Goal: Task Accomplishment & Management: Use online tool/utility

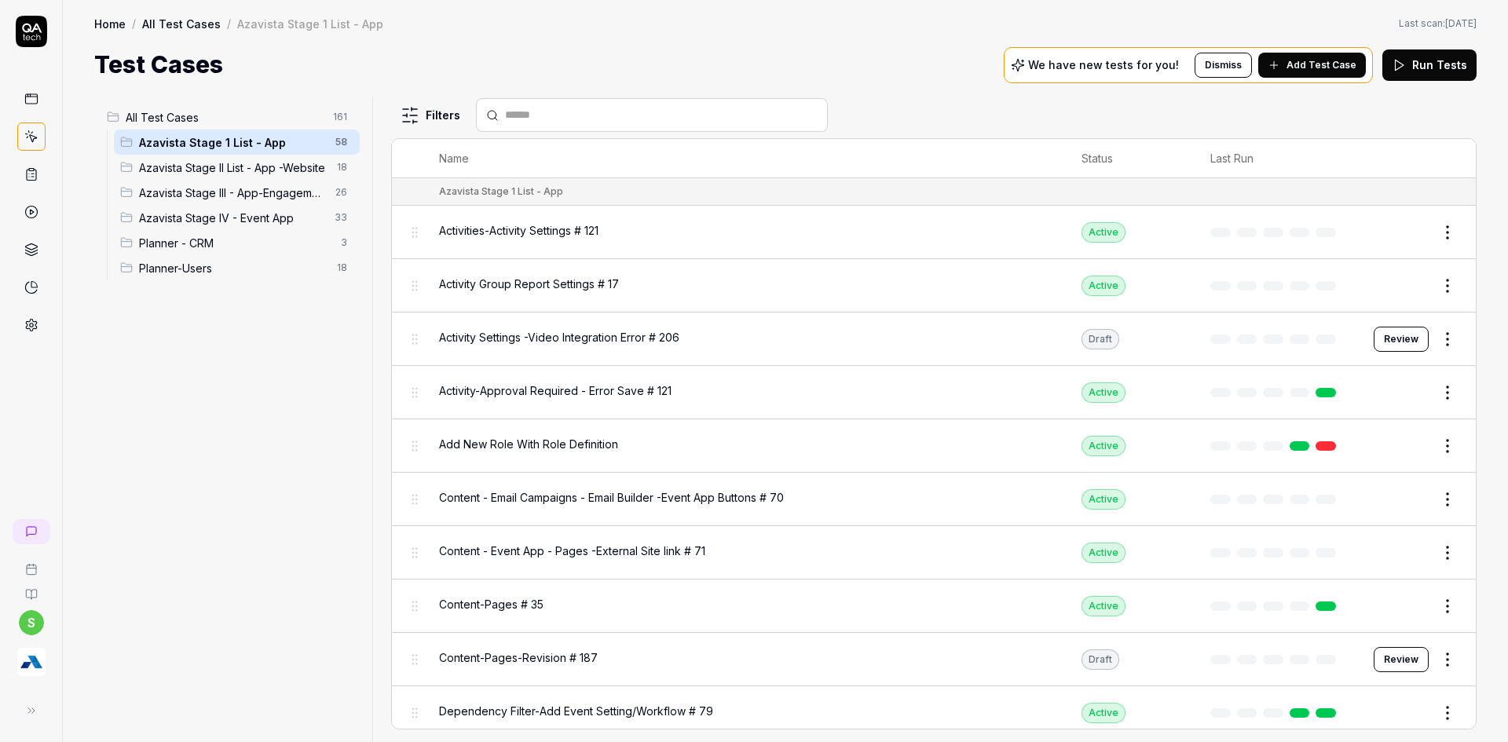
click at [196, 222] on span "Azavista Stage IV - Event App" at bounding box center [232, 218] width 186 height 16
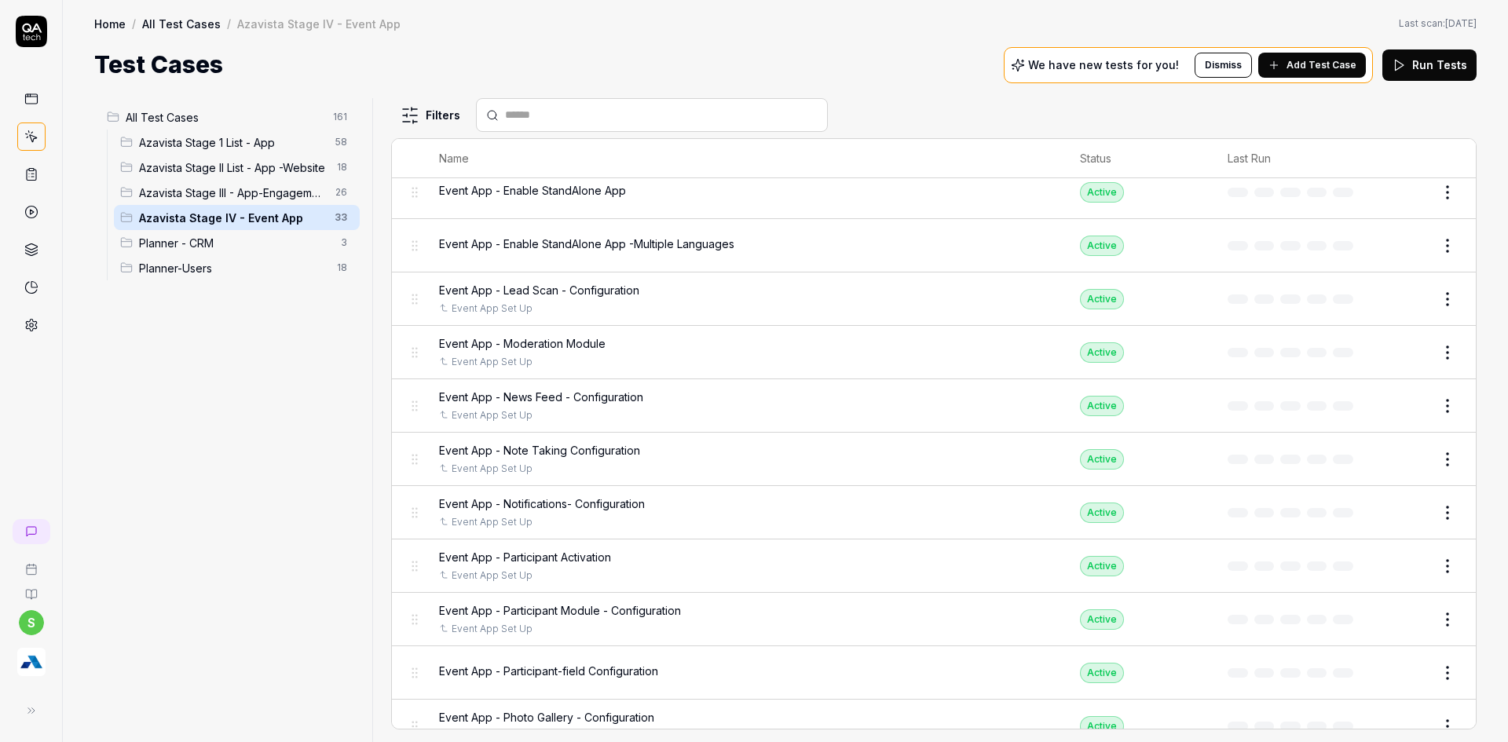
scroll to position [375, 0]
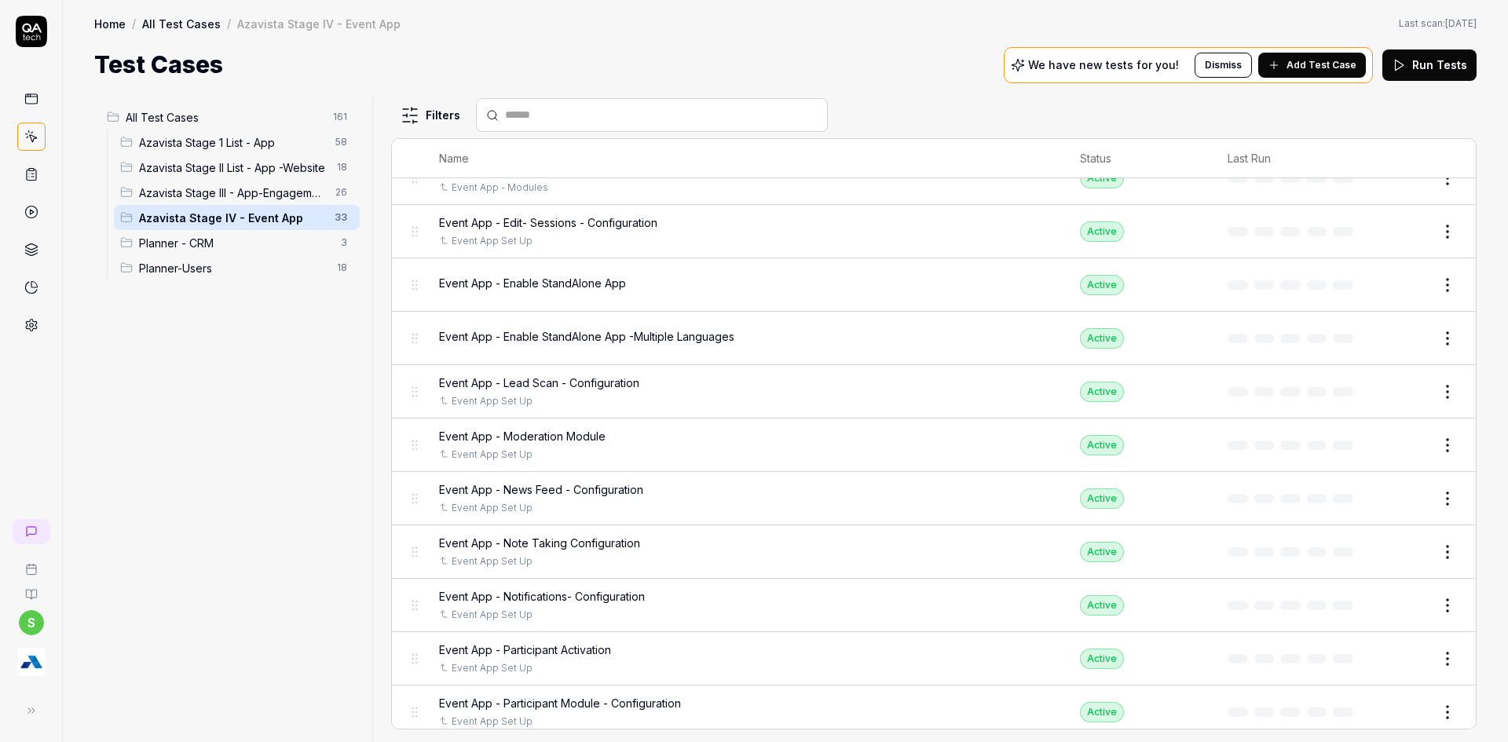
click at [611, 114] on input "text" at bounding box center [661, 115] width 313 height 16
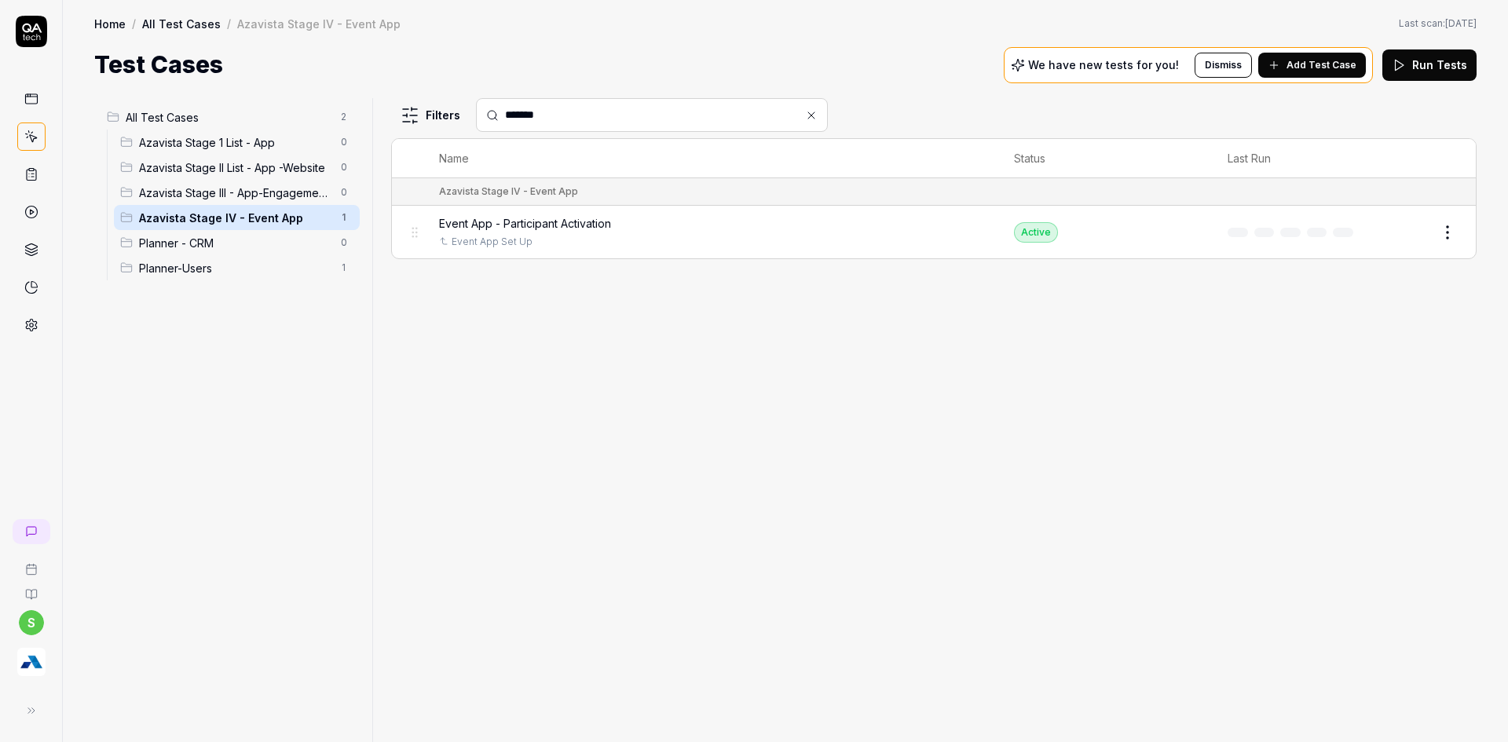
type input "*******"
click at [588, 229] on span "Event App - Participant Activation" at bounding box center [525, 223] width 172 height 16
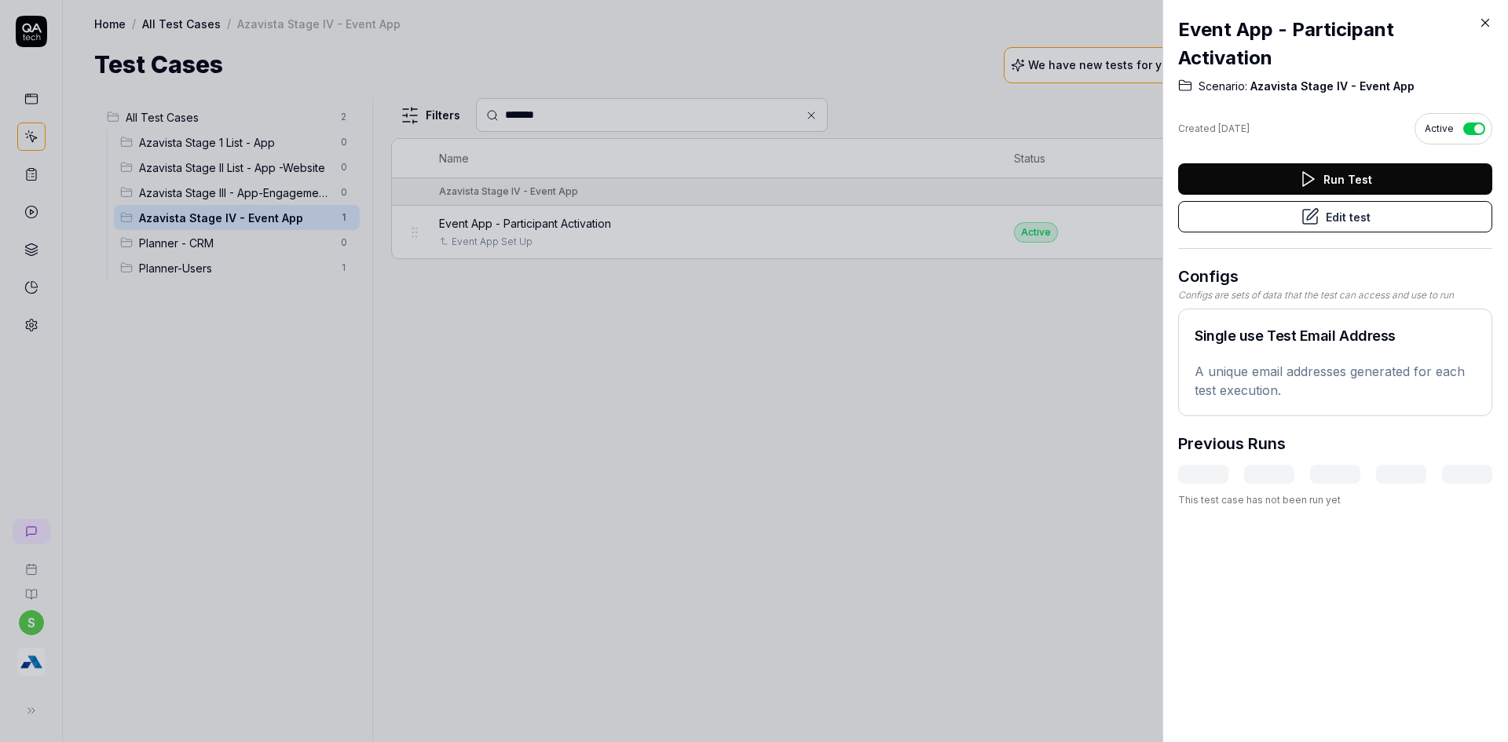
click at [1384, 214] on button "Edit test" at bounding box center [1335, 216] width 314 height 31
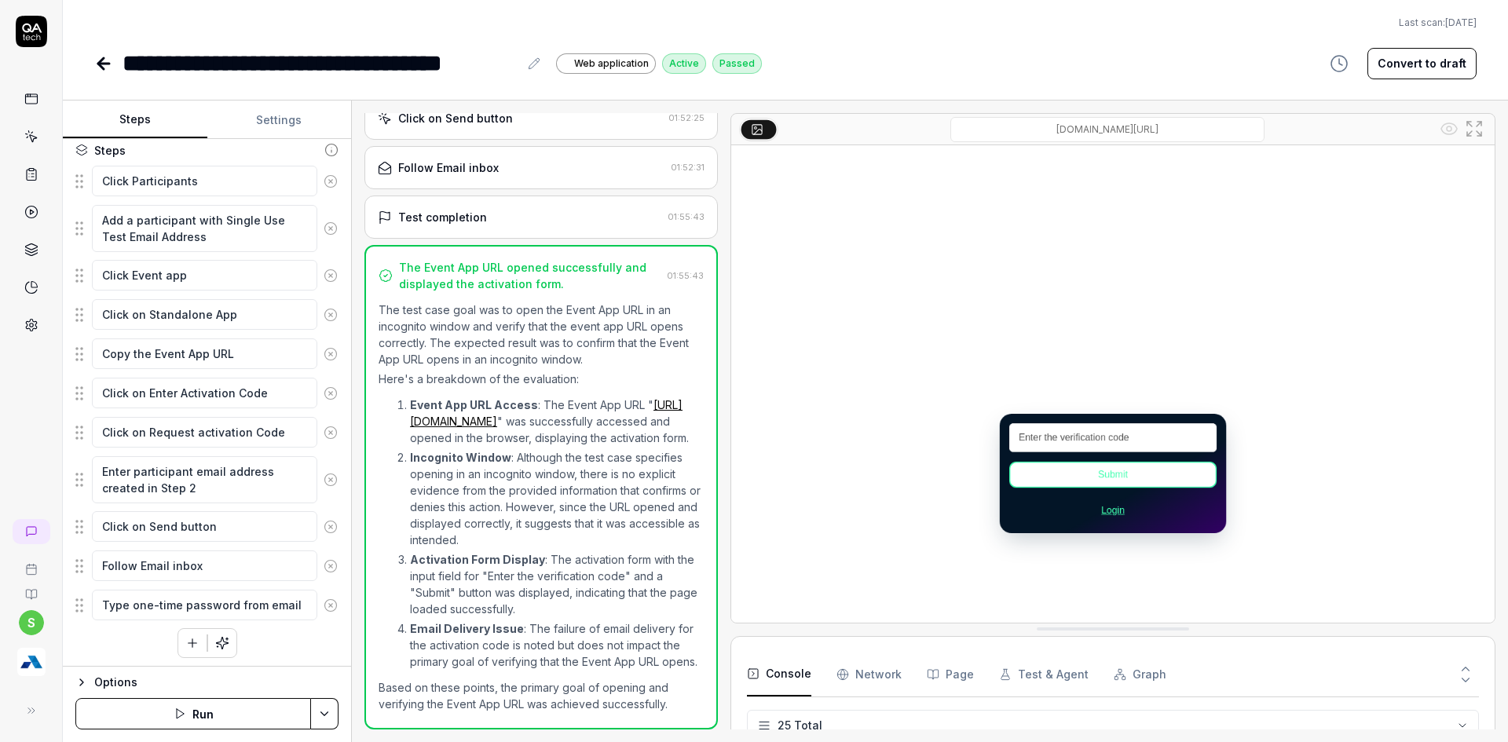
scroll to position [201, 0]
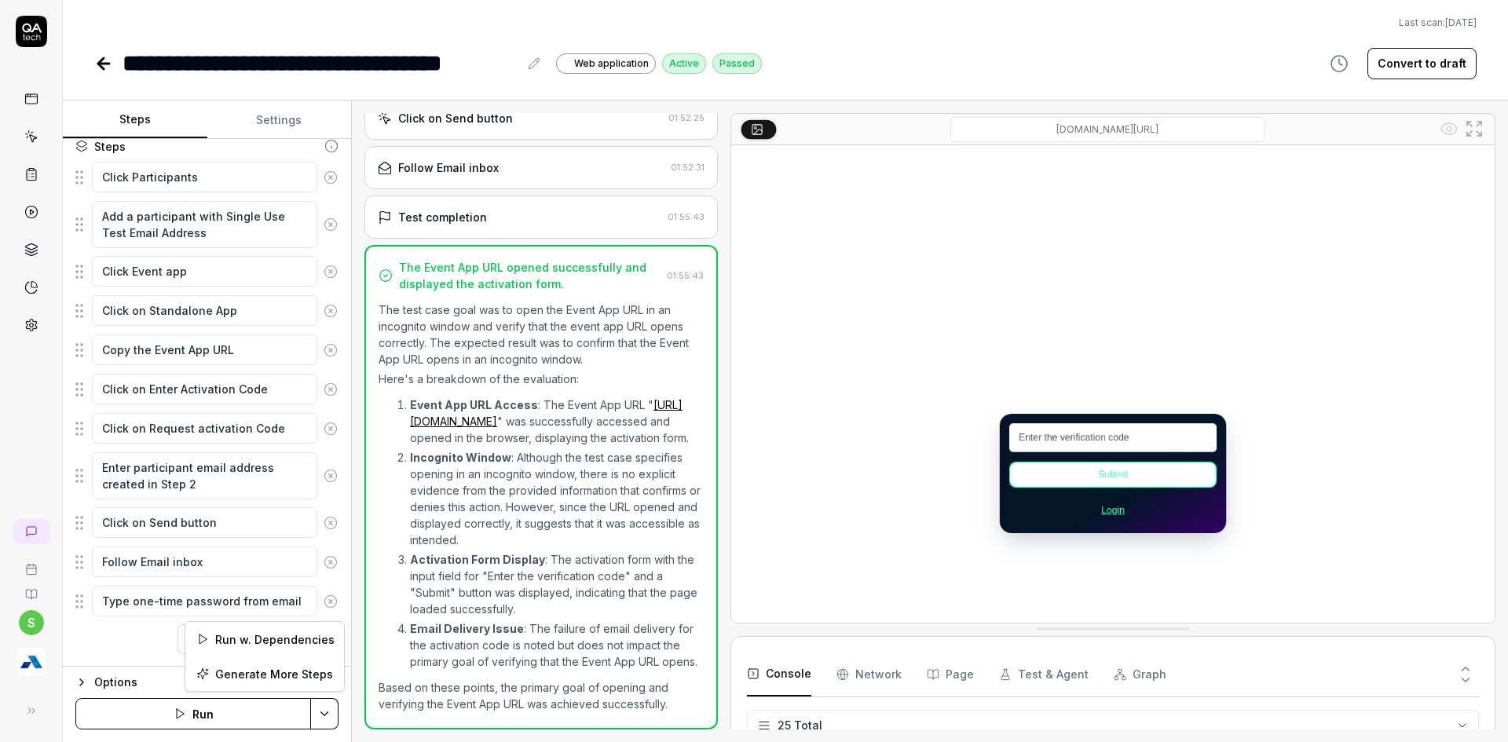
click at [316, 705] on html "**********" at bounding box center [754, 380] width 1508 height 761
click at [259, 640] on div "Run w. Dependencies" at bounding box center [264, 639] width 159 height 35
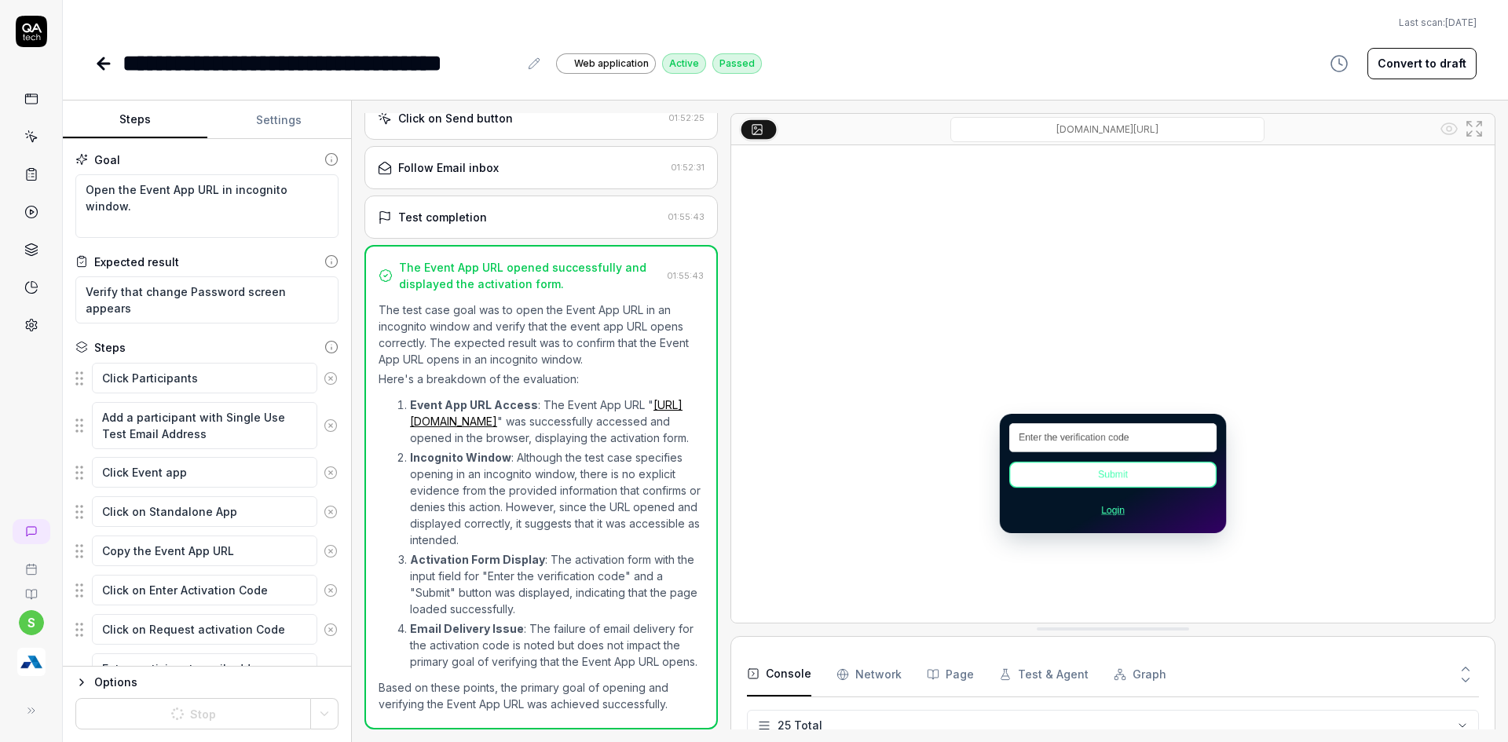
click at [282, 122] on button "Settings" at bounding box center [279, 120] width 145 height 38
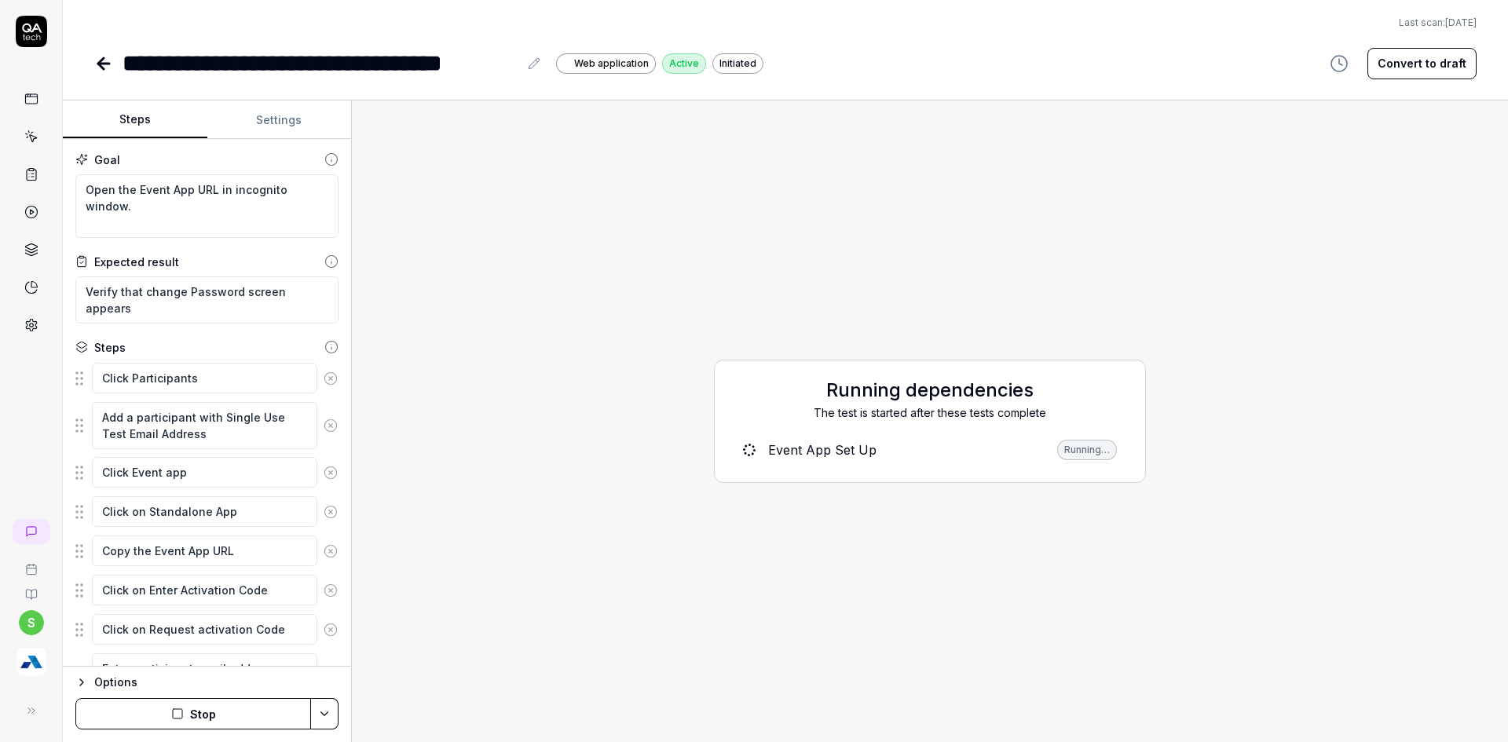
click at [126, 130] on button "Steps" at bounding box center [135, 120] width 145 height 38
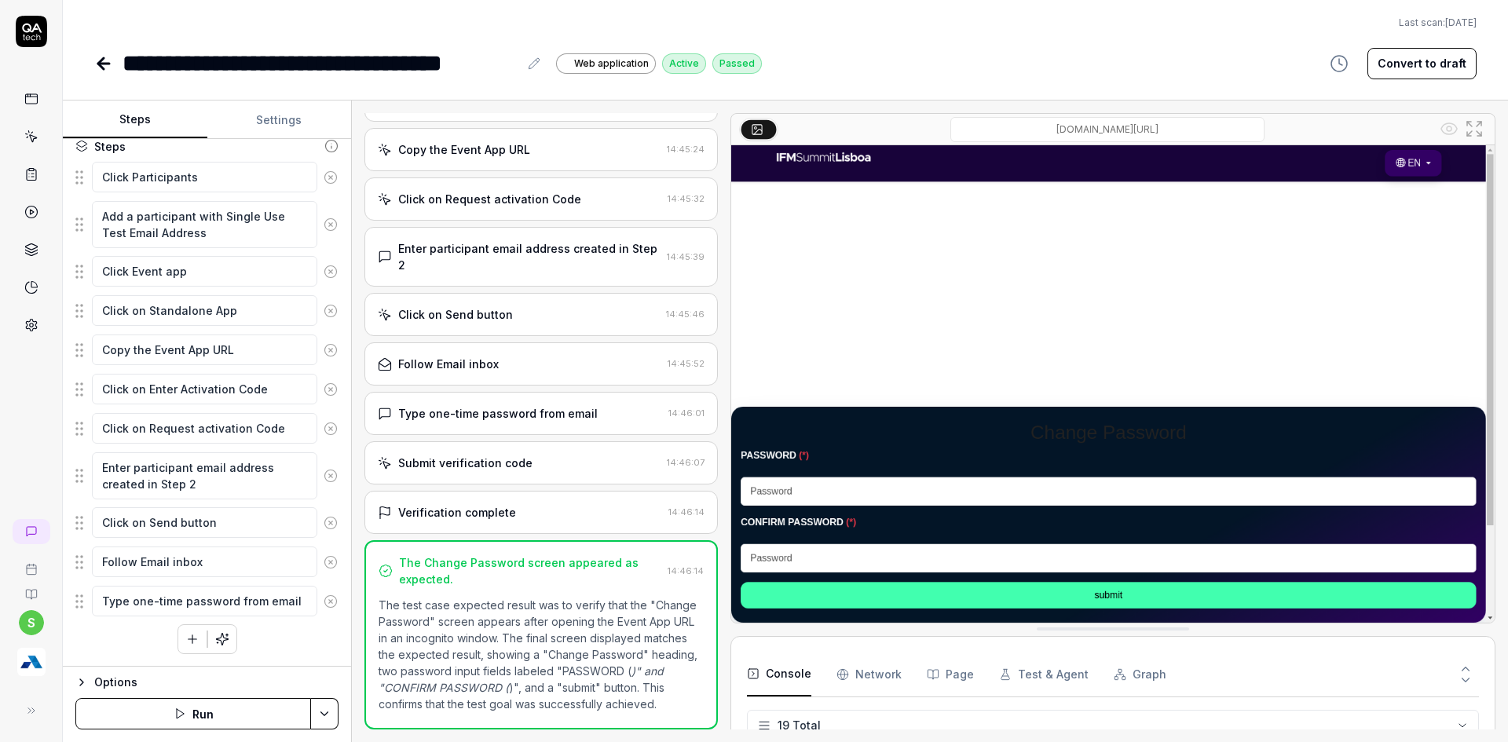
scroll to position [671, 0]
click at [295, 601] on textarea "Type one-time password from email" at bounding box center [204, 601] width 225 height 31
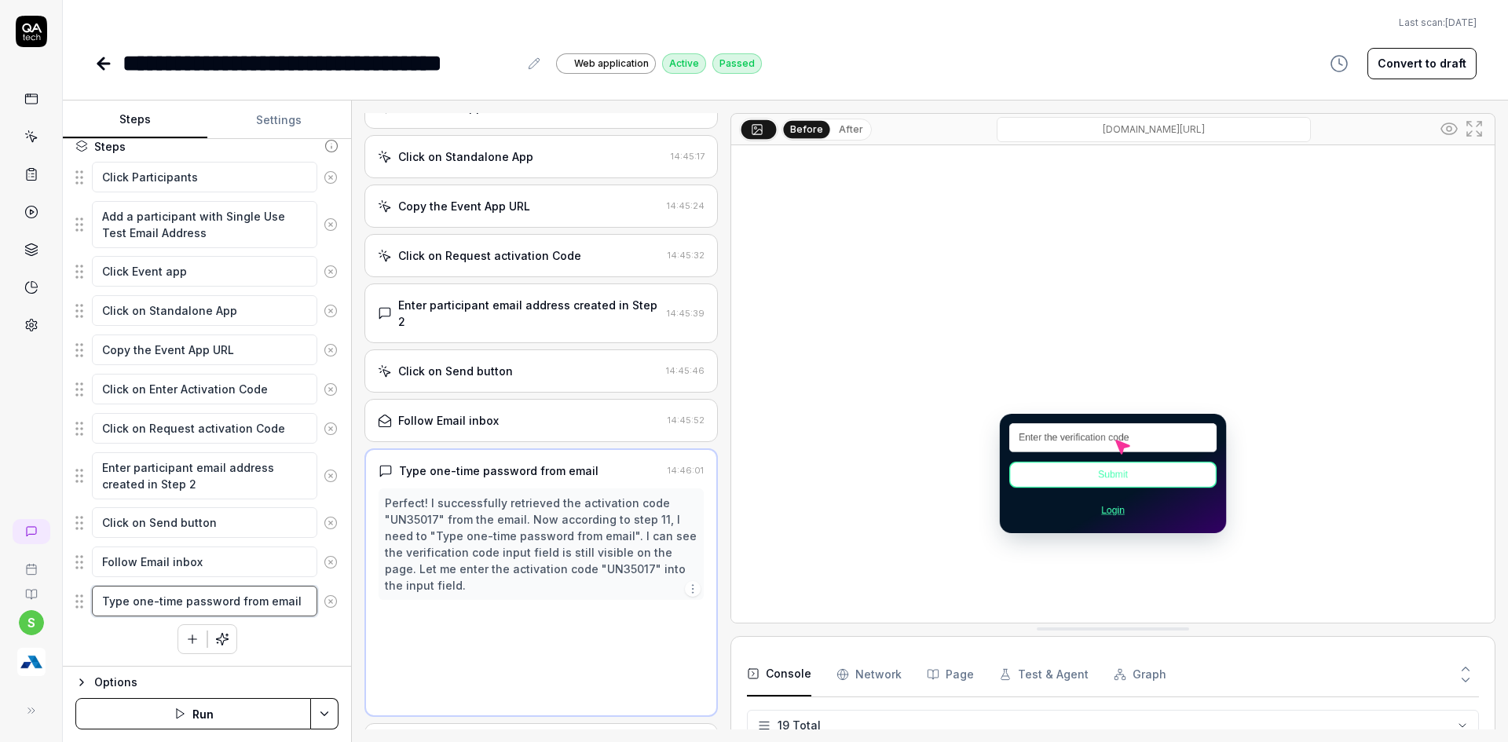
scroll to position [203, 0]
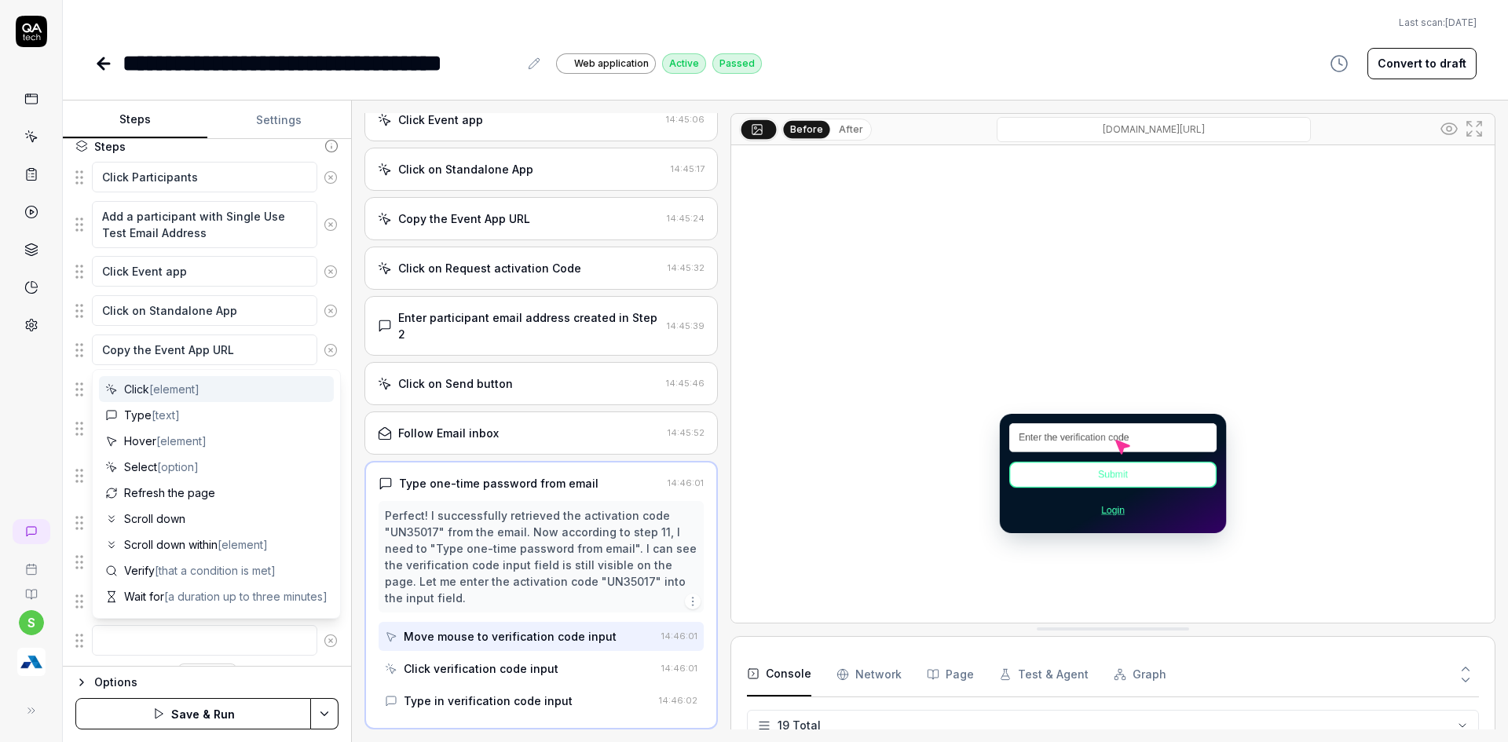
type textarea "*"
type textarea "C"
type textarea "*"
type textarea "CL"
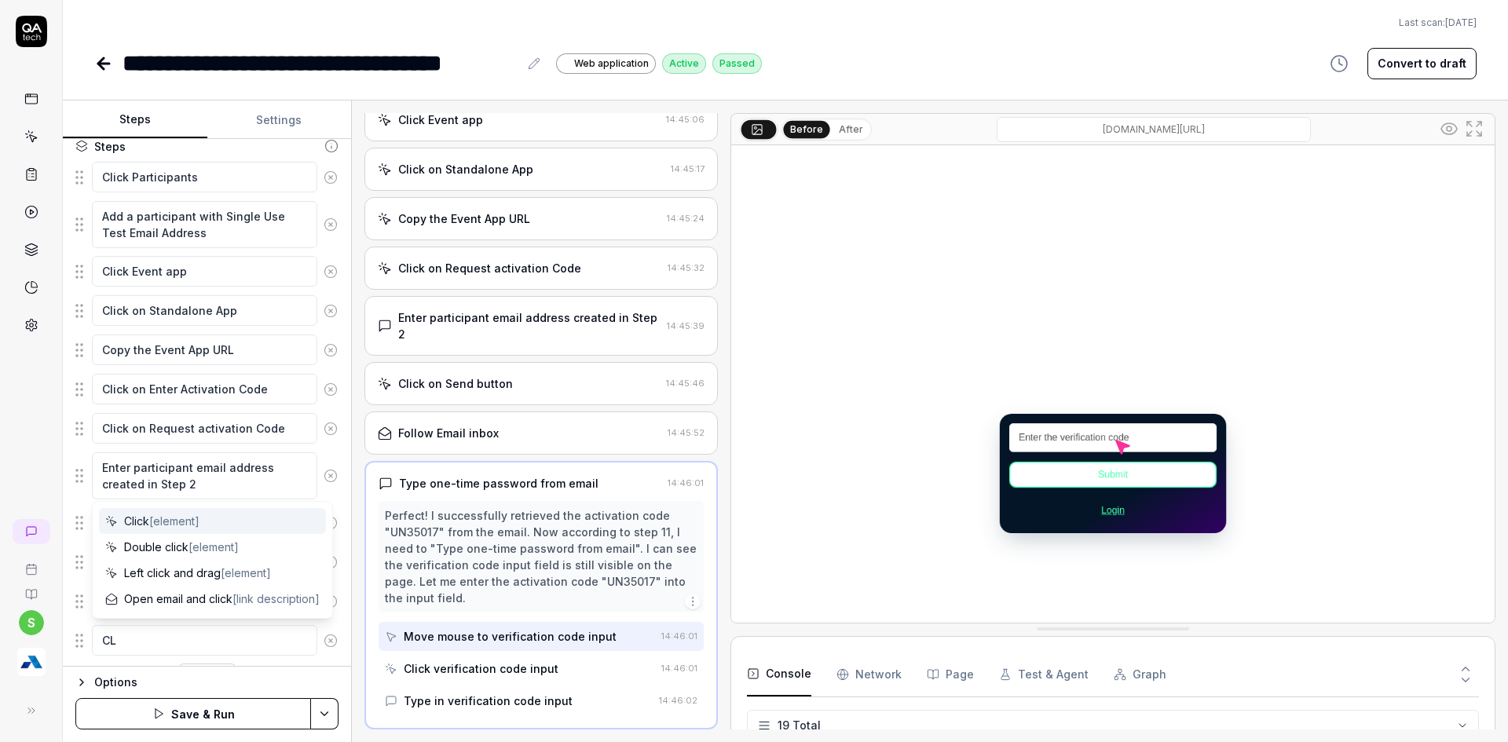
type textarea "*"
type textarea "CLi"
type textarea "*"
type textarea "CLic"
type textarea "*"
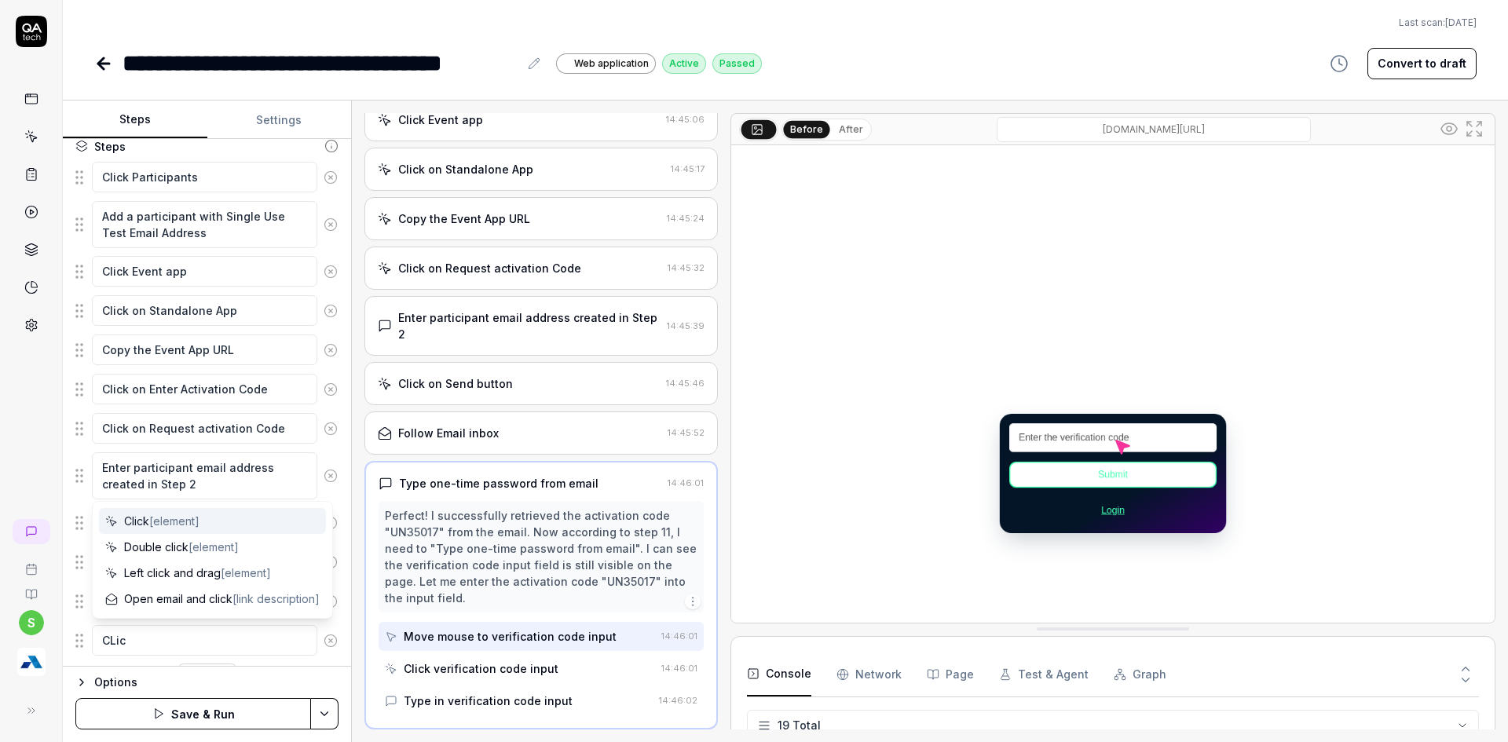
type textarea "CLick"
type textarea "*"
type textarea "CLick o"
type textarea "*"
type textarea "CLick on"
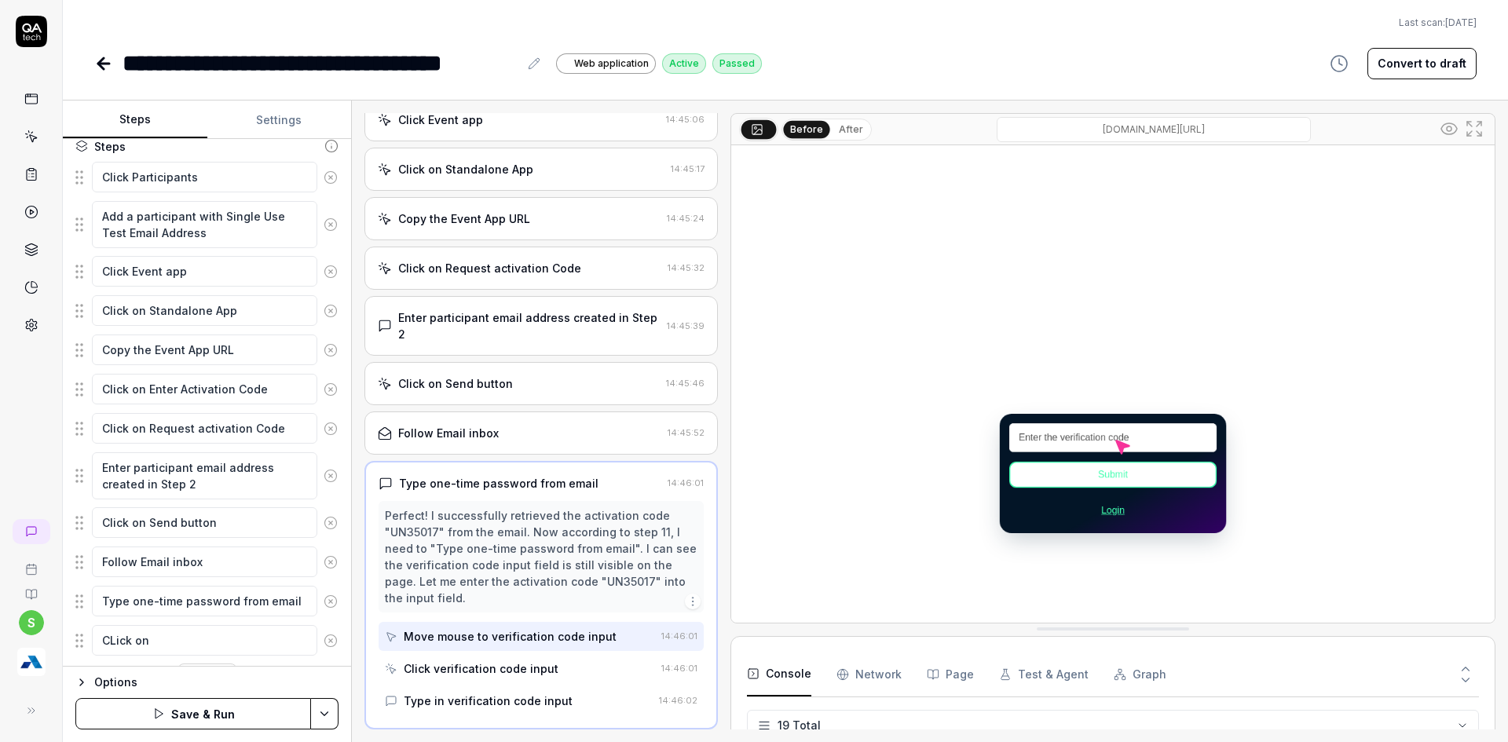
type textarea "*"
type textarea "CLick on"
type textarea "*"
type textarea "CLick on Su"
type textarea "*"
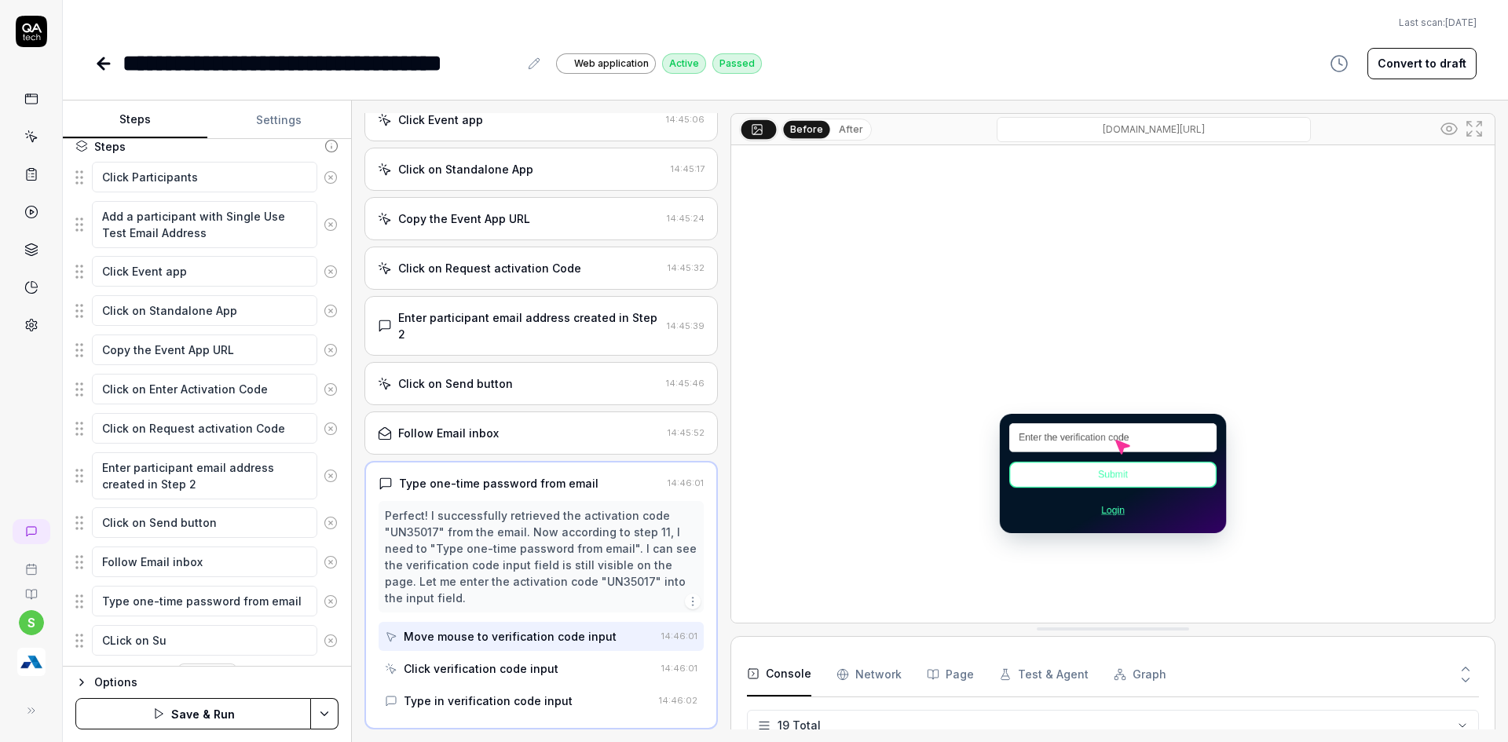
type textarea "CLick on Sub"
type textarea "*"
type textarea "CLick on Subm"
type textarea "*"
type textarea "CLick on Submi"
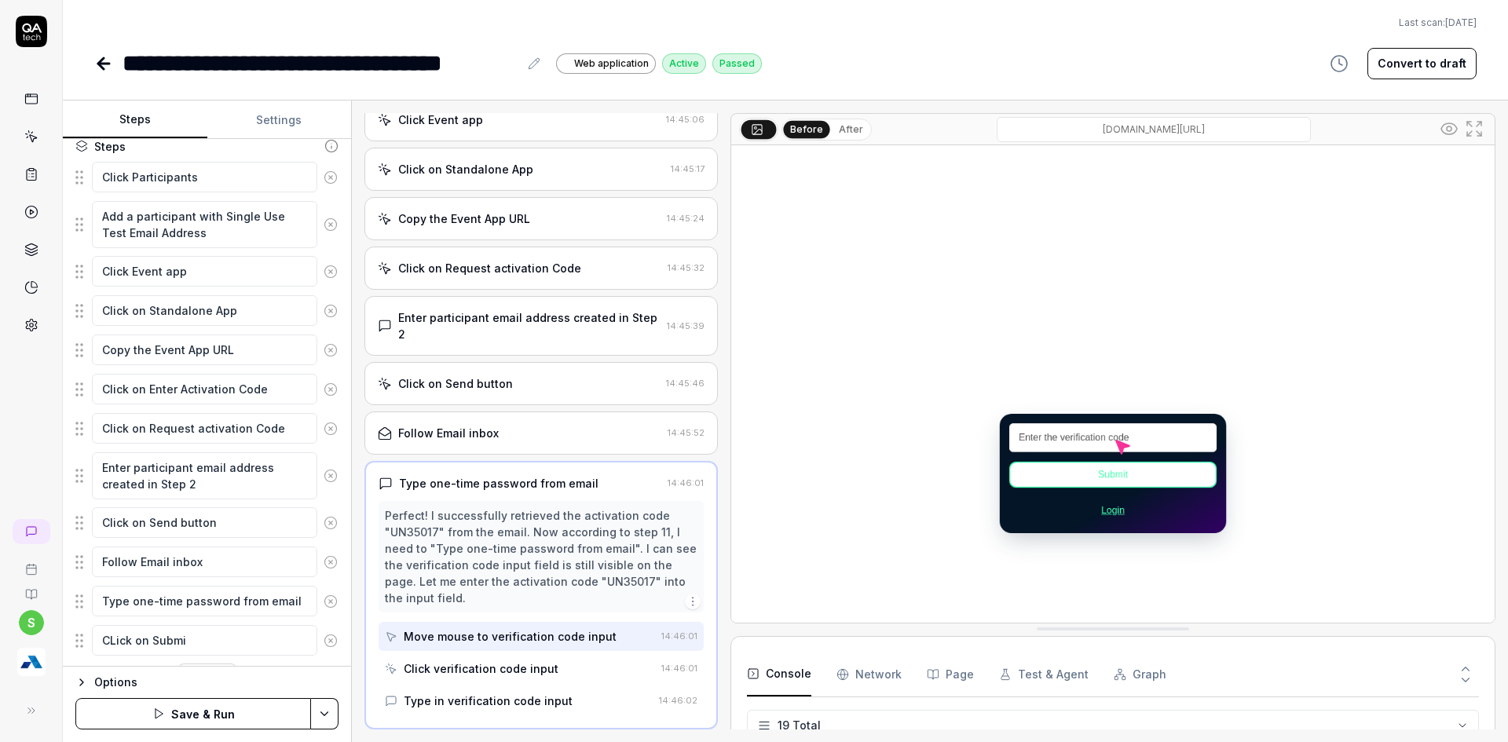
type textarea "*"
type textarea "CLick on Submit"
type textarea "*"
type textarea "CLick on Submit"
type textarea "*"
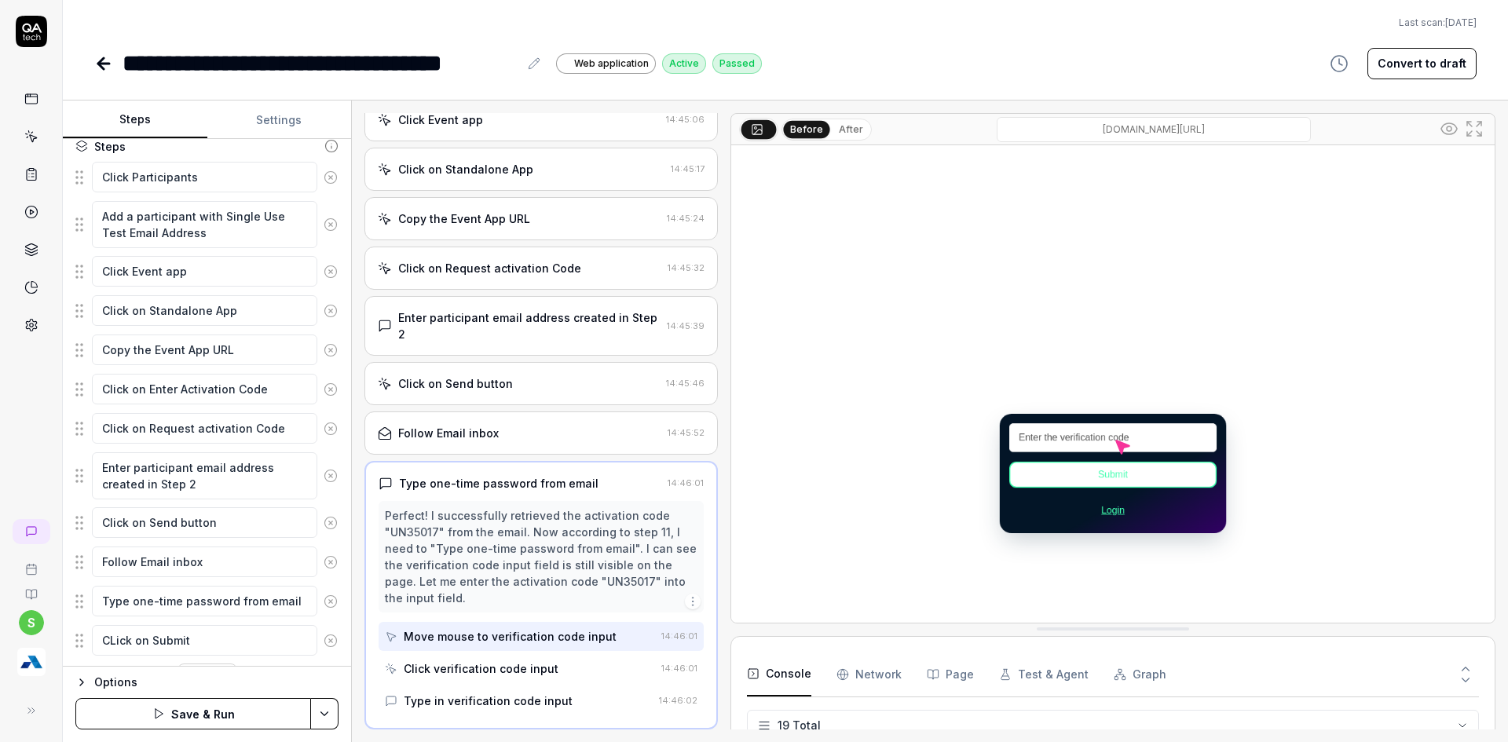
type textarea "CLick on Submit b"
type textarea "*"
type textarea "CLick on Submit bu"
type textarea "*"
type textarea "CLick on Submit but"
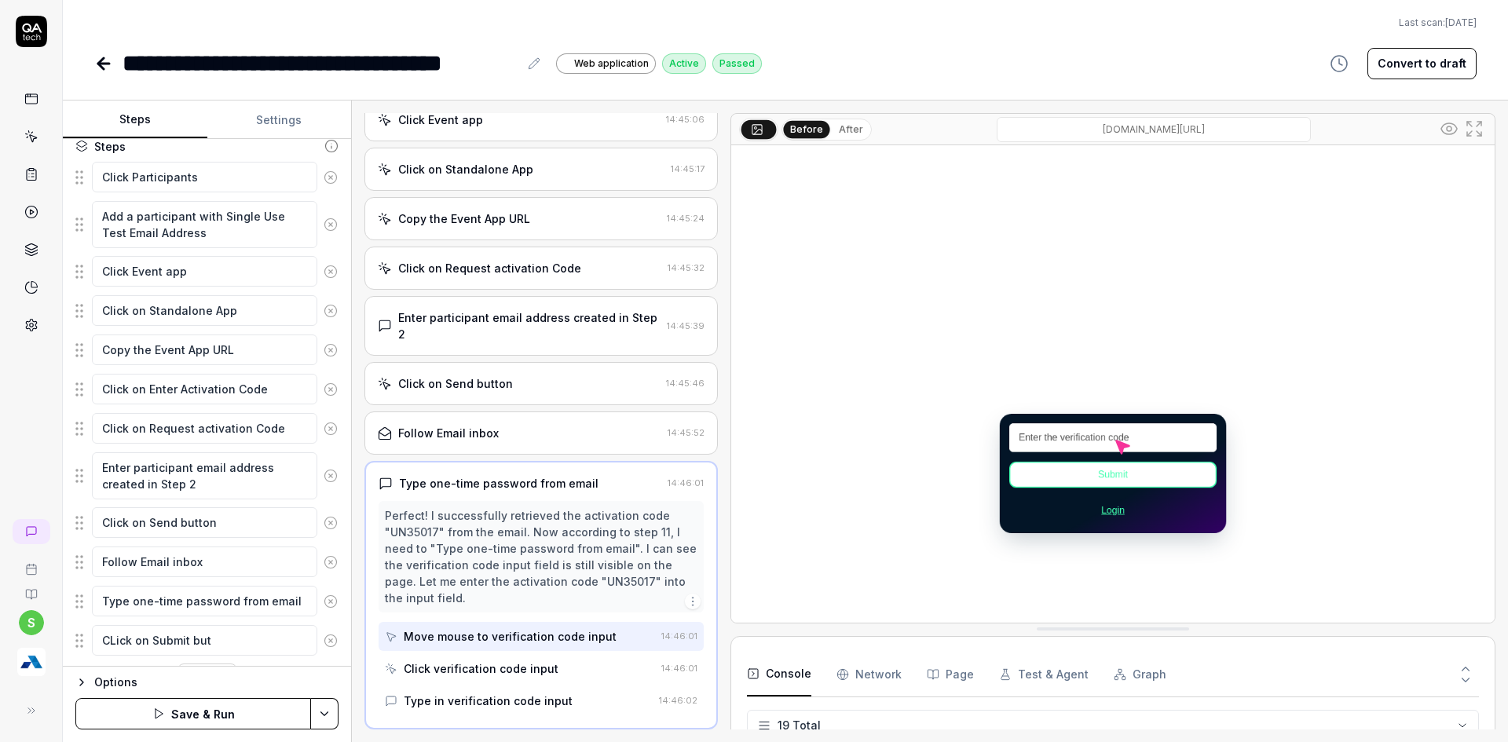
type textarea "*"
type textarea "CLick on Submit butt"
type textarea "*"
type textarea "CLick on Submit butto"
type textarea "*"
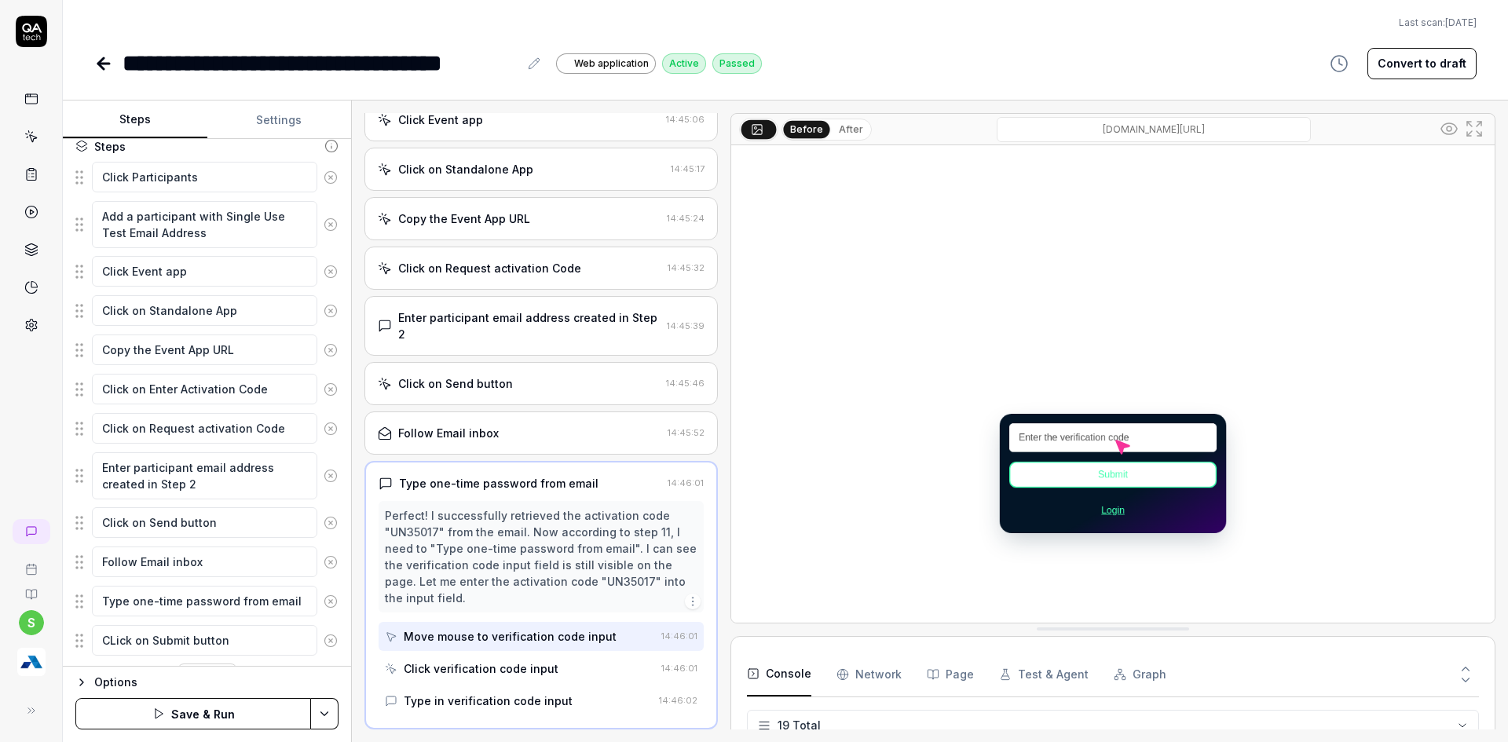
type textarea "CLick on Submit button"
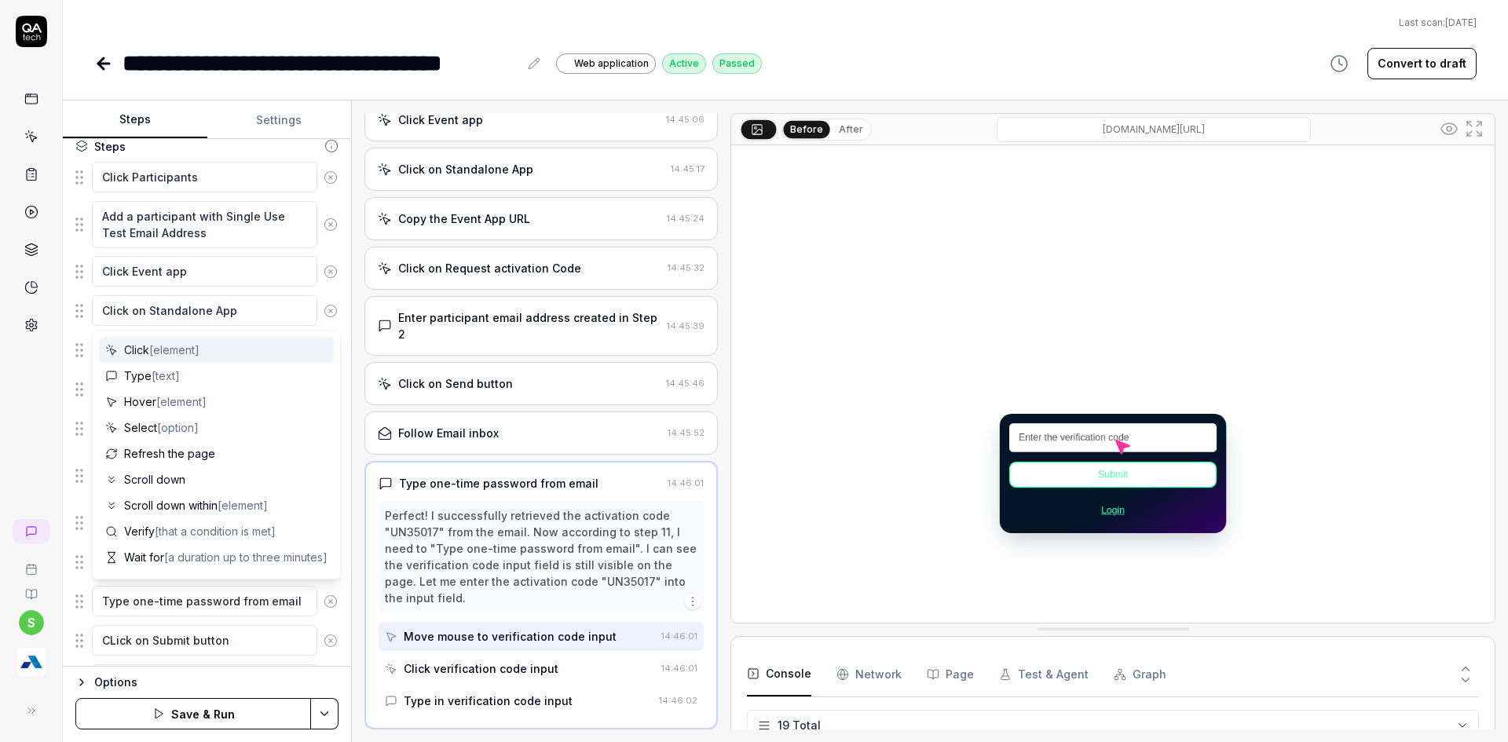
scroll to position [280, 0]
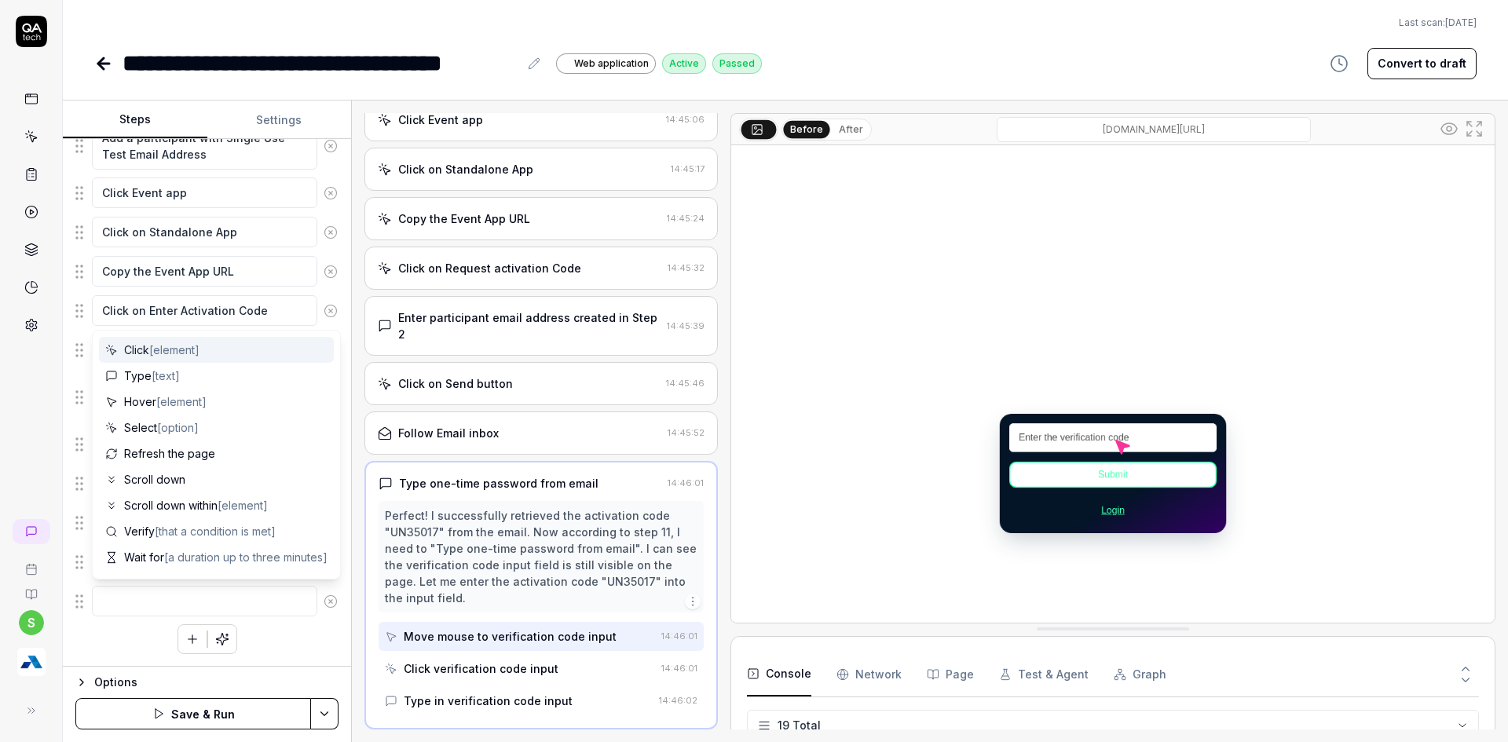
type textarea "*"
type textarea "W"
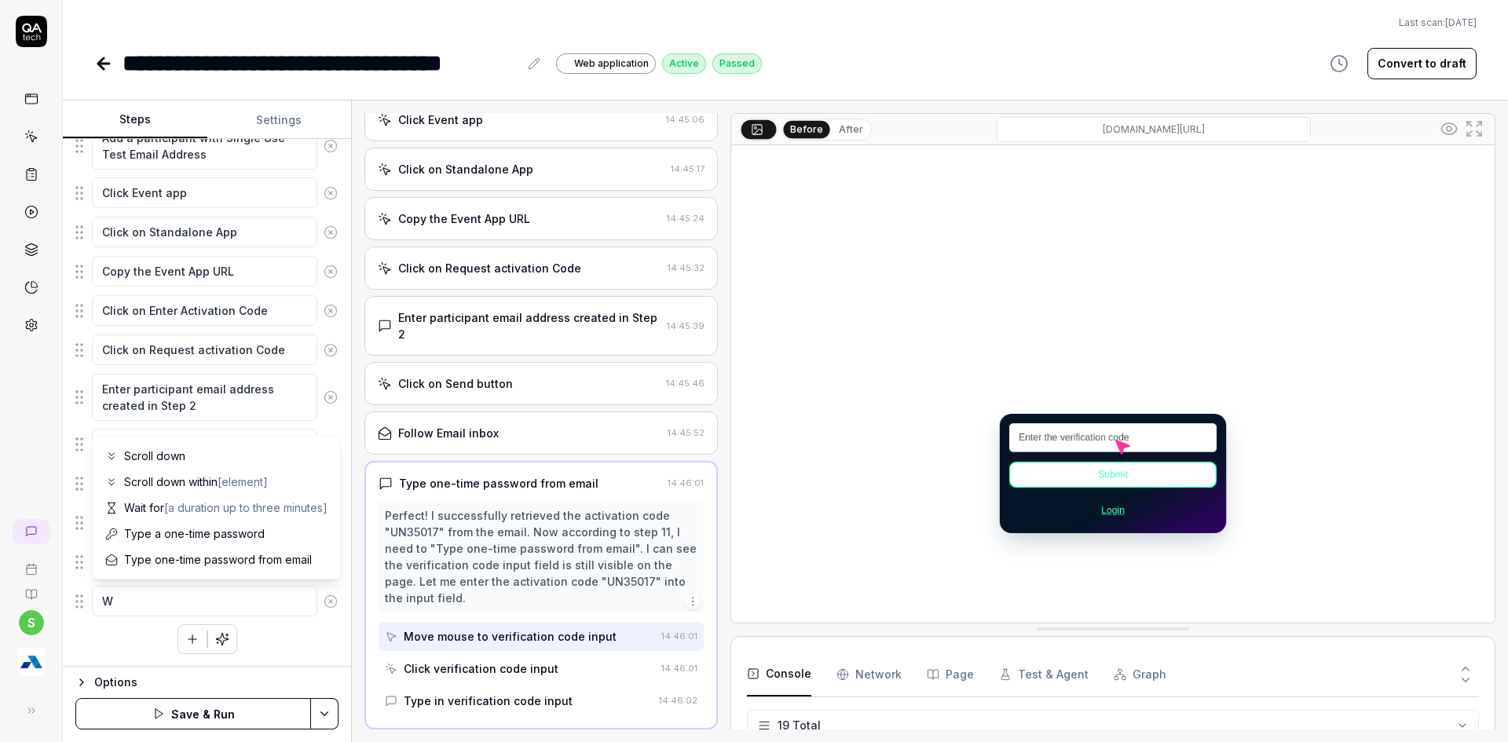
type textarea "*"
type textarea "Wa"
type textarea "*"
type textarea "Wai"
type textarea "*"
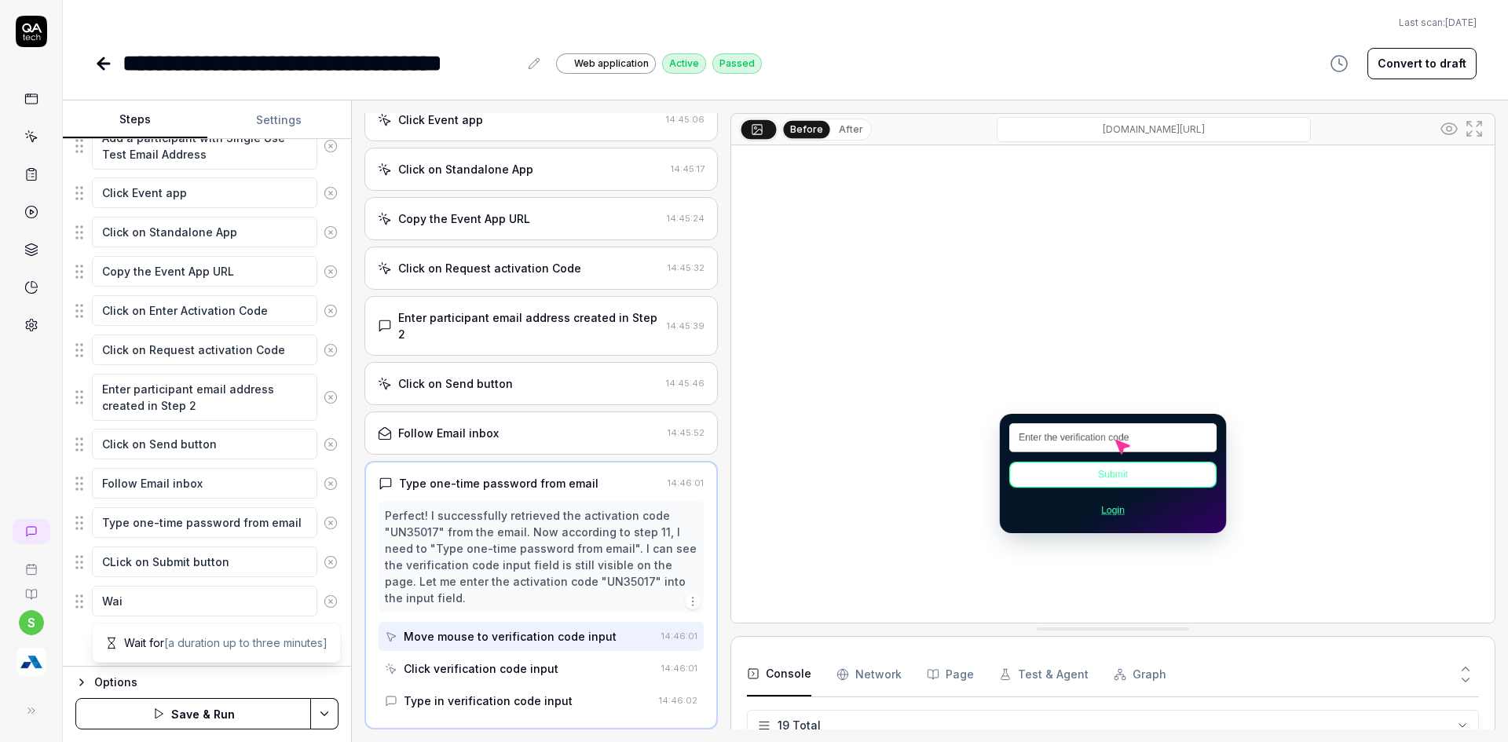
type textarea "Wait"
type textarea "*"
type textarea "Wait"
type textarea "*"
type textarea "Wait f"
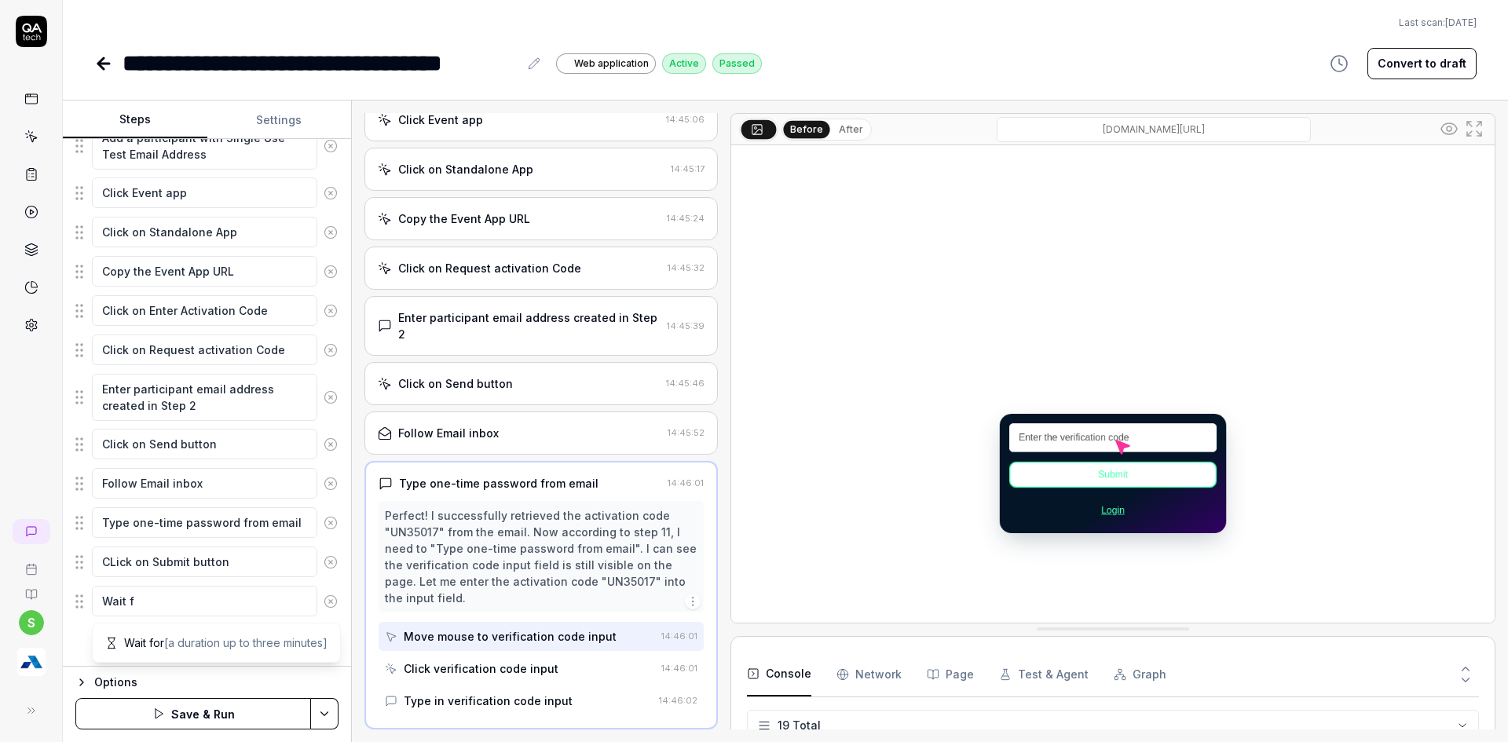
type textarea "*"
type textarea "Wait fo"
type textarea "*"
type textarea "Wait for"
type textarea "*"
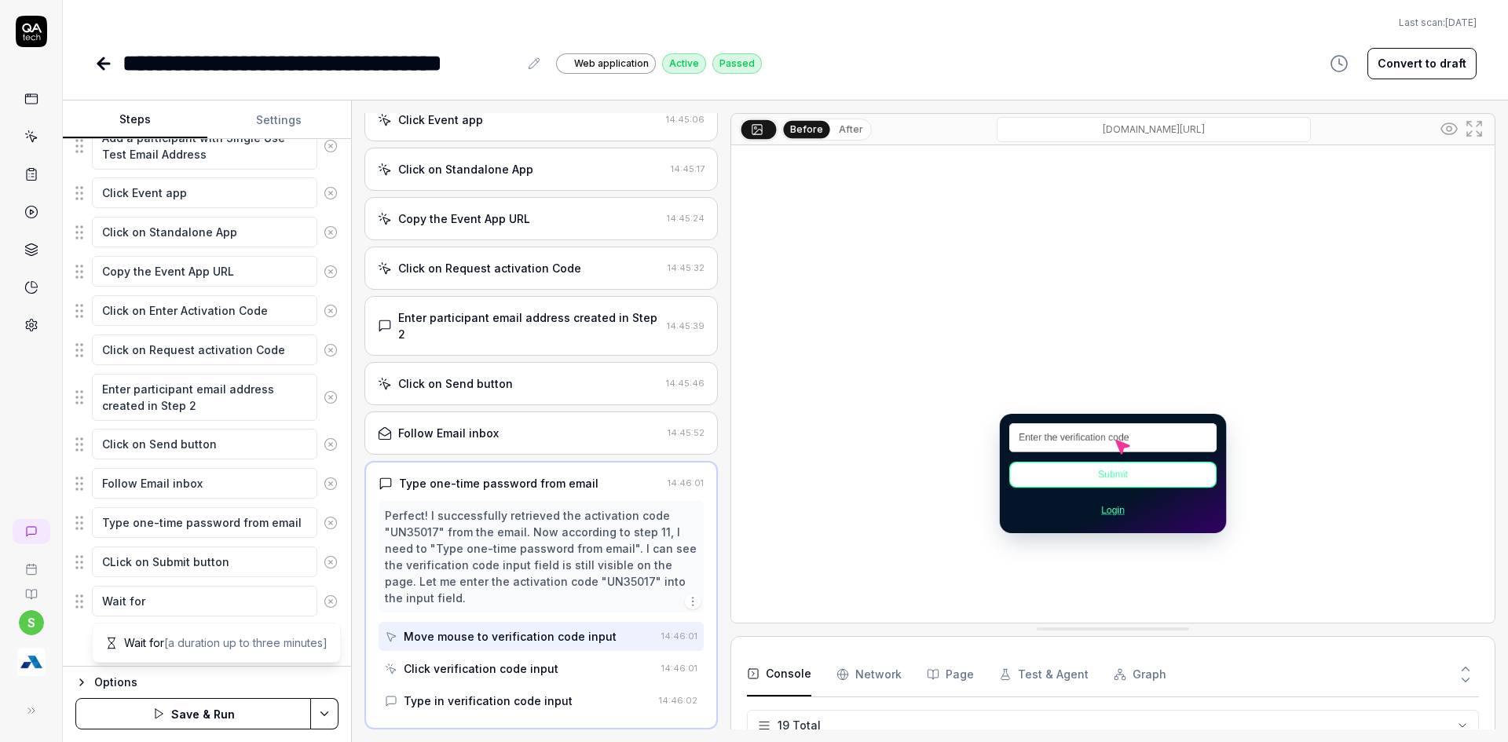
type textarea "Wait for"
type textarea "*"
type textarea "Wait for 3"
type textarea "*"
type textarea "Wait for 30"
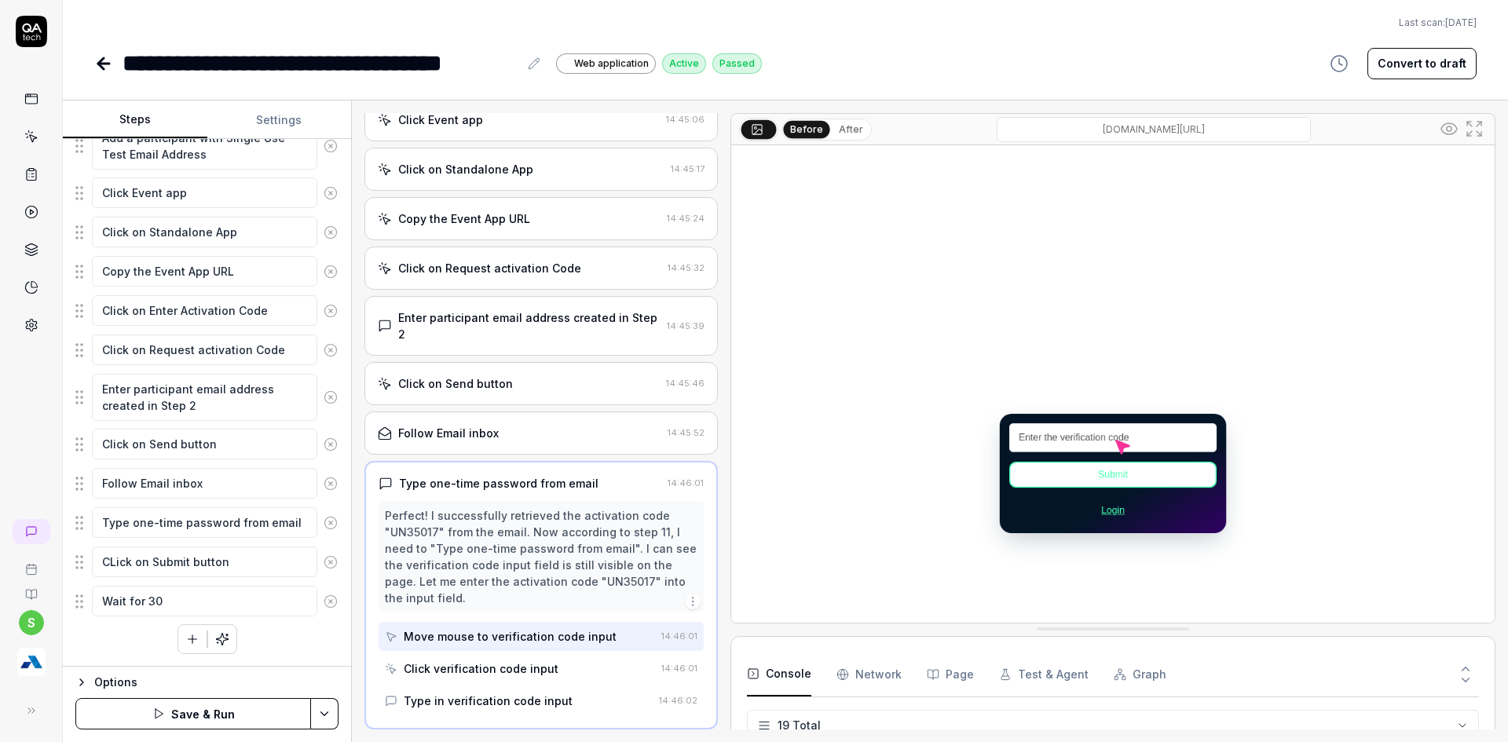
type textarea "*"
type textarea "Wait for 30 s"
type textarea "*"
type textarea "Wait for 30 se"
type textarea "*"
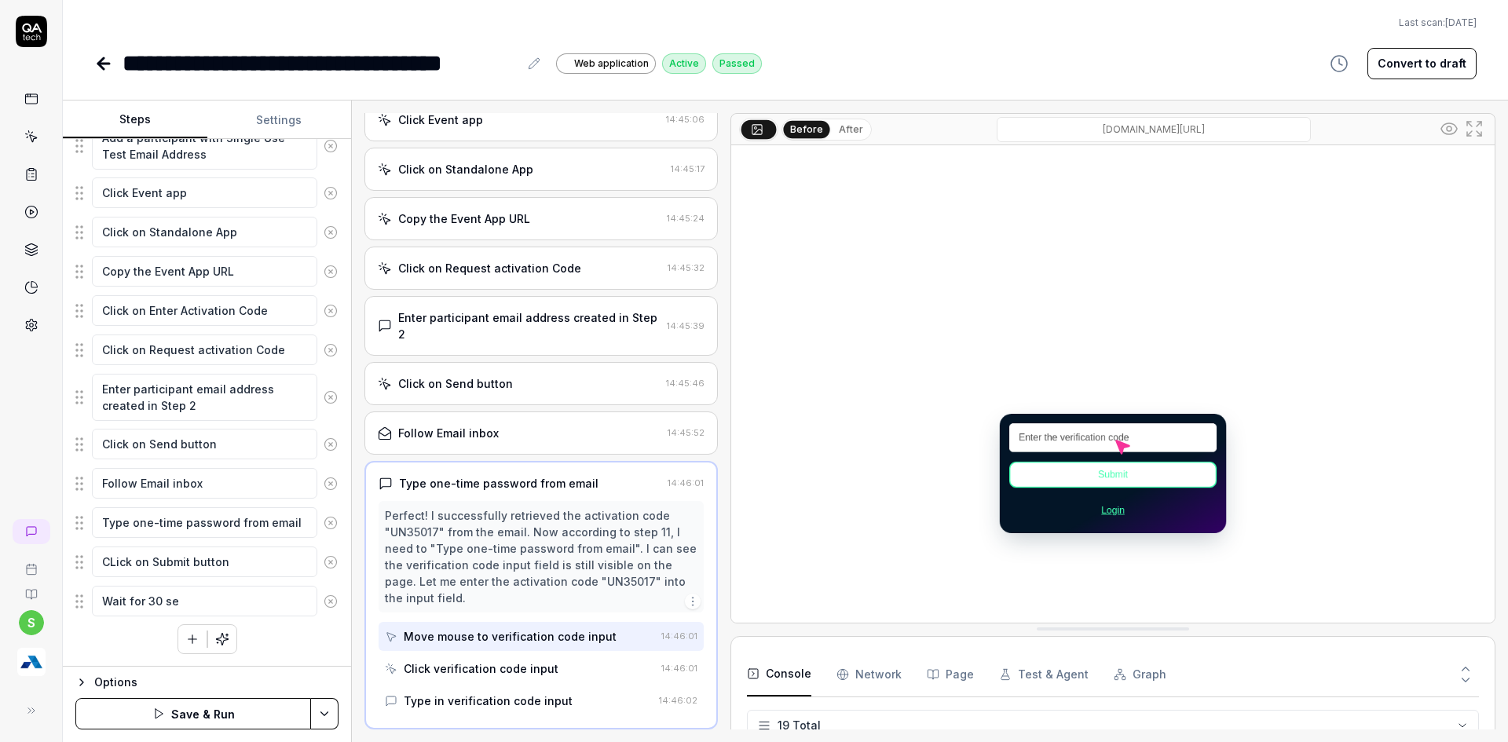
type textarea "Wait for 30 sec"
type textarea "*"
type textarea "Wait for 30 seco"
type textarea "*"
type textarea "Wait for 30 secon"
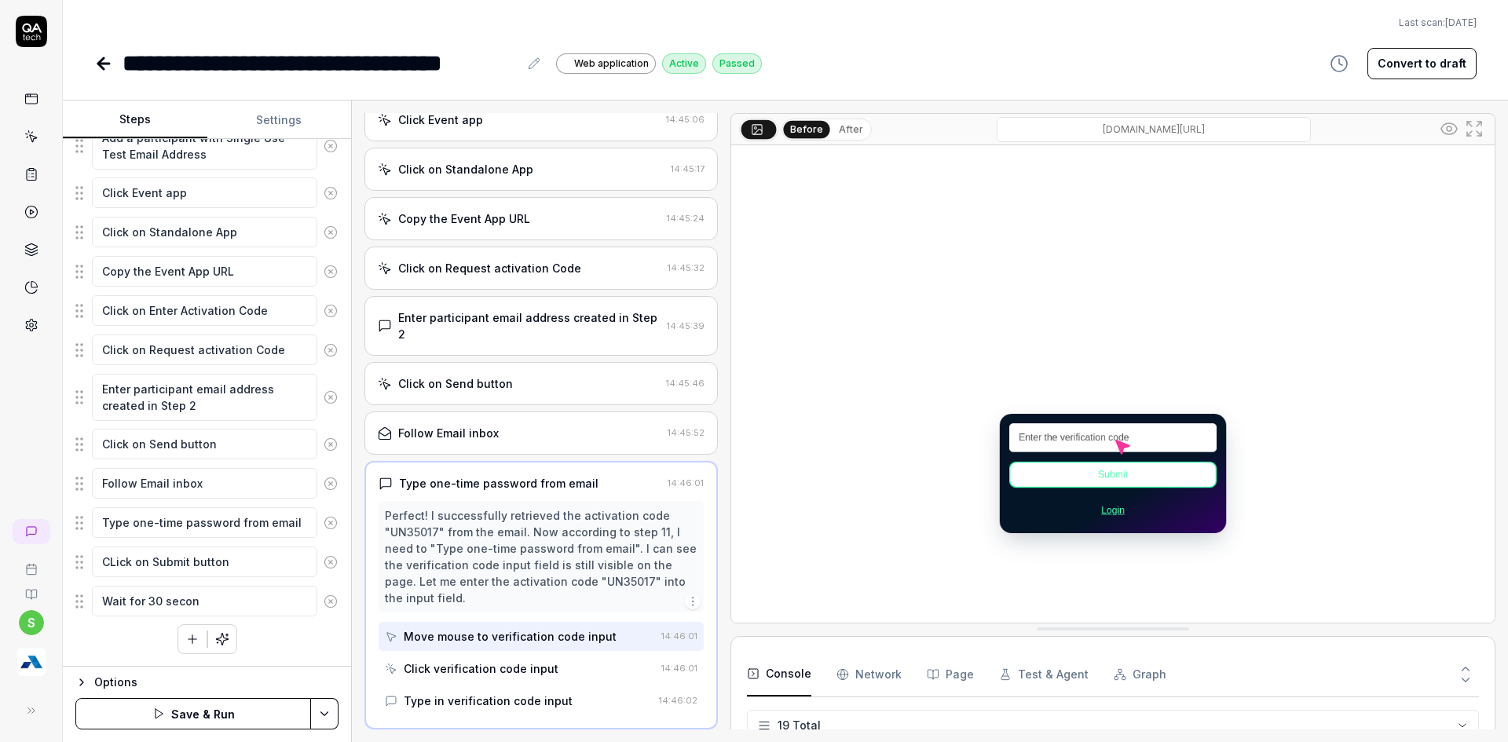
type textarea "*"
type textarea "Wait for 30 second"
type textarea "*"
type textarea "Wait for 30 seconds"
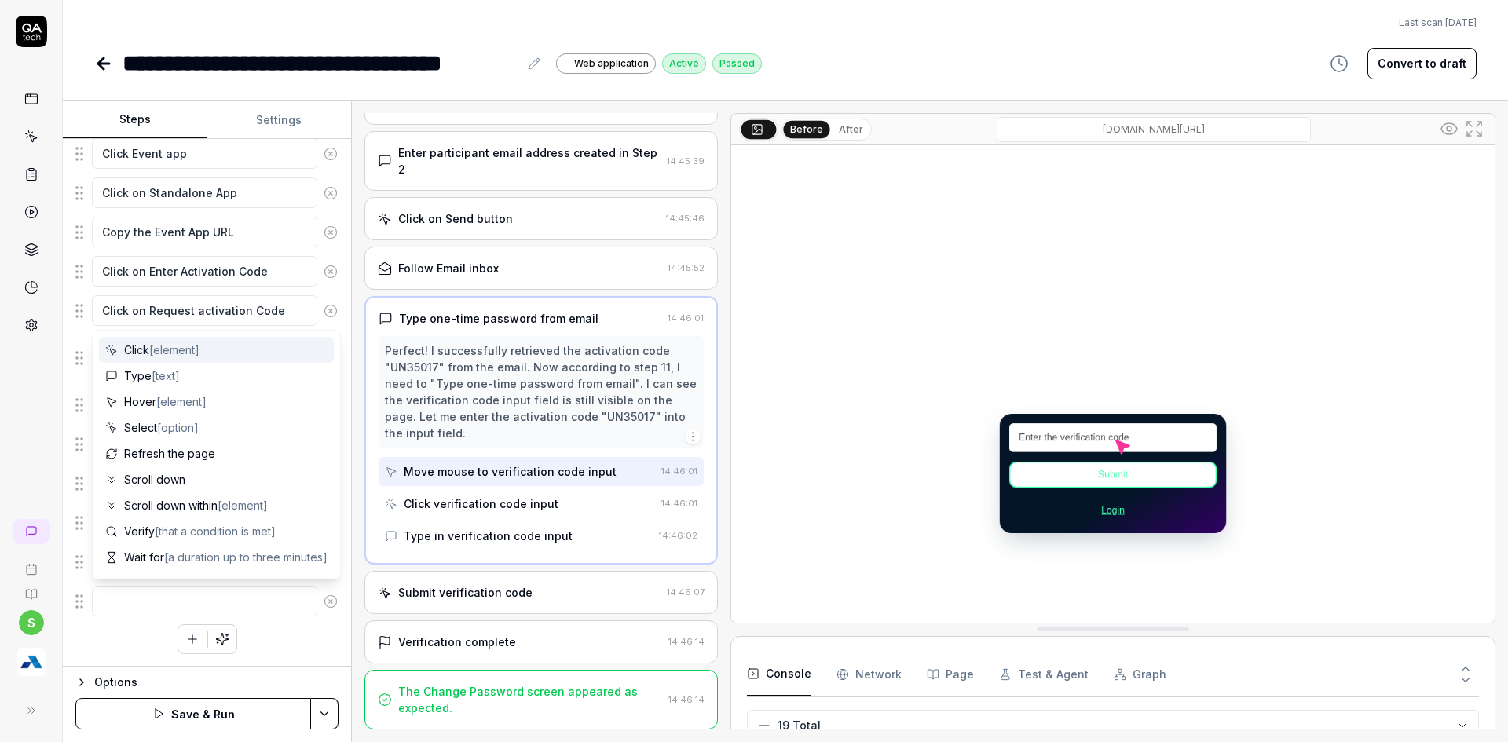
click at [514, 646] on div "Verification complete" at bounding box center [520, 642] width 284 height 16
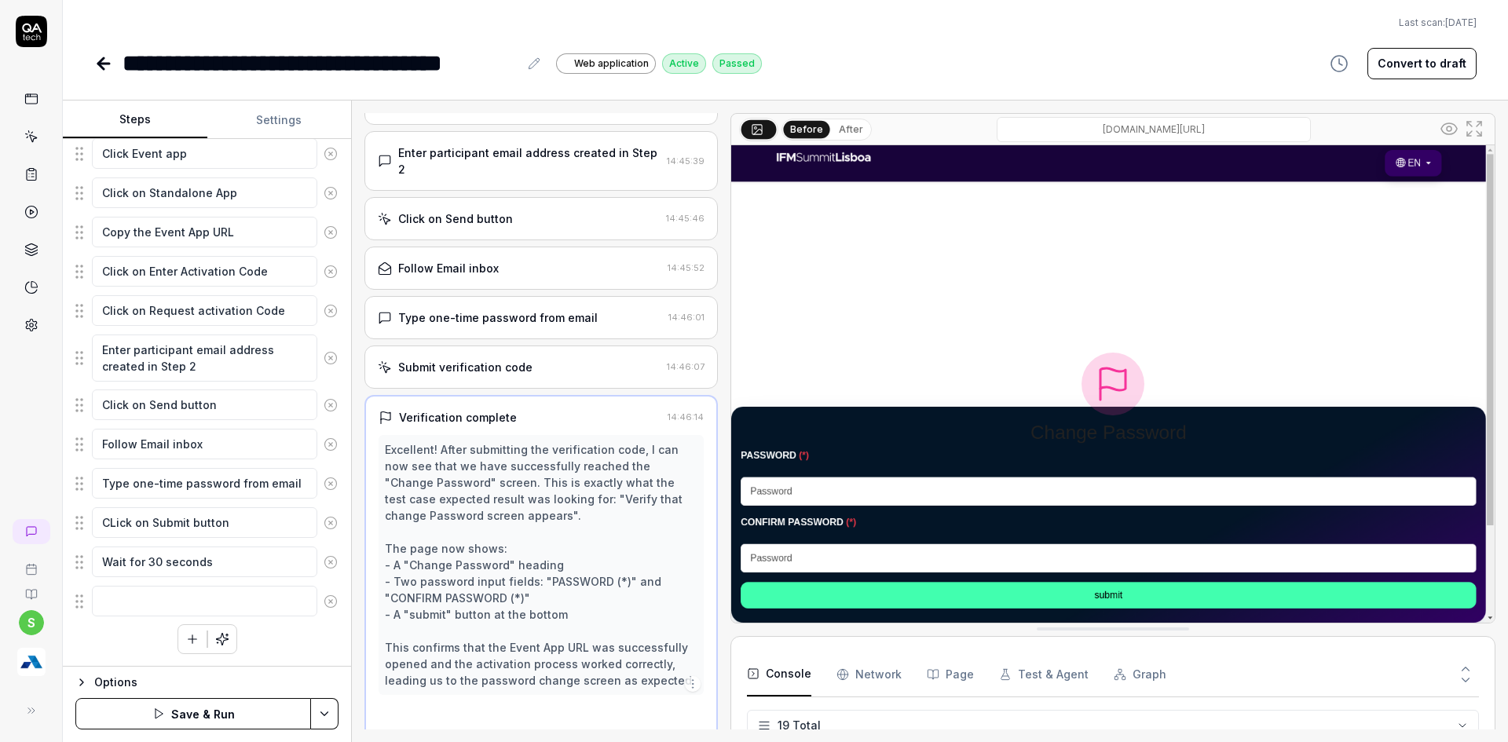
scroll to position [386, 0]
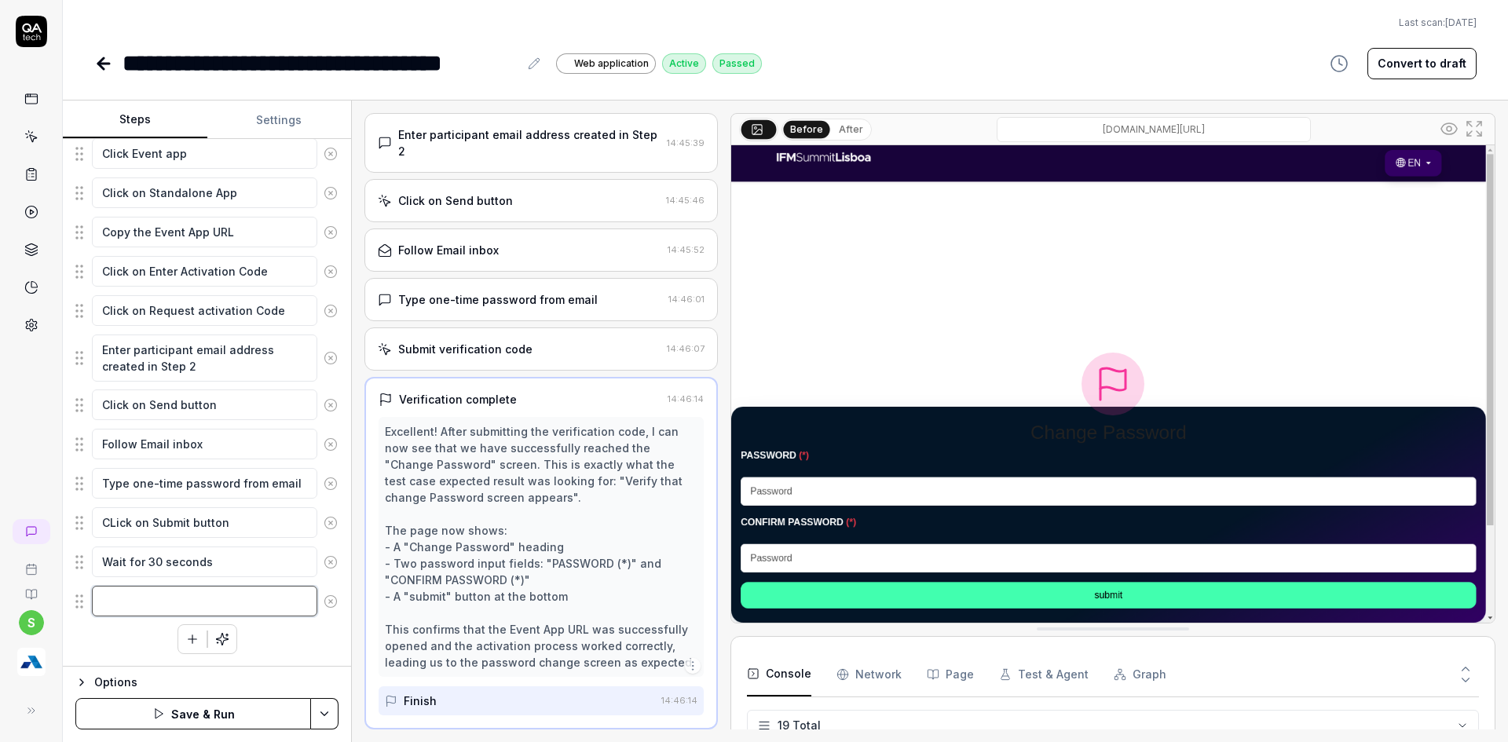
click at [161, 590] on textarea at bounding box center [204, 601] width 225 height 31
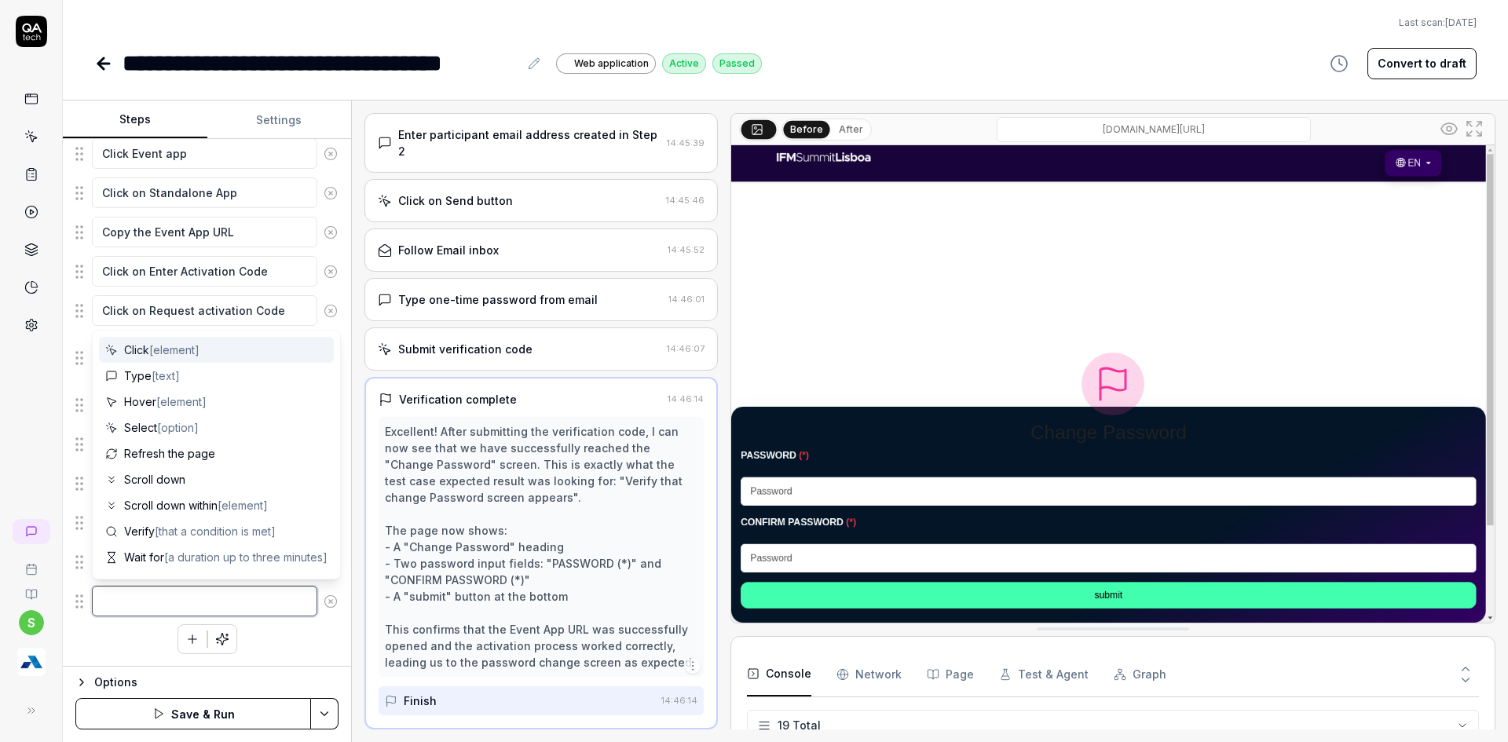
type textarea "*"
type textarea "E"
type textarea "*"
type textarea "En"
type textarea "*"
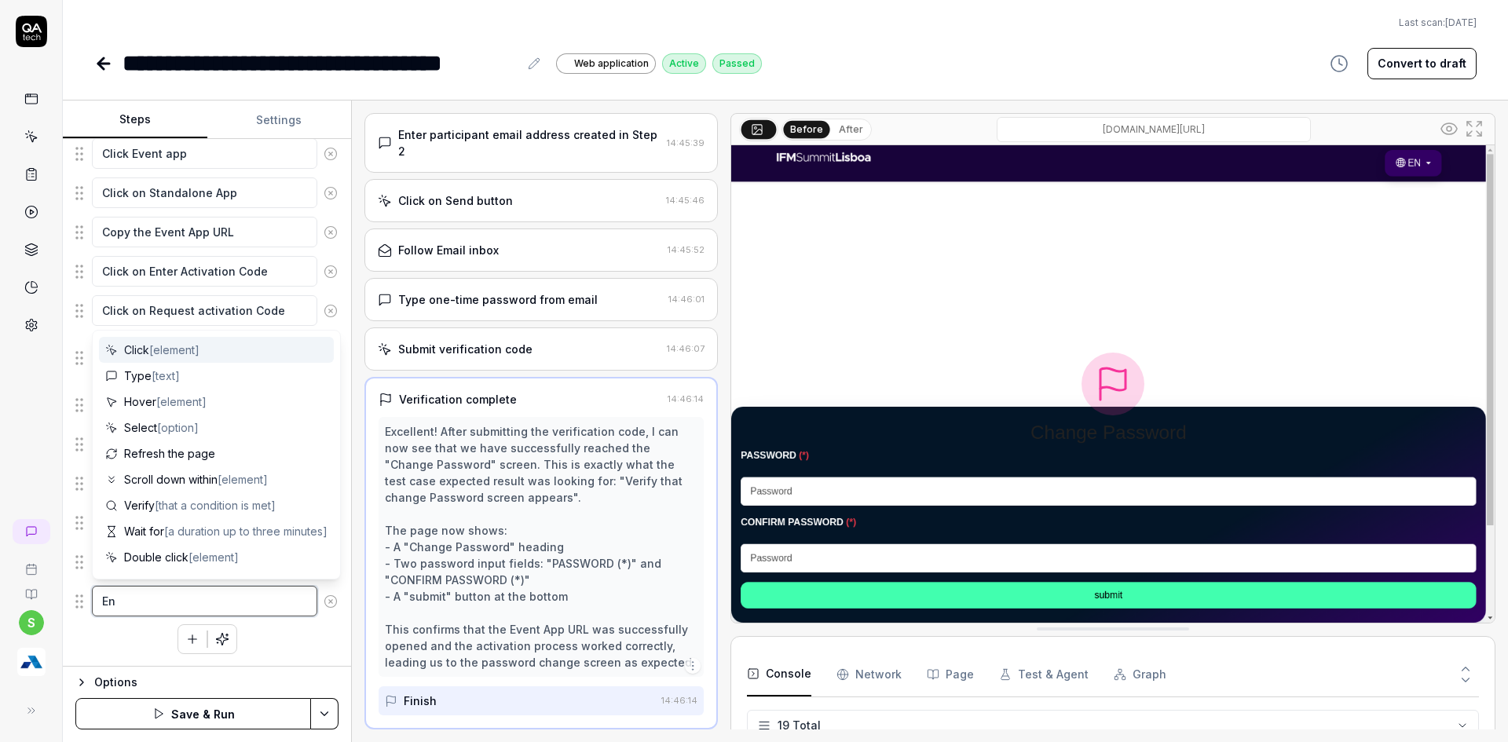
type textarea "Ent"
type textarea "*"
type textarea "Ente"
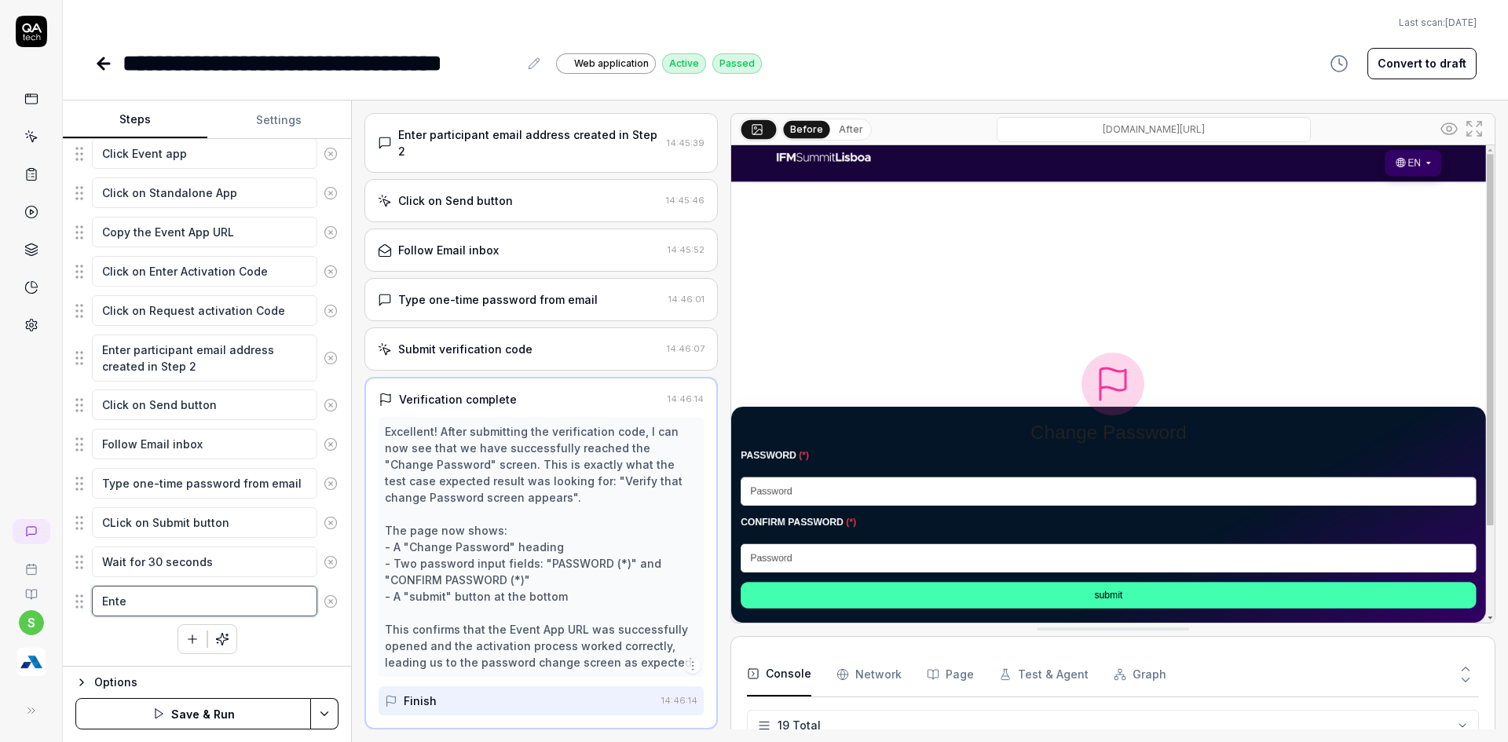
type textarea "*"
type textarea "Enter"
type textarea "*"
type textarea "Enter"
type textarea "*"
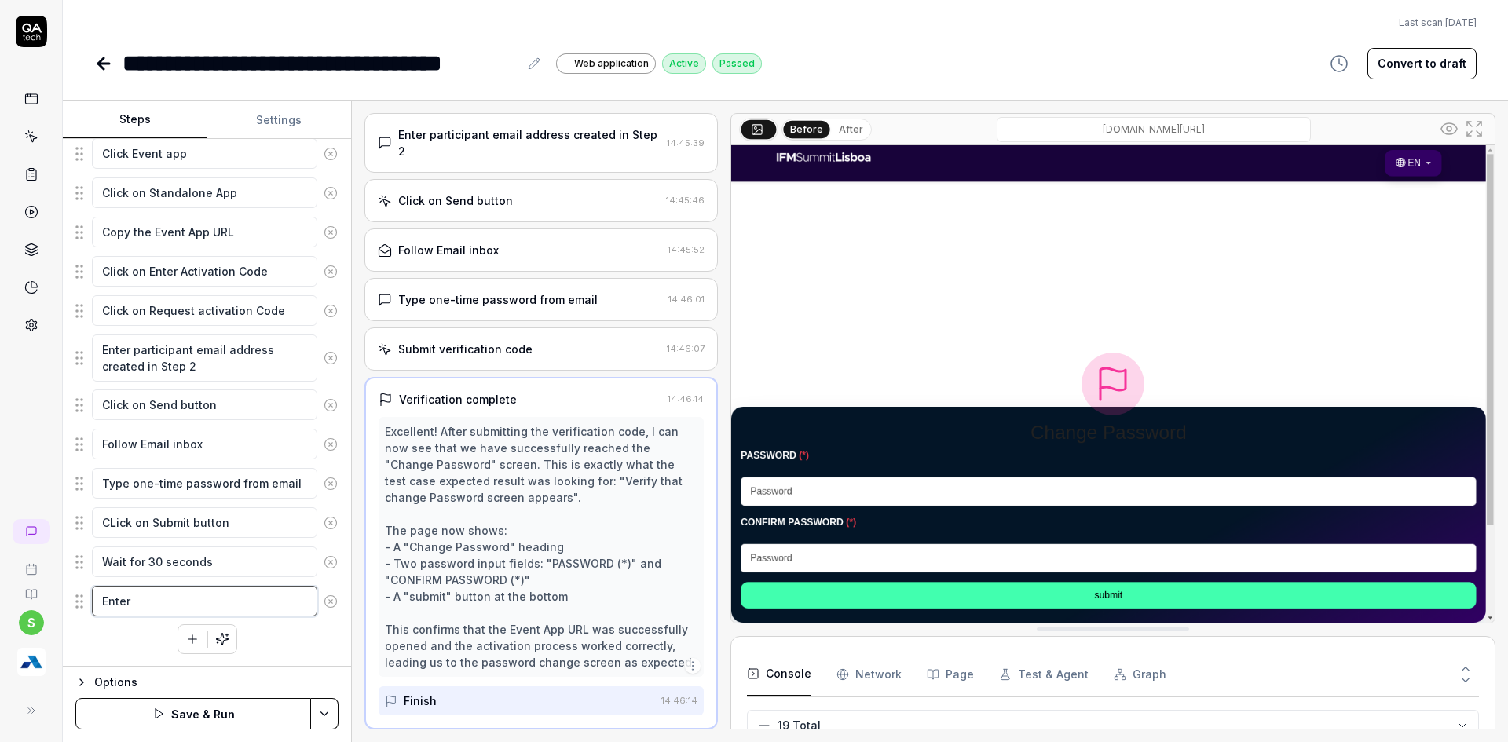
type textarea "Enter P"
type textarea "*"
type textarea "Enter Pa"
type textarea "*"
type textarea "Enter Pas"
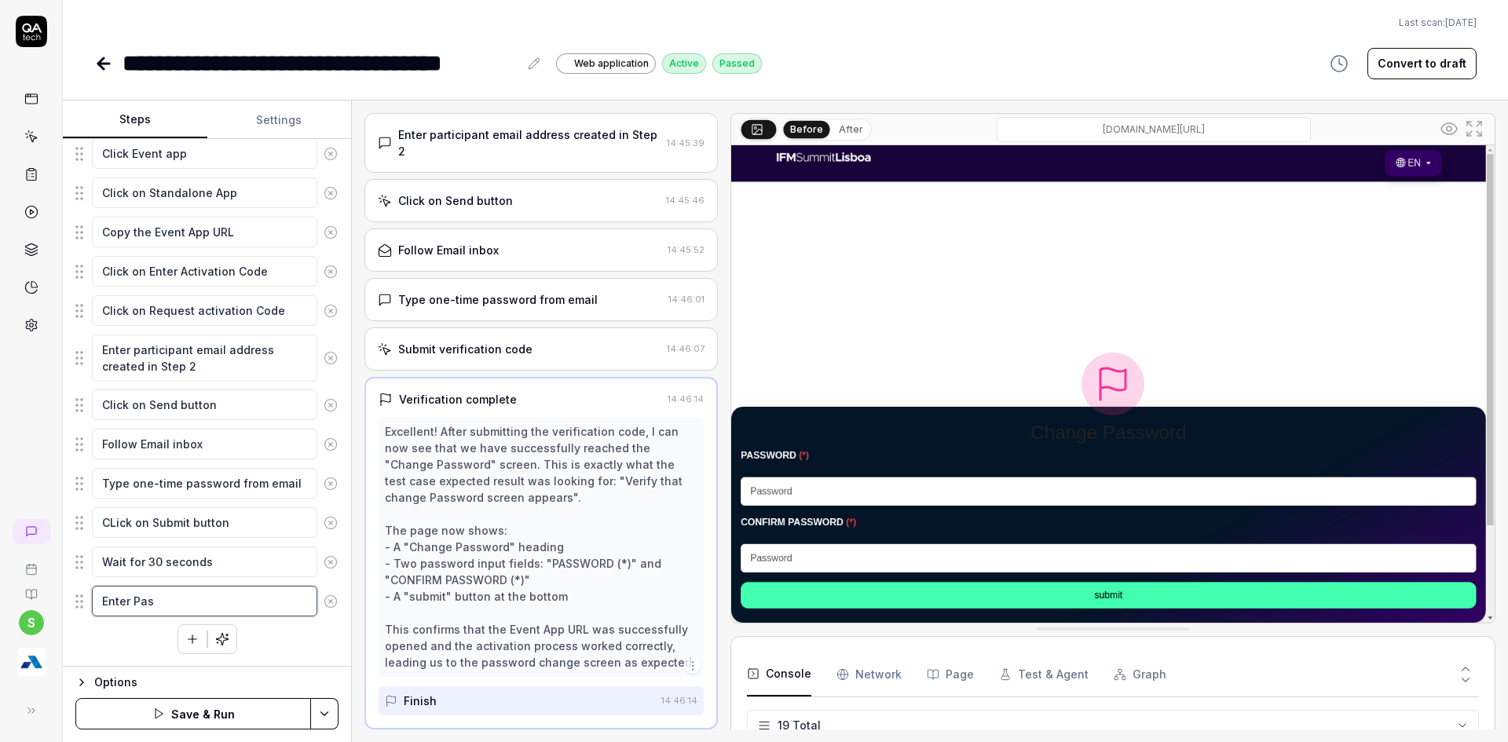
type textarea "*"
type textarea "Enter Pass"
type textarea "*"
type textarea "Enter Passw"
type textarea "*"
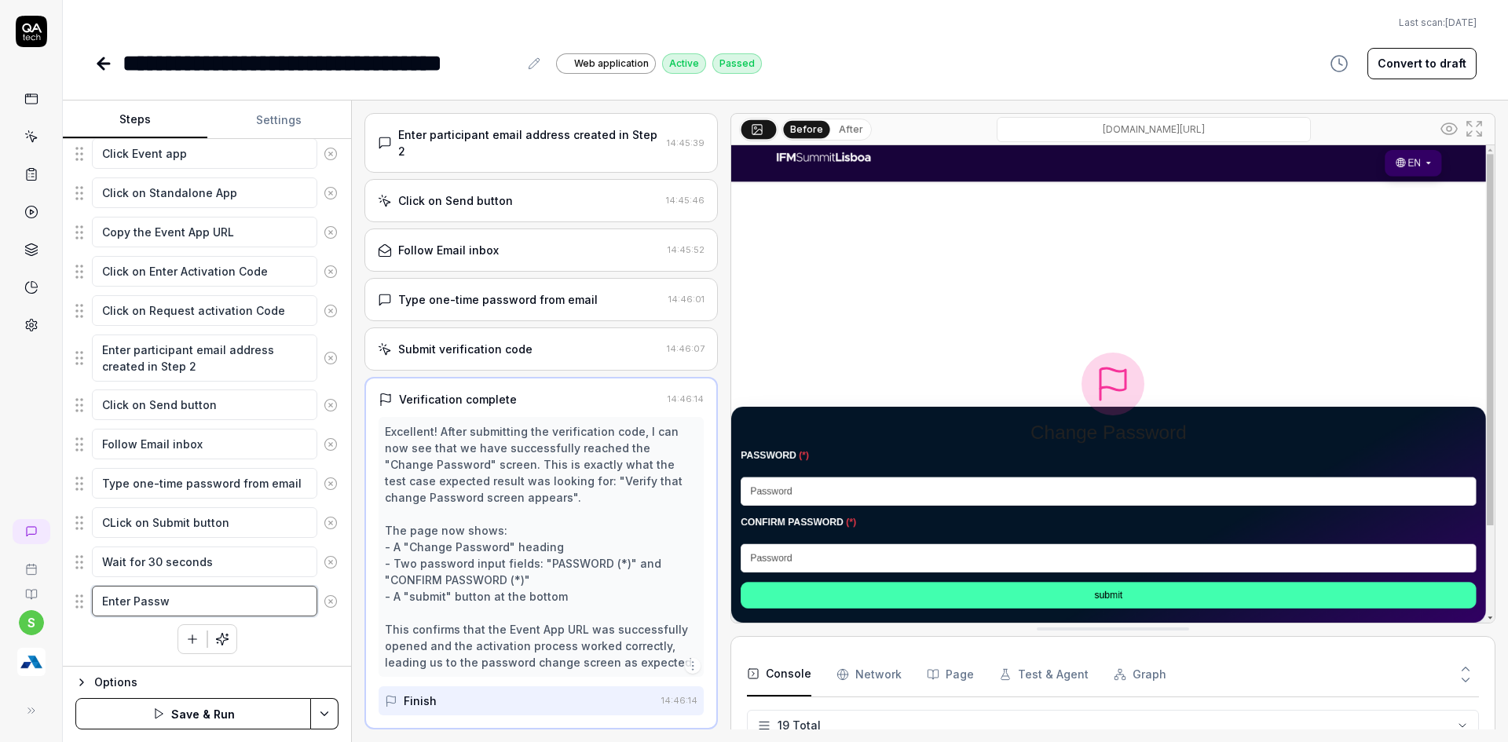
type textarea "Enter Passwo"
type textarea "*"
type textarea "Enter Passwor"
type textarea "*"
type textarea "Enter Password"
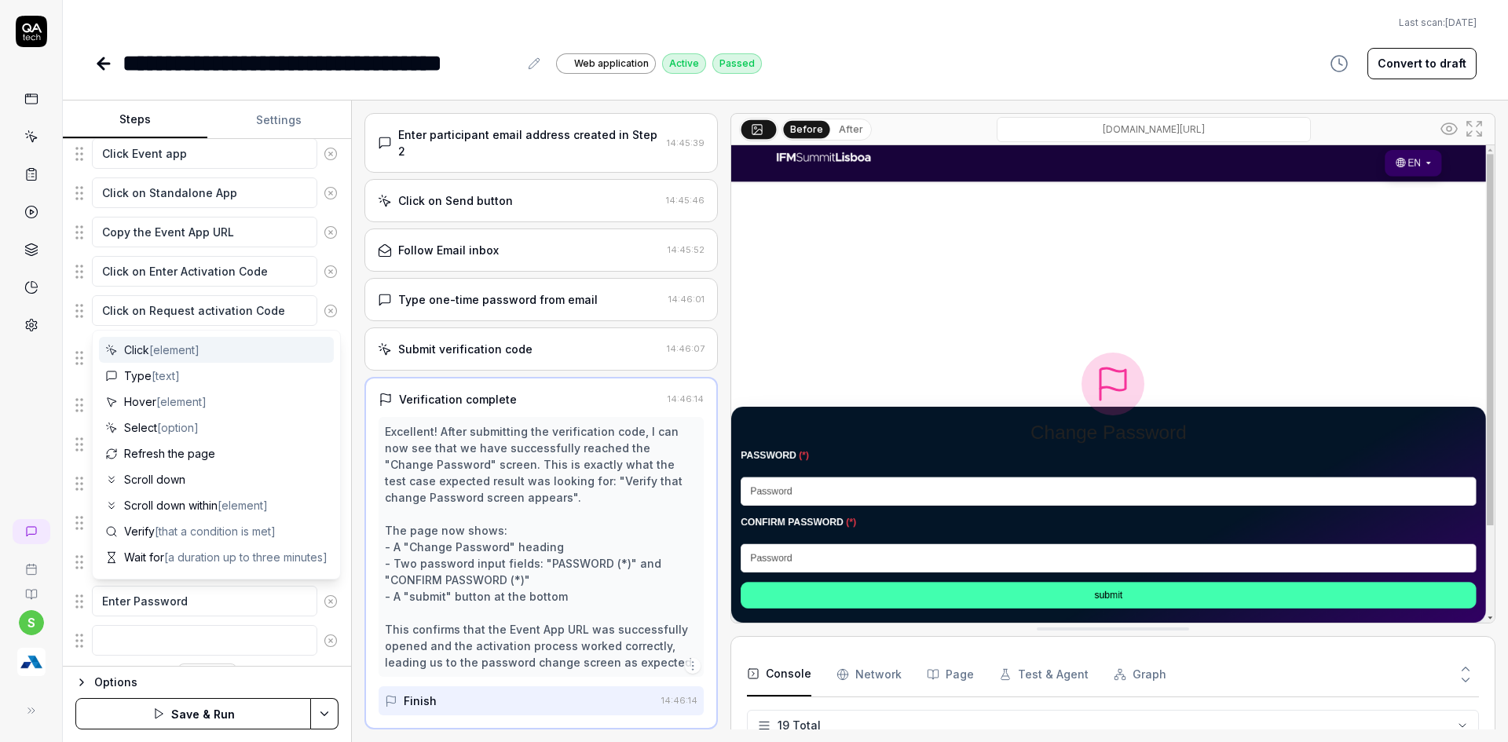
scroll to position [358, 0]
type textarea "*"
type textarea "E"
type textarea "*"
type textarea "En"
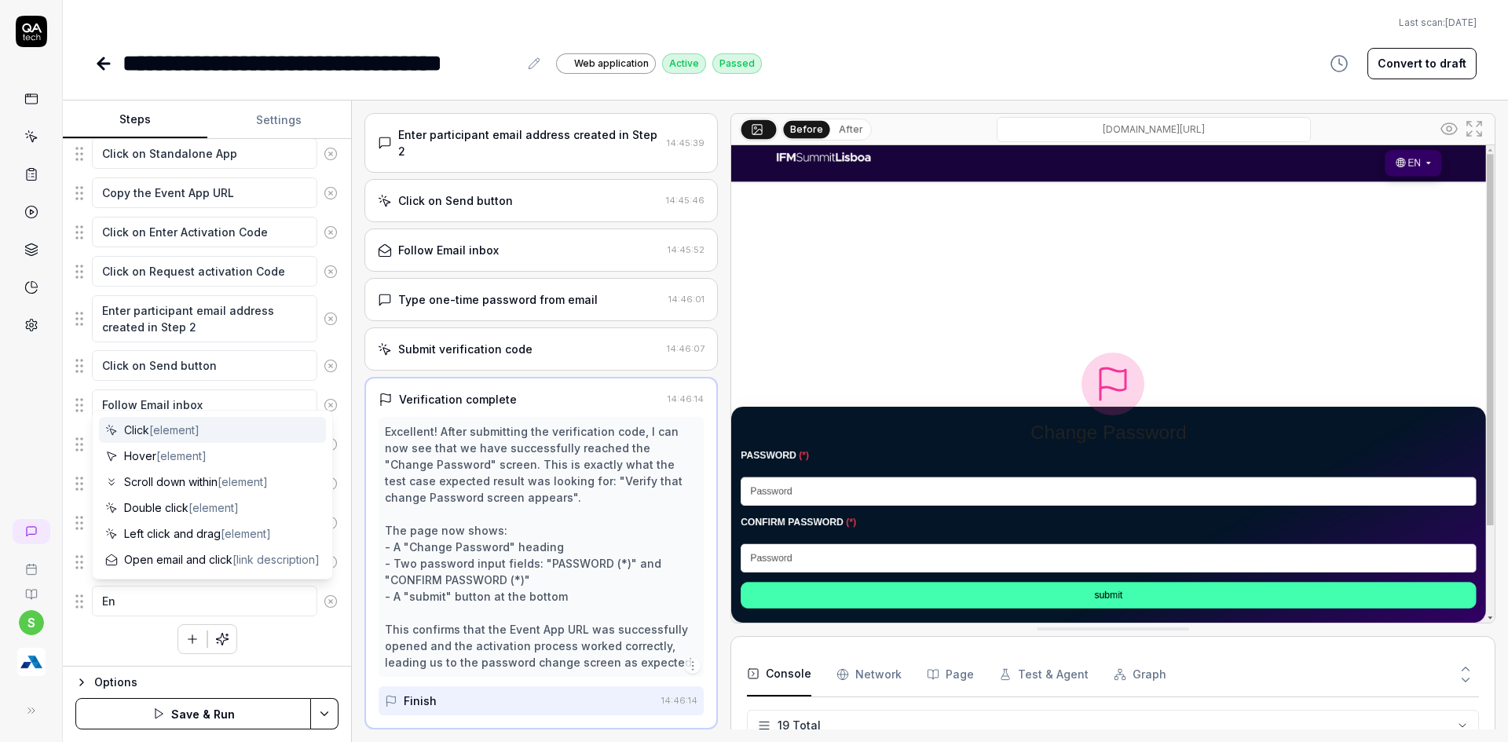
type textarea "*"
type textarea "Ent"
type textarea "*"
type textarea "Ente"
type textarea "*"
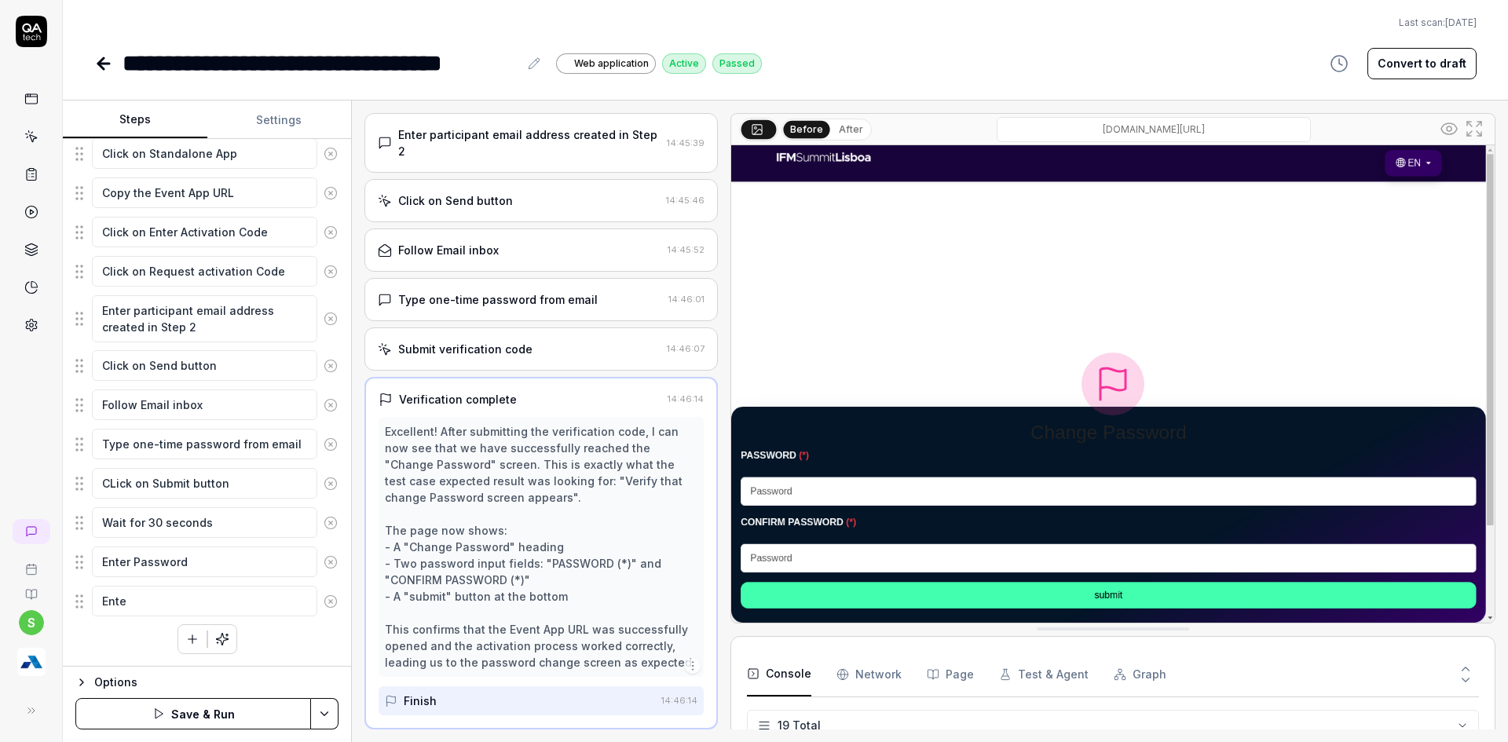
type textarea "Enter"
type textarea "*"
type textarea "Enter"
type textarea "*"
type textarea "Enter C"
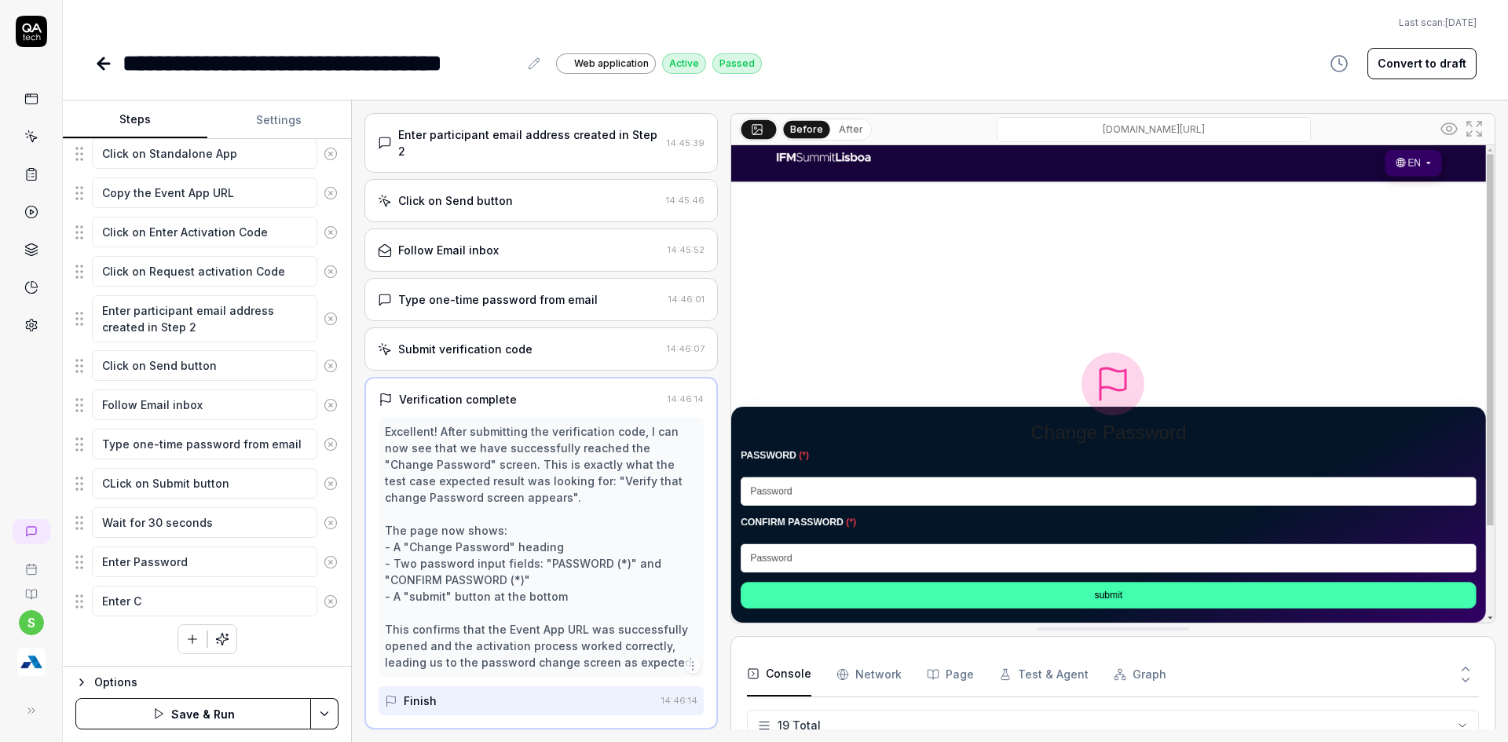
type textarea "*"
type textarea "Enter Co"
type textarea "*"
type textarea "Enter Con"
type textarea "*"
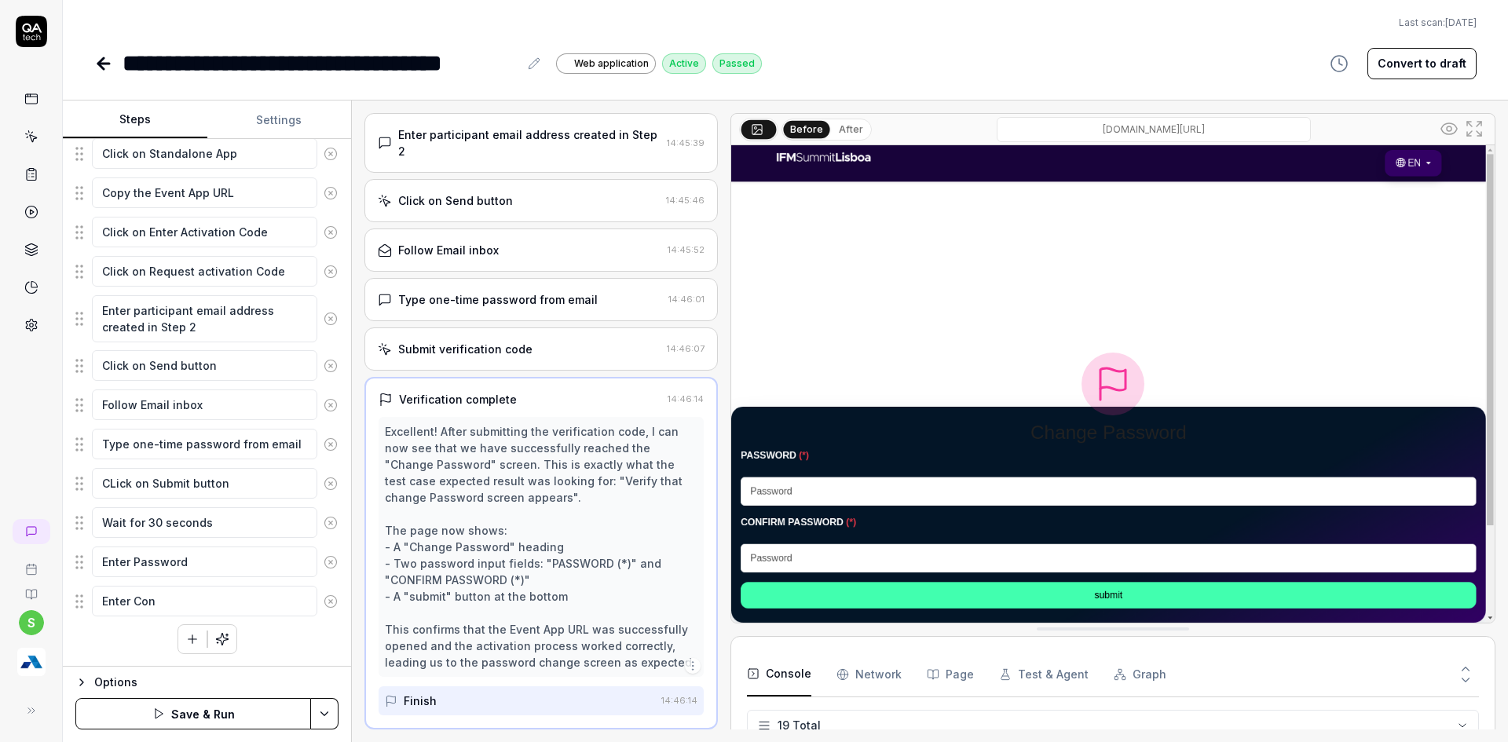
type textarea "Enter Conf"
type textarea "*"
type textarea "Enter Confr"
type textarea "*"
type textarea "Enter Conf"
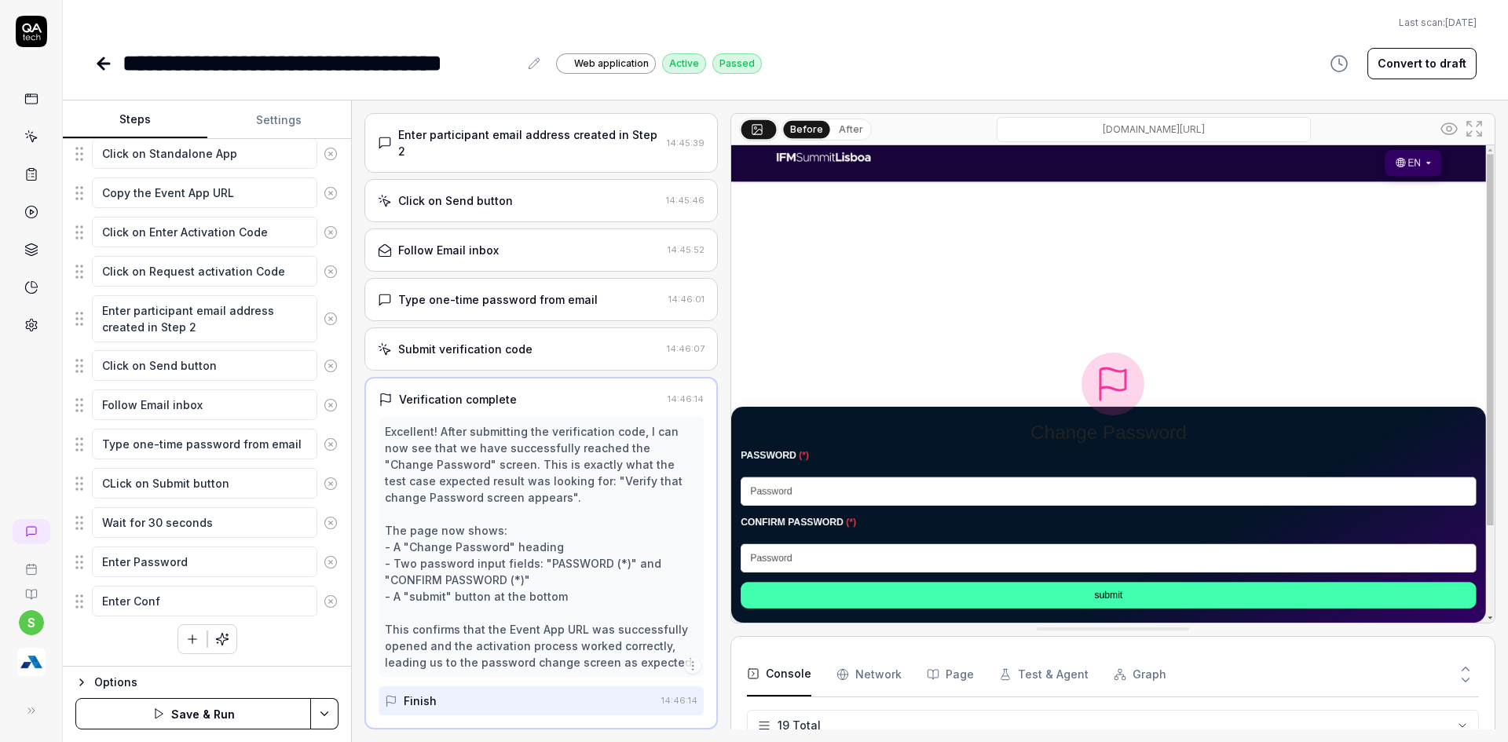
type textarea "*"
type textarea "Enter Confi"
type textarea "*"
type textarea "Enter Confir"
type textarea "*"
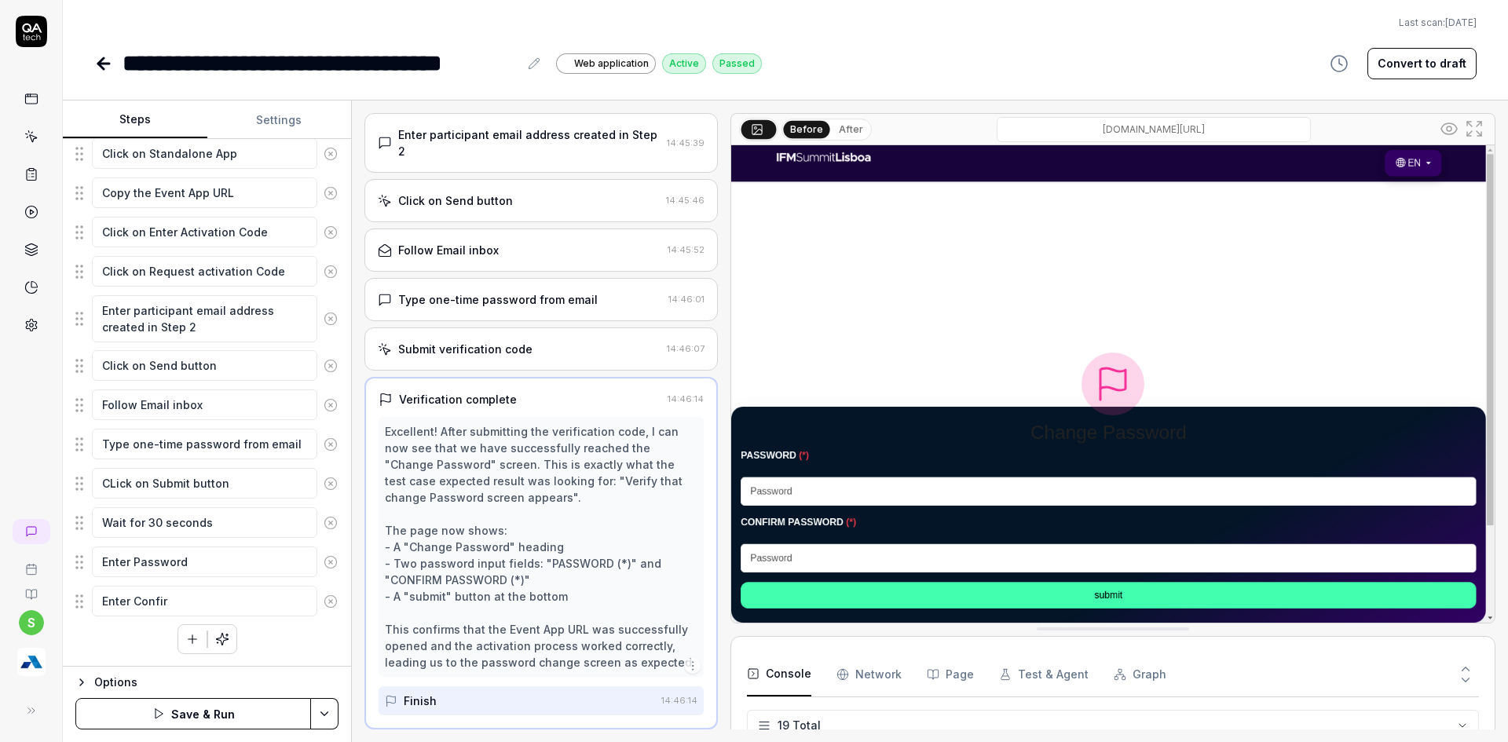
type textarea "Enter Confirm"
type textarea "*"
type textarea "Enter Confirm"
type textarea "*"
type textarea "Enter Confirm P"
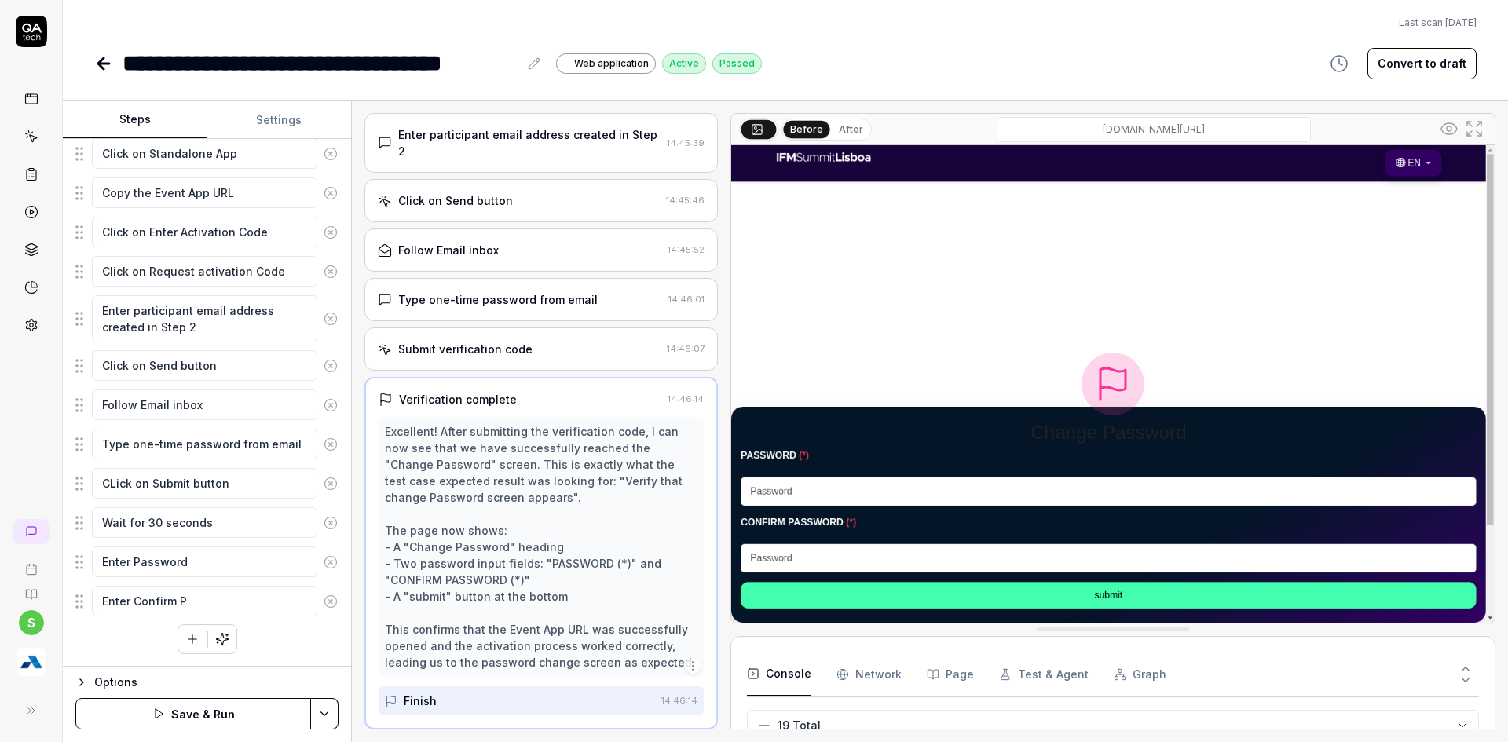
type textarea "*"
type textarea "Enter Confirm Pa"
type textarea "*"
type textarea "Enter Confirm Pas"
type textarea "*"
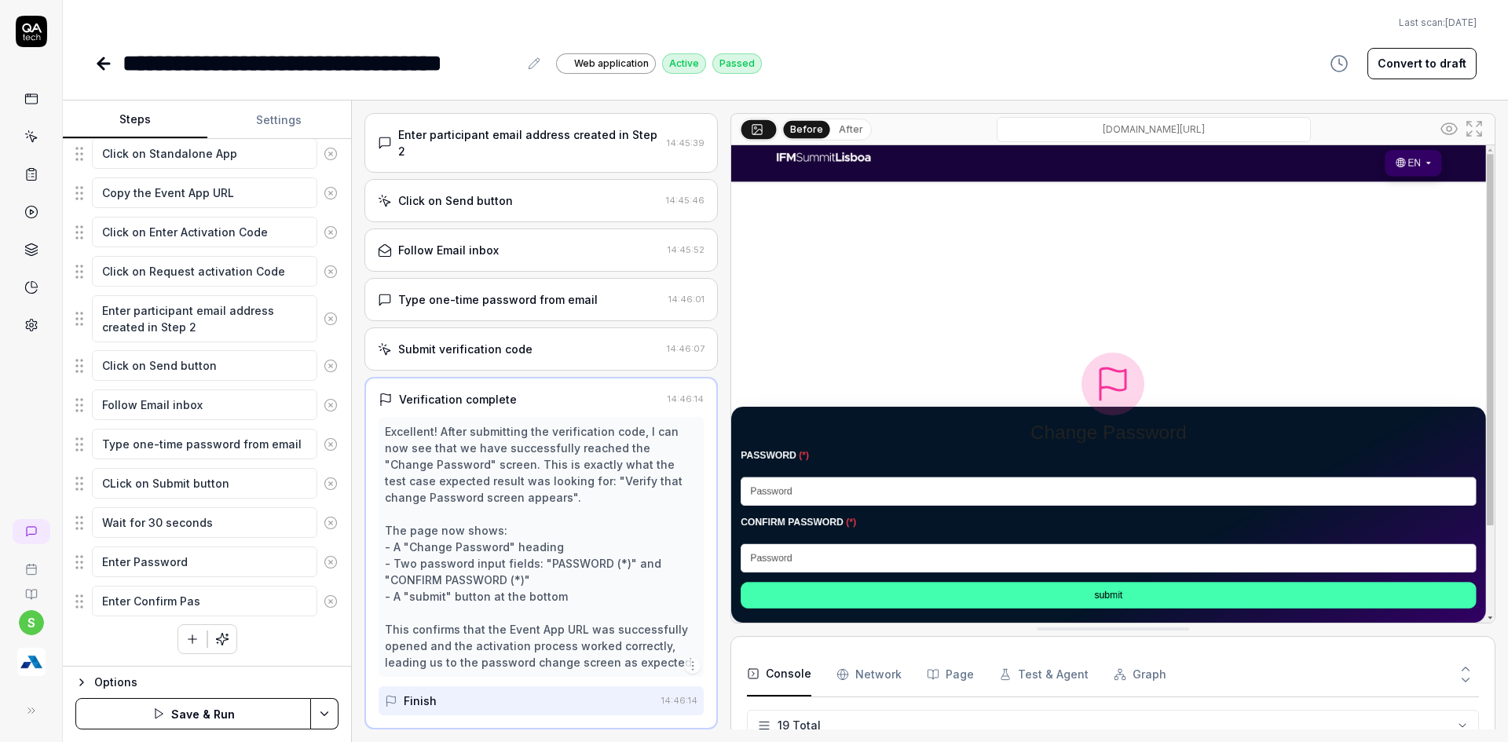
type textarea "Enter Confirm Pass"
type textarea "*"
type textarea "Enter Confirm Passw"
type textarea "*"
type textarea "Enter Confirm Passwo"
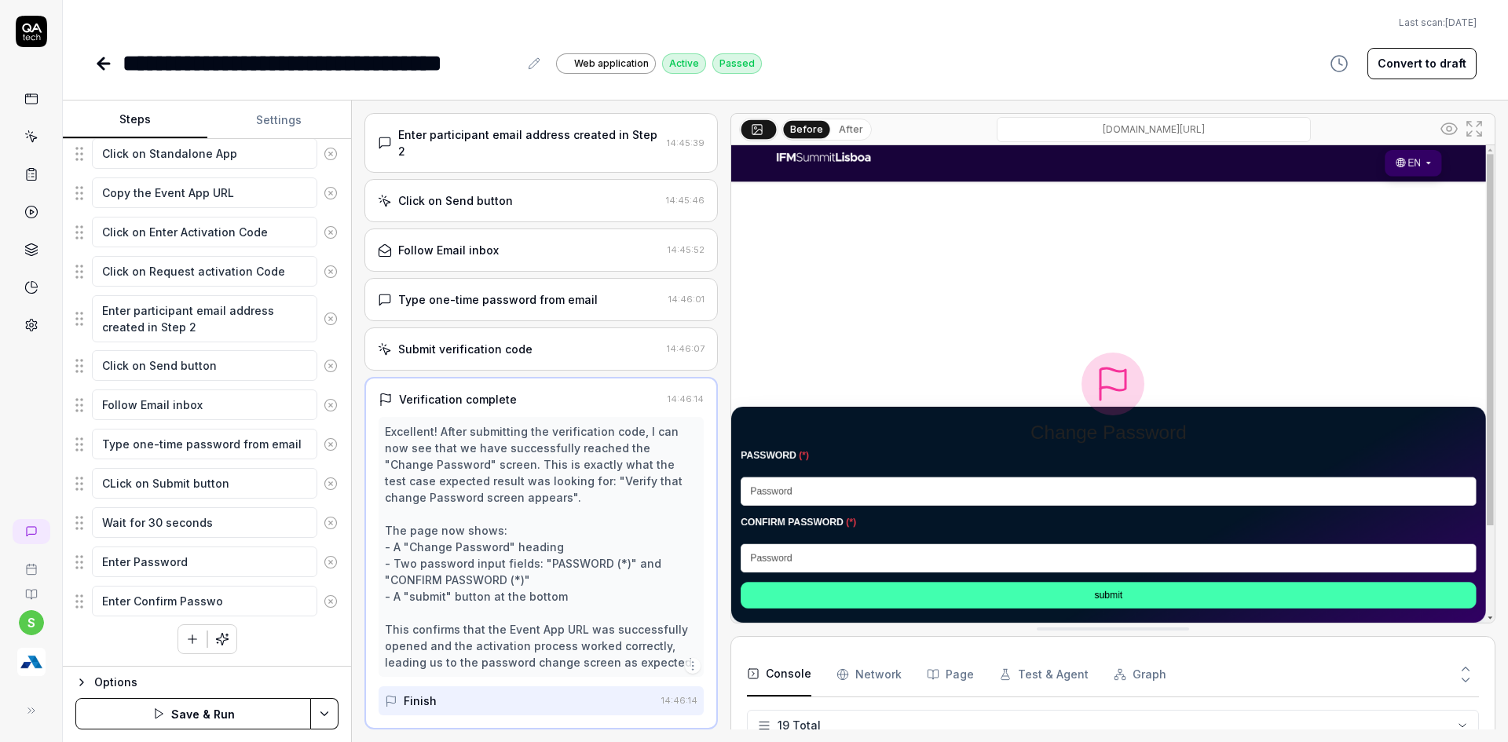
type textarea "*"
type textarea "Enter Confirm Passwor"
type textarea "*"
type textarea "Enter Confirm Password"
click at [233, 573] on textarea "Enter Password" at bounding box center [204, 562] width 225 height 31
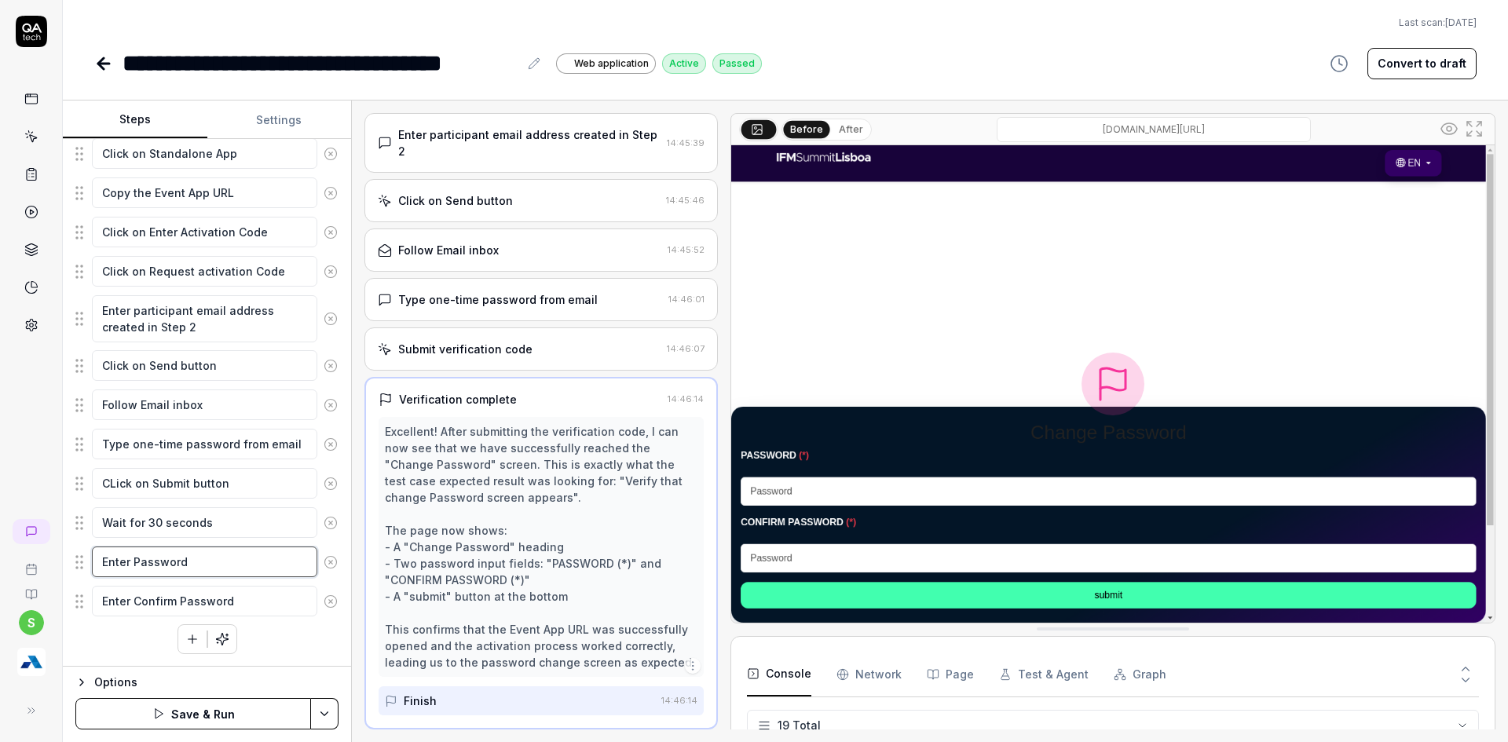
type textarea "*"
type textarea "Enter Password"
type textarea "*"
type textarea "Enter Password a"
type textarea "*"
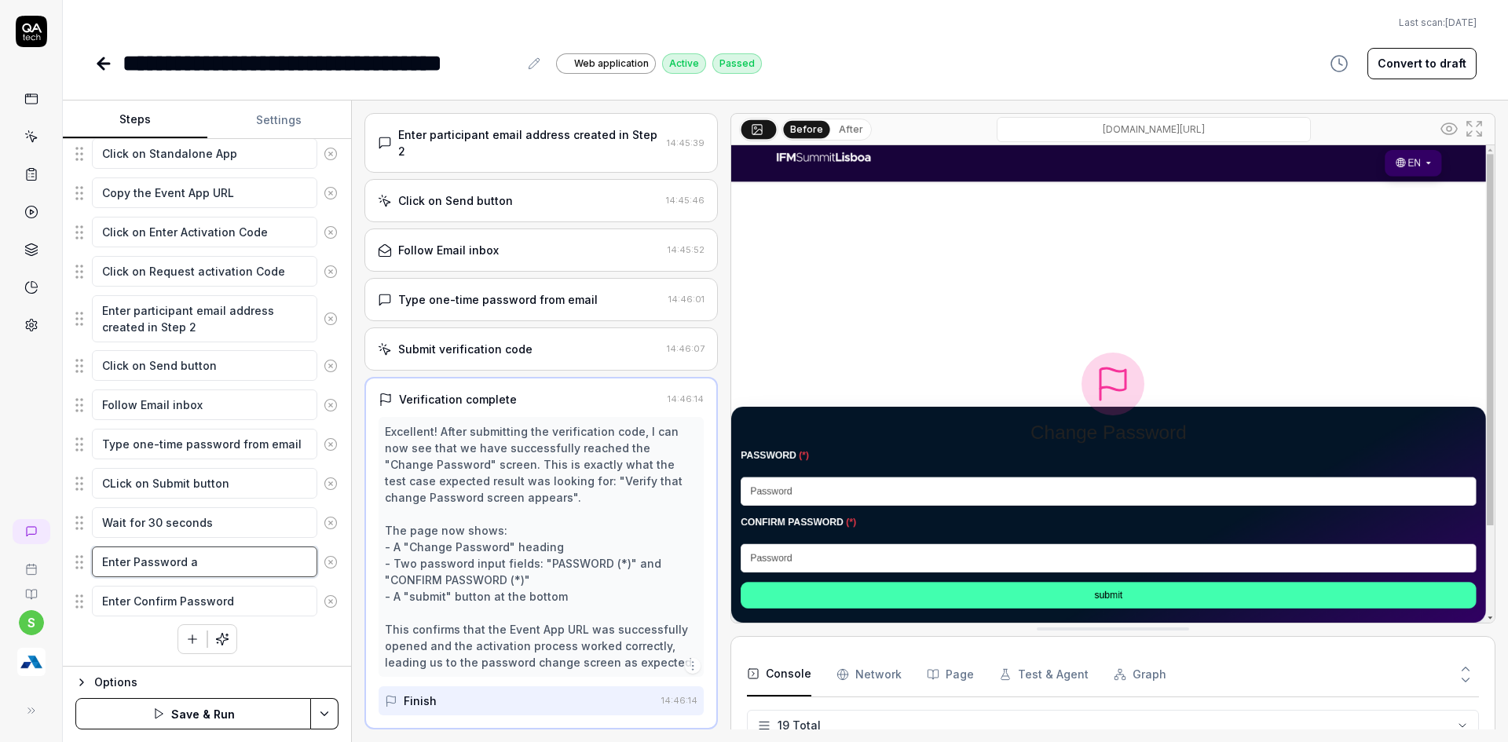
type textarea "Enter Password as"
type textarea "*"
type textarea "Enter Password as T"
type textarea "*"
type textarea "Enter Password as Te"
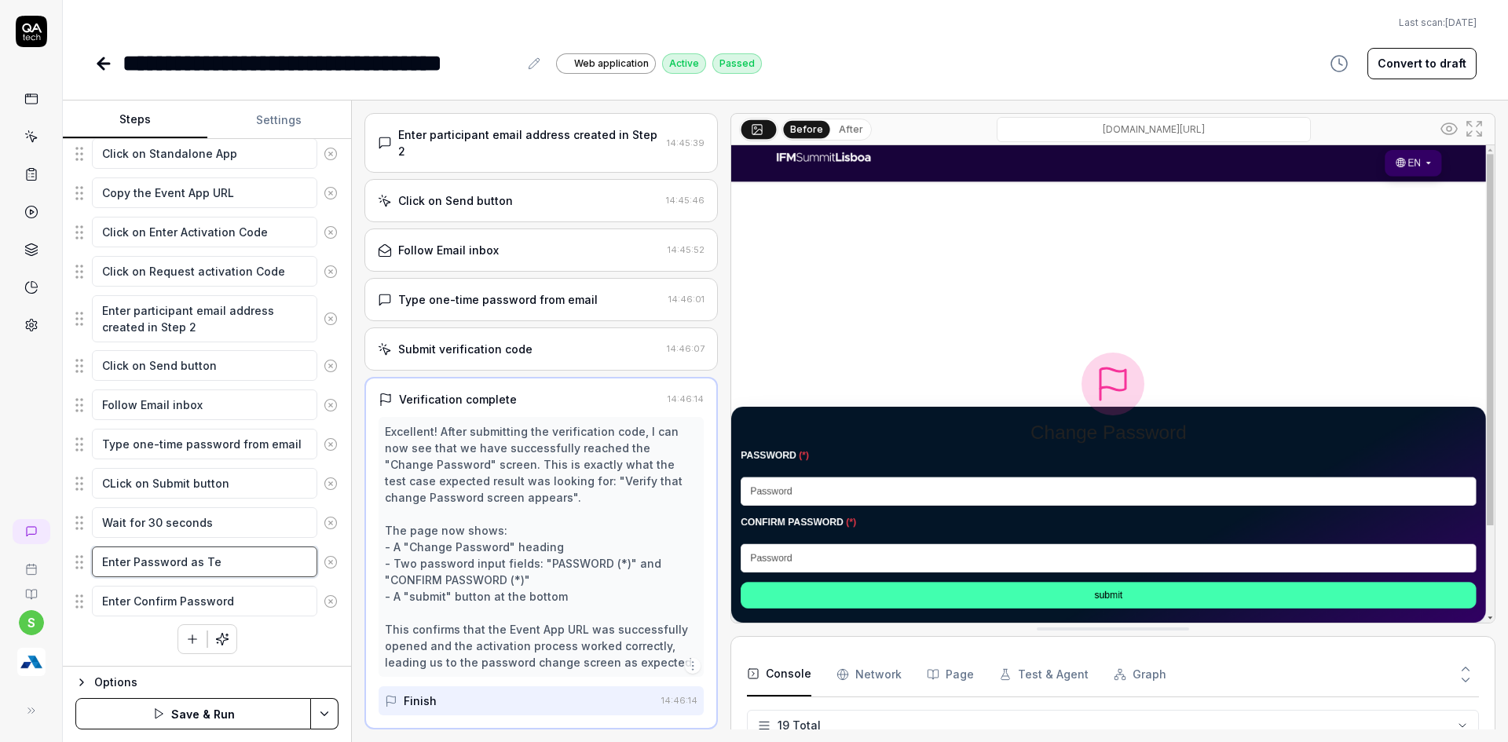
type textarea "*"
type textarea "Enter Password as Tes"
type textarea "*"
type textarea "Enter Password as Test"
type textarea "*"
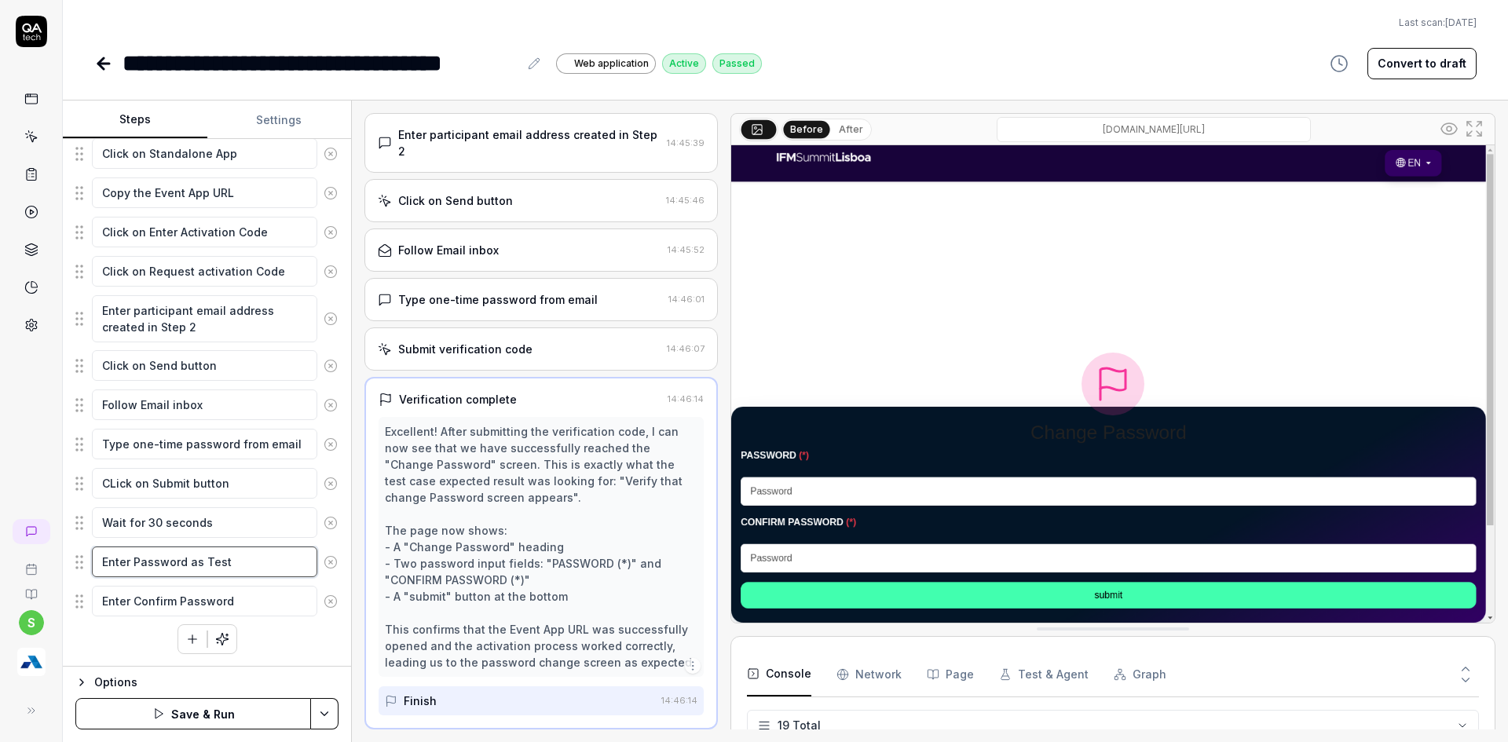
type textarea "Enter Password as Test@"
type textarea "*"
type textarea "Enter Password as Test@1"
type textarea "*"
type textarea "Enter Password as Test@12"
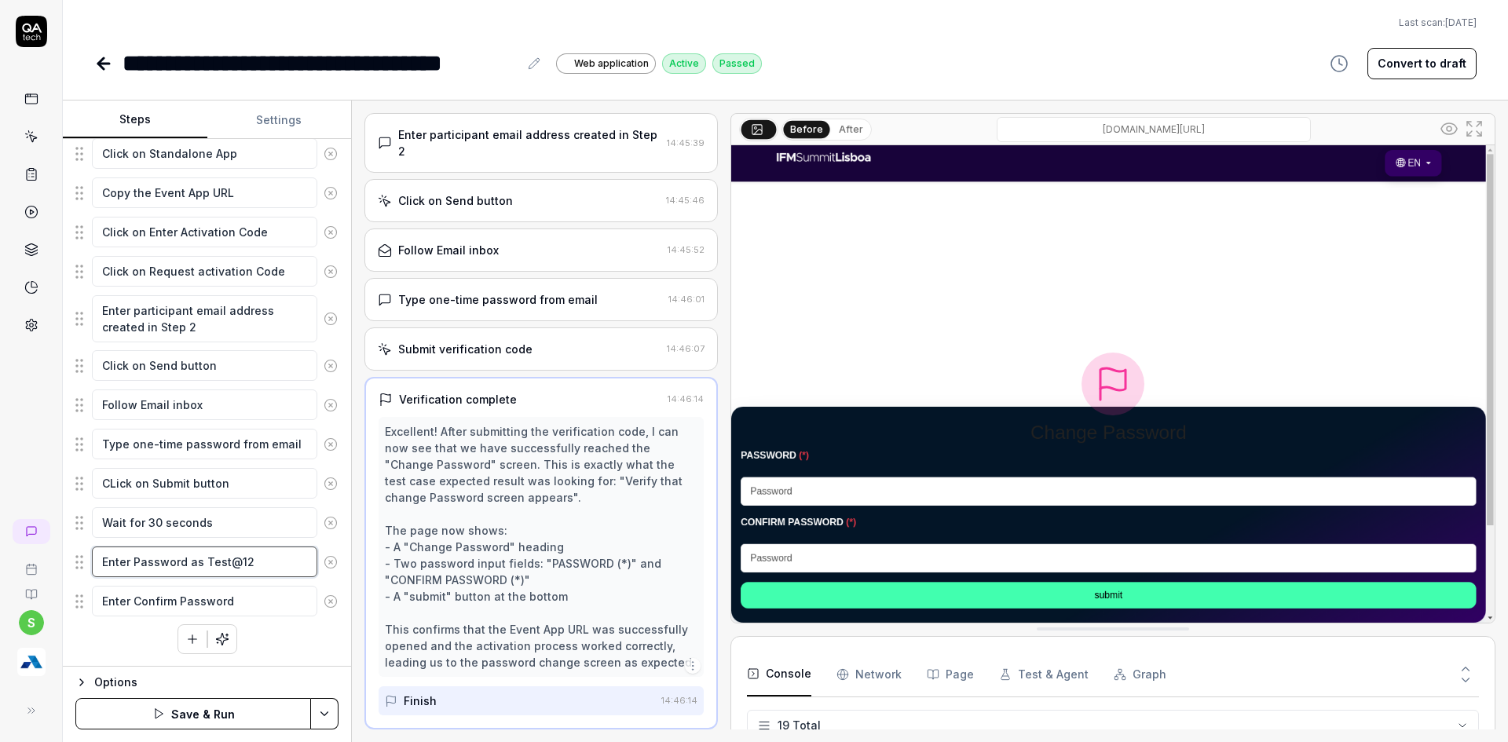
type textarea "*"
type textarea "Enter Password as Test@123"
type textarea "*"
type textarea "Enter Password as Test@1234"
type textarea "*"
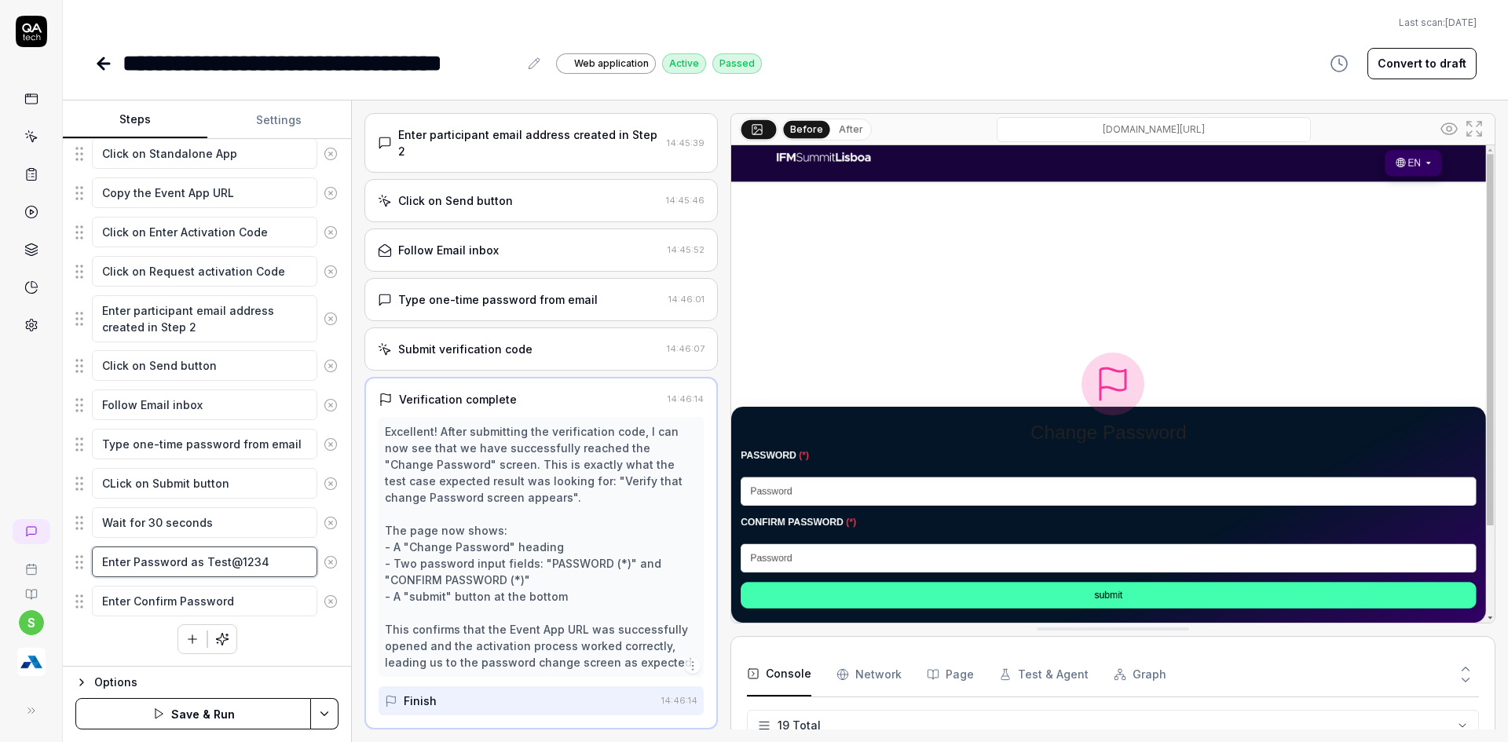
type textarea "Enter Password as Test@1234""
click at [202, 568] on textarea "Enter Password as Test@1234"" at bounding box center [204, 562] width 225 height 31
type textarea "*"
drag, startPoint x: 187, startPoint y: 565, endPoint x: 276, endPoint y: 565, distance: 88.7
click at [276, 565] on textarea "Enter Password as "Test@1234"" at bounding box center [204, 562] width 225 height 31
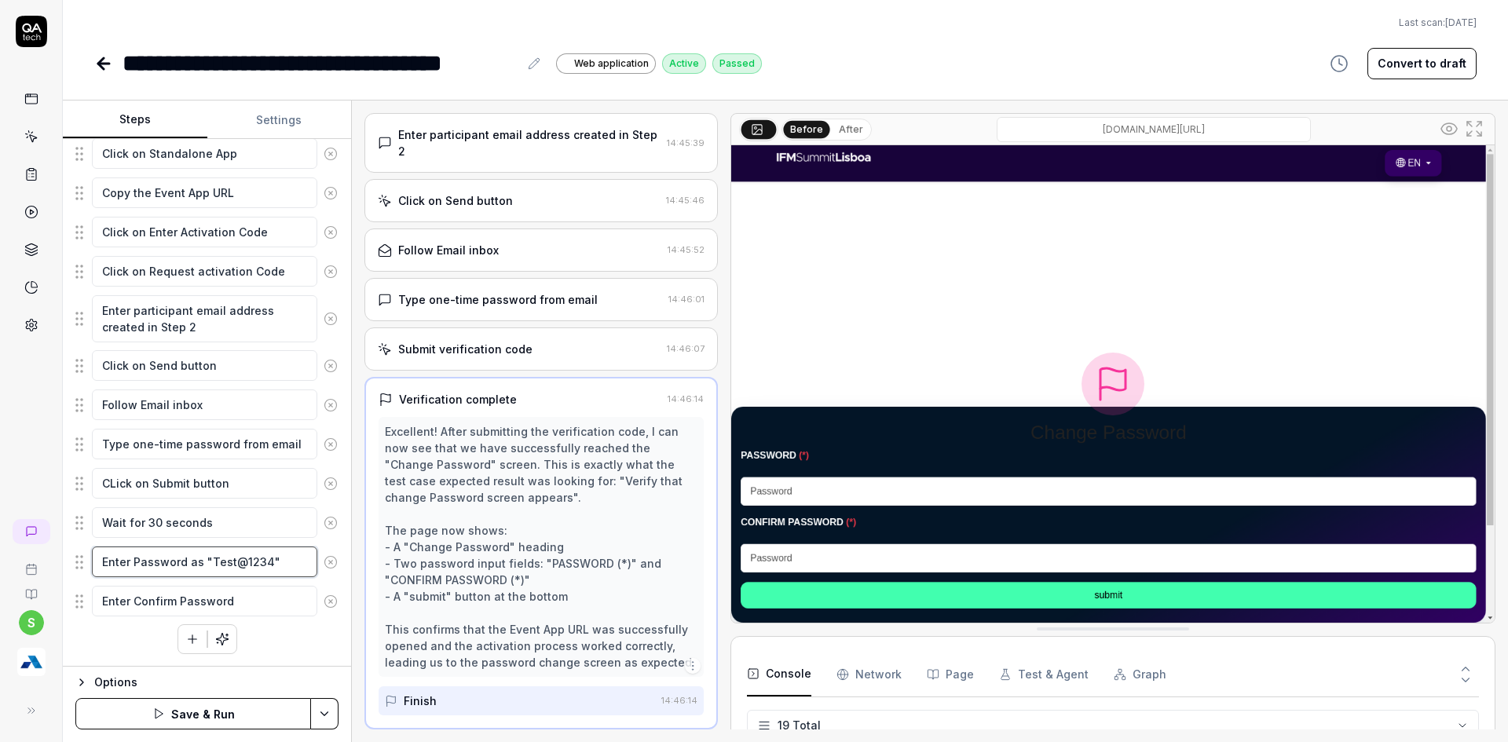
type textarea "Enter Password as "Test@1234""
click at [273, 590] on textarea "Enter Confirm Password" at bounding box center [204, 601] width 225 height 31
type textarea "*"
type textarea "Enter Confirm Password"
paste textarea "as "Test@1234""
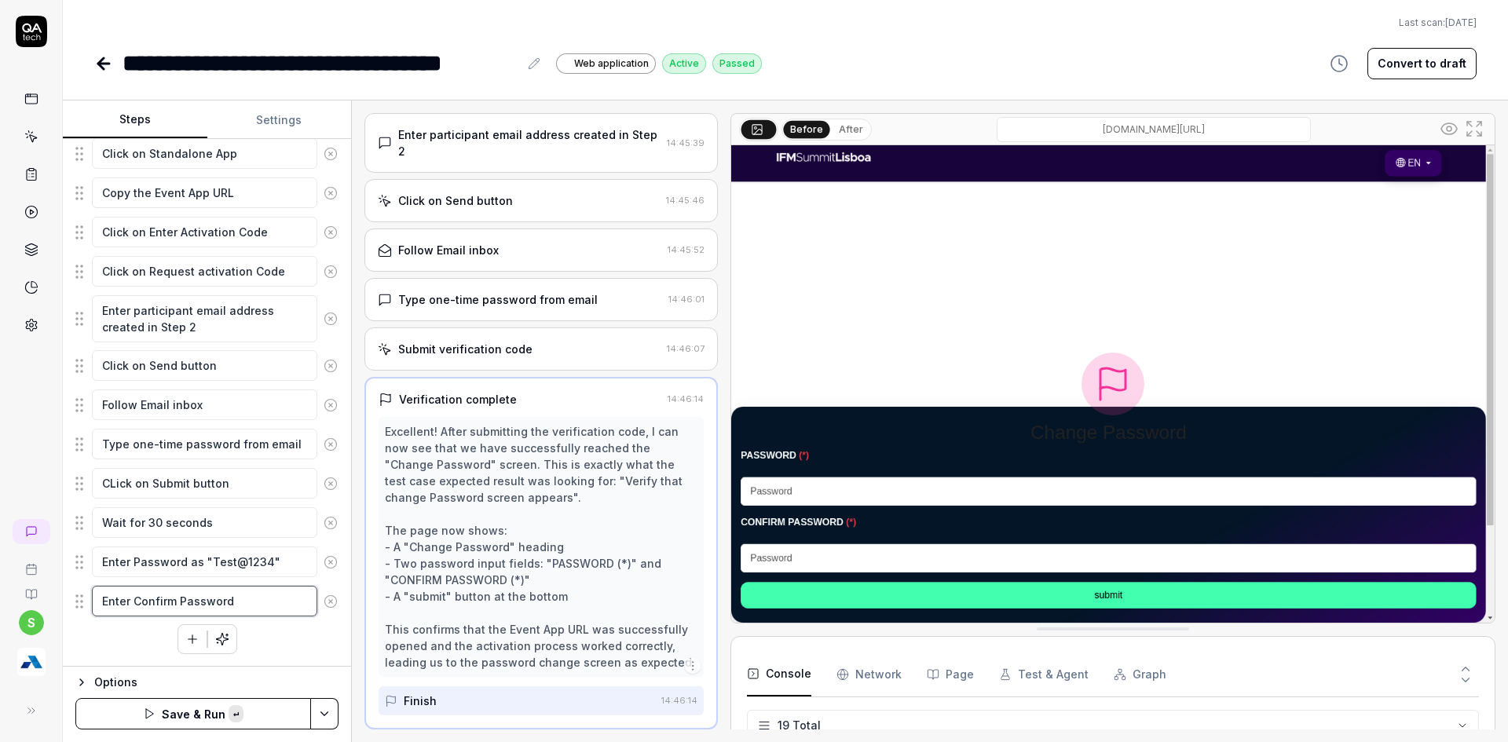
type textarea "*"
type textarea "Enter Confirm Password as "Test@1234""
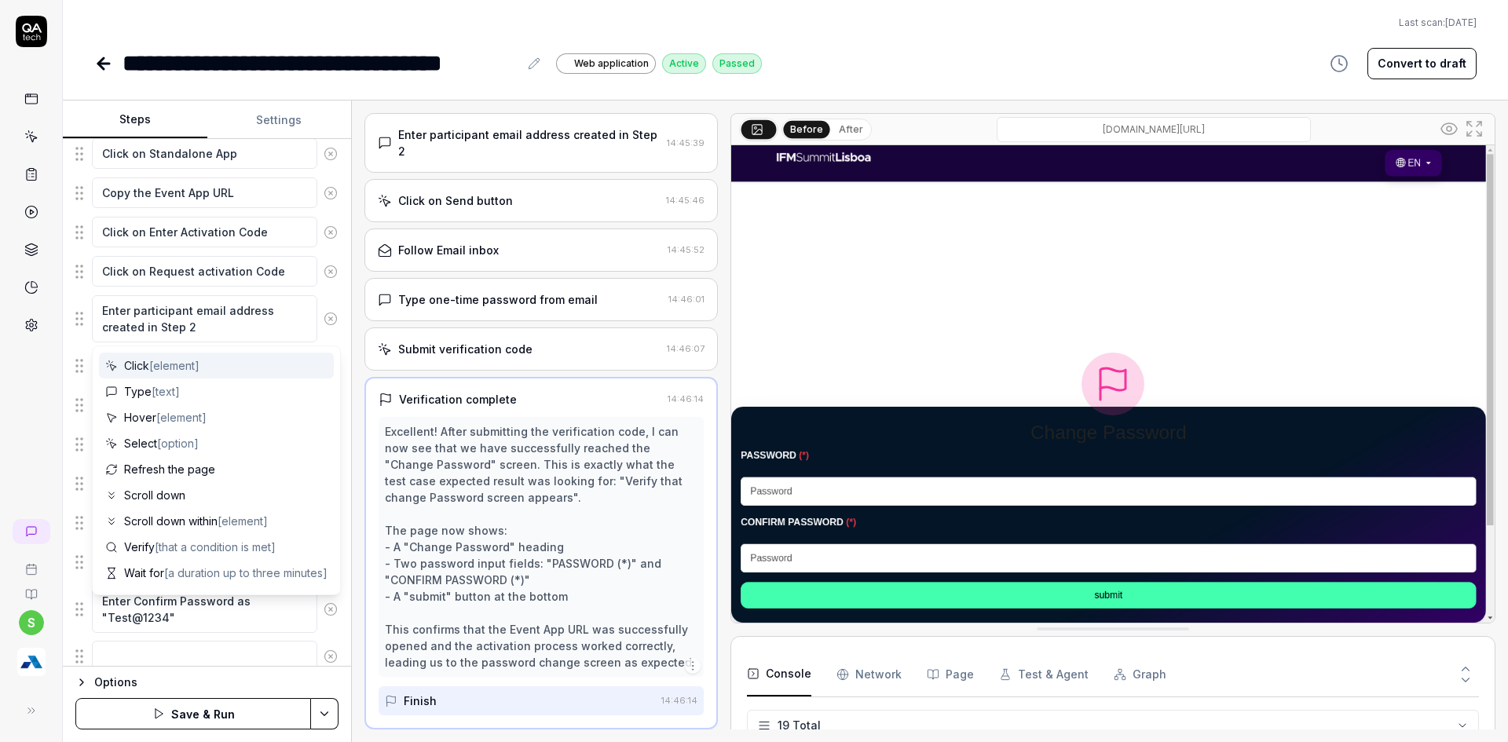
scroll to position [397, 0]
type textarea "*"
type textarea "C"
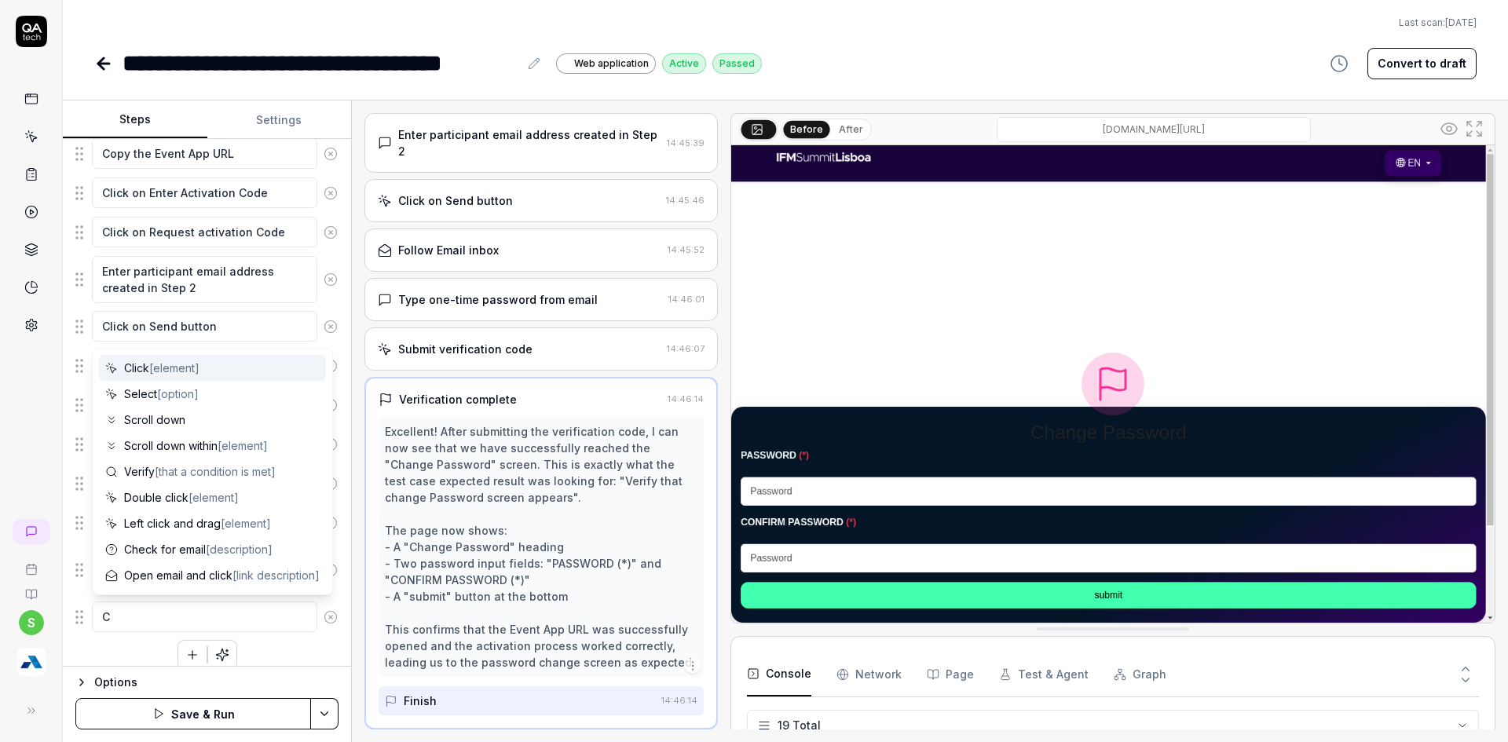
type textarea "*"
type textarea "Cl"
type textarea "*"
type textarea "Cli"
type textarea "*"
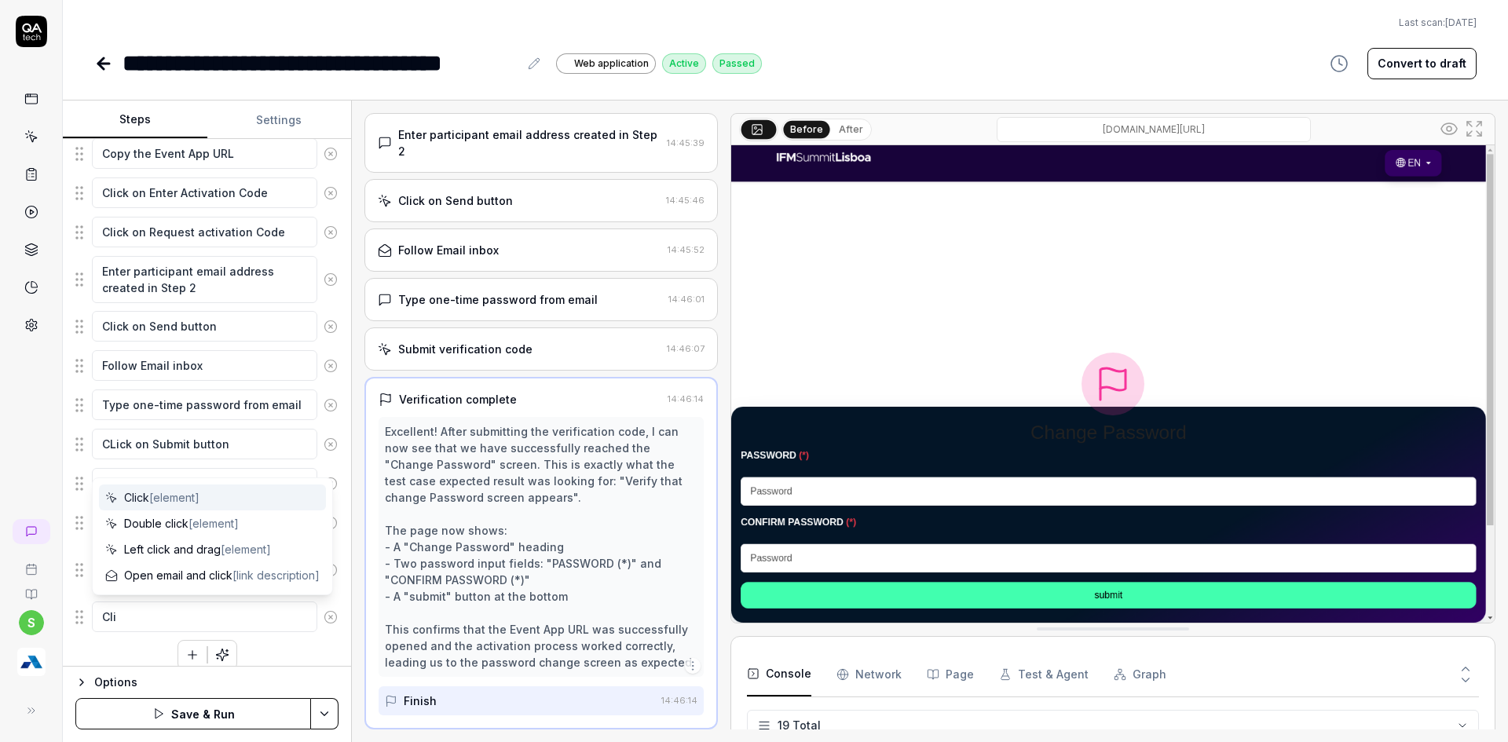
type textarea "Clic"
type textarea "*"
type textarea "Click"
type textarea "*"
type textarea "Click o"
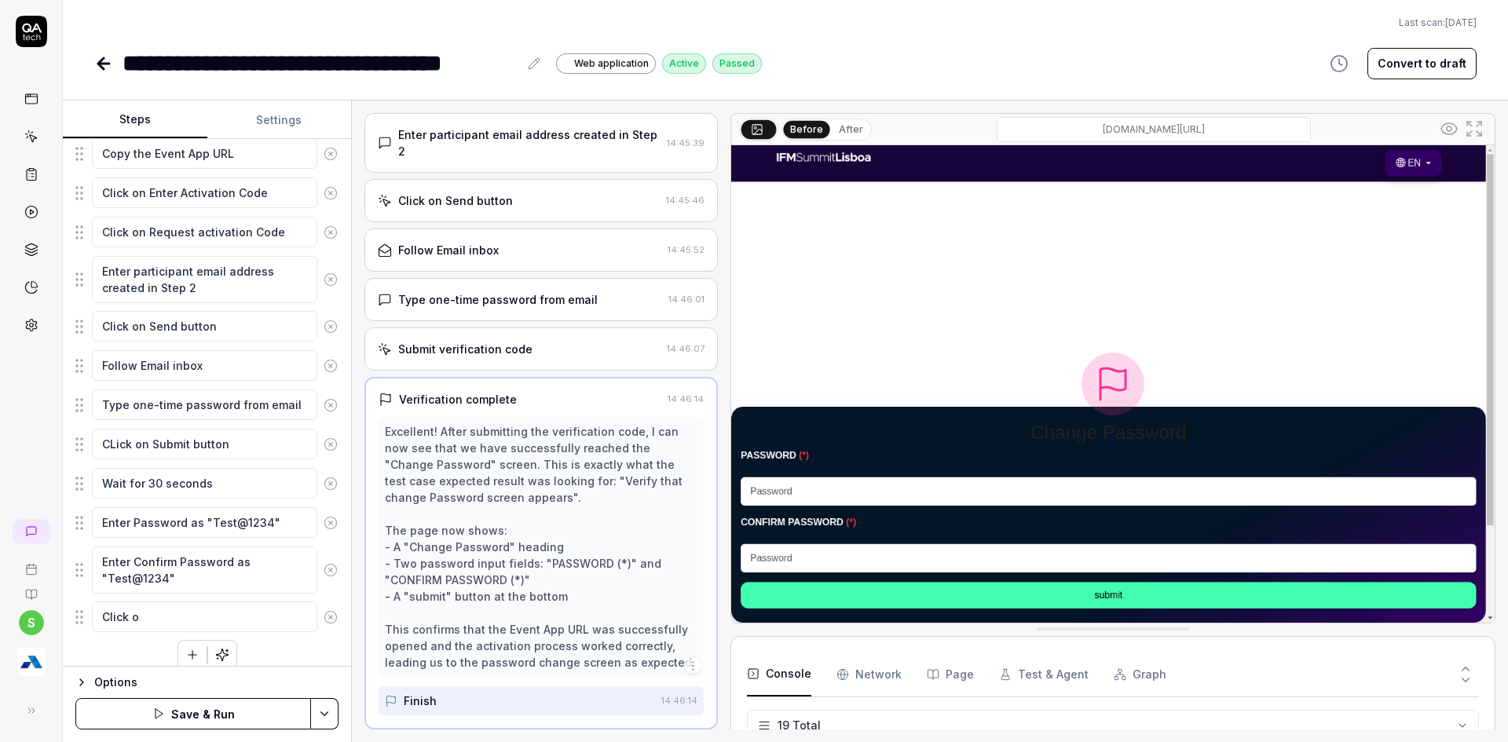
type textarea "*"
type textarea "Click on"
type textarea "*"
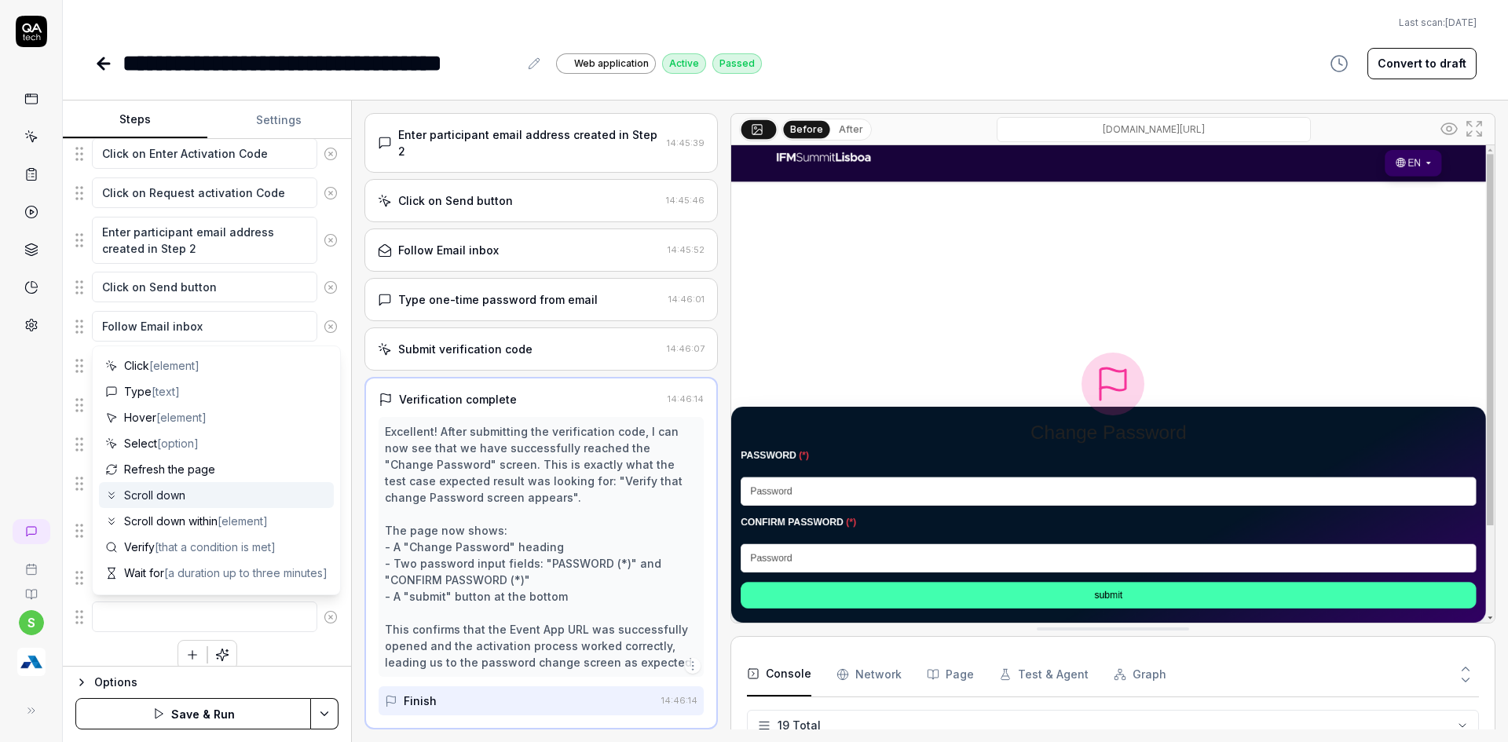
click at [5, 474] on div "s" at bounding box center [31, 371] width 63 height 742
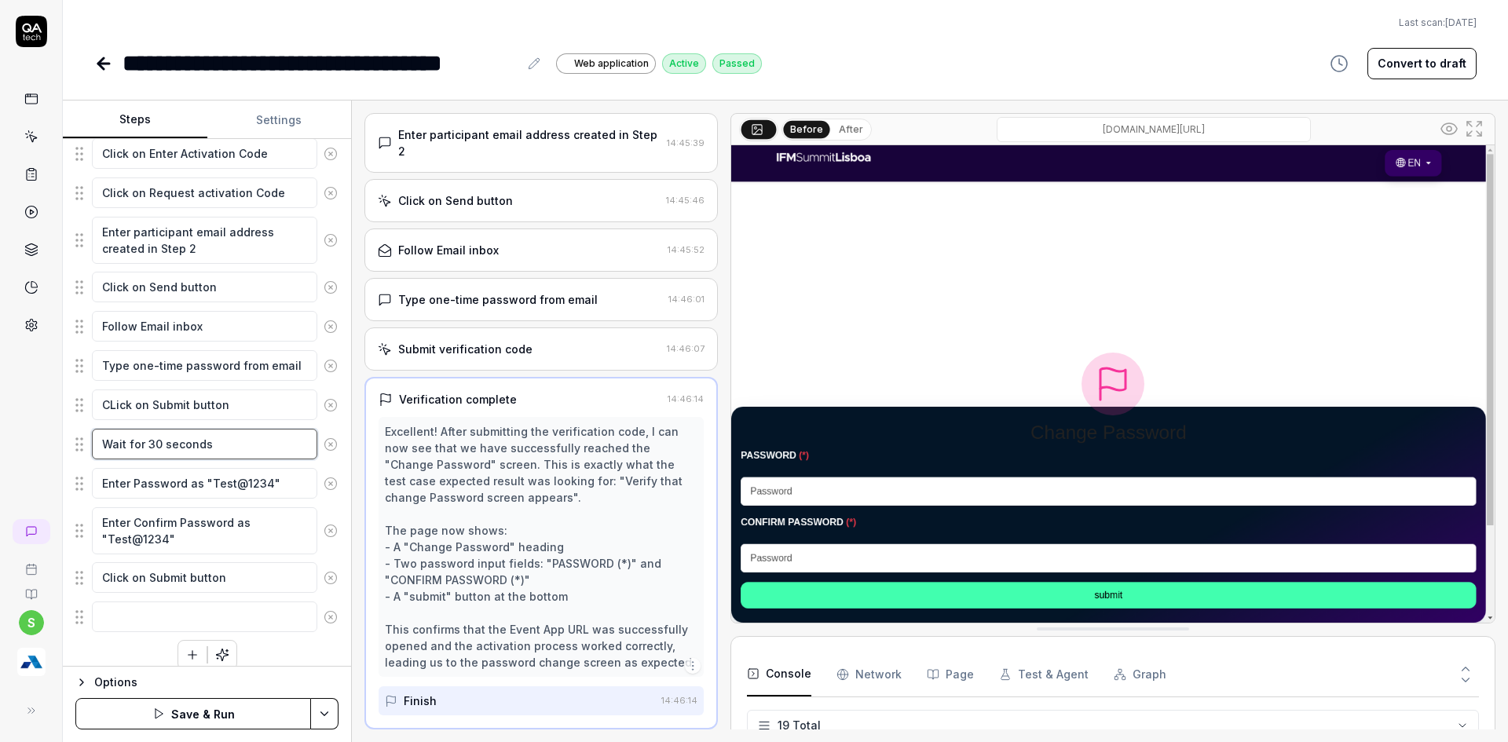
click at [156, 455] on textarea "Wait for 30 seconds" at bounding box center [204, 444] width 225 height 31
click at [138, 628] on textarea at bounding box center [204, 617] width 225 height 31
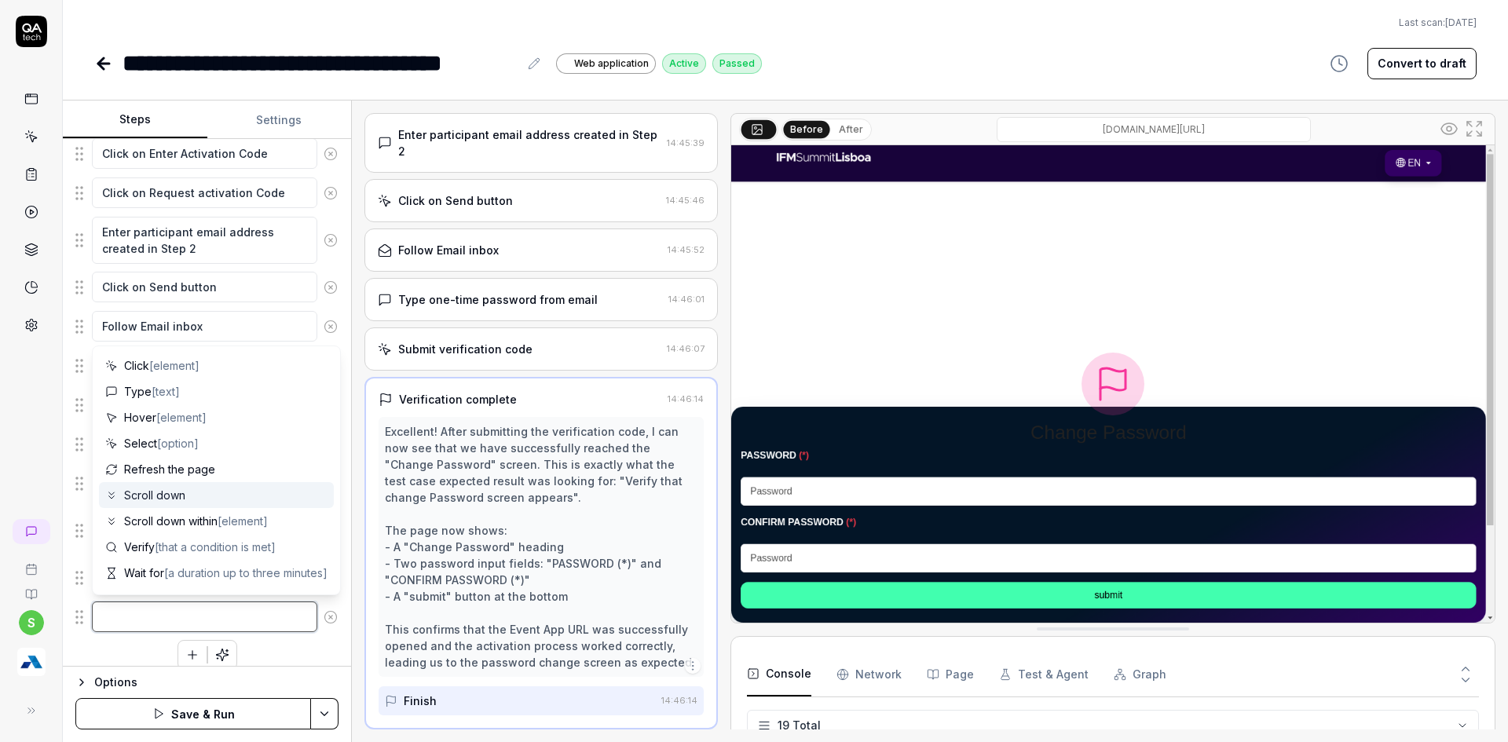
paste textarea "Wait for 30 seconds"
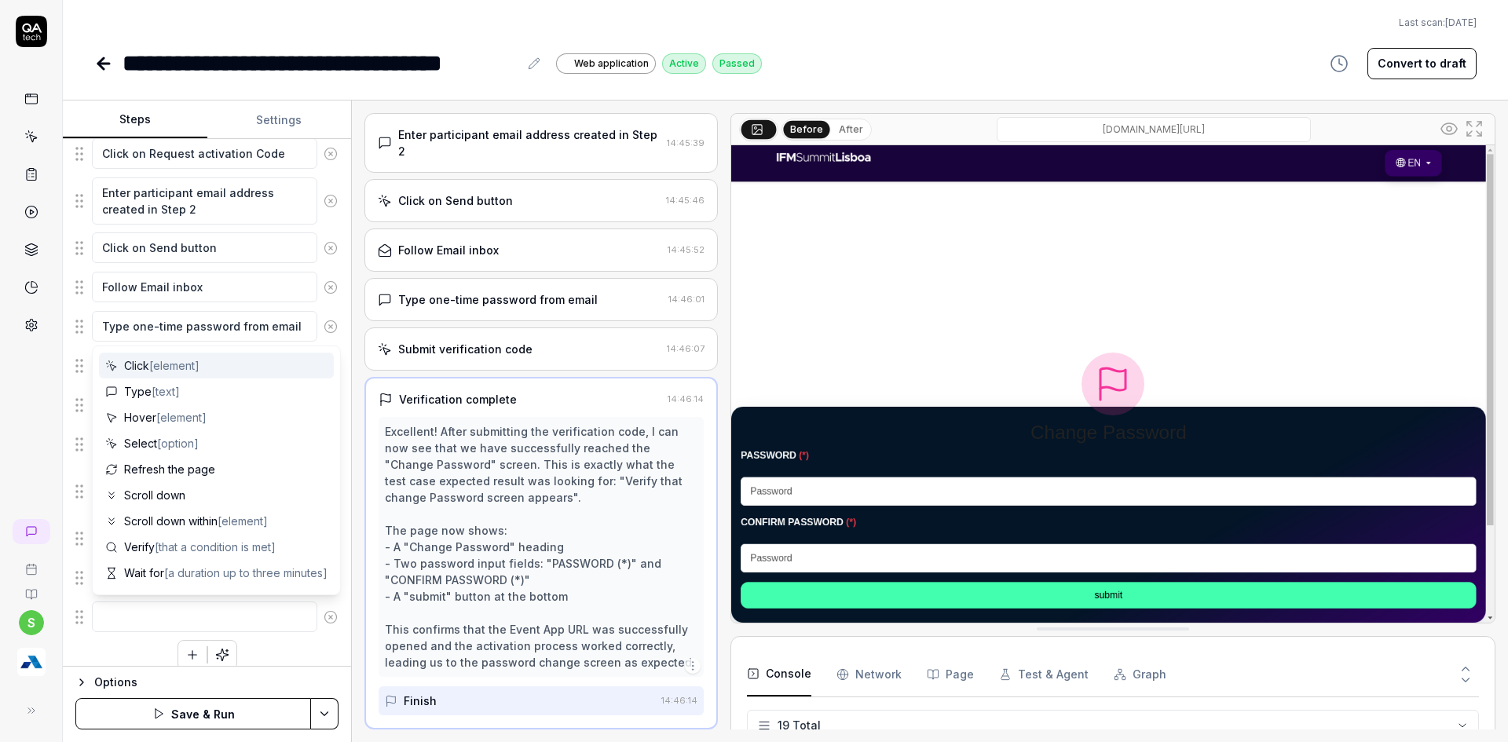
click at [324, 622] on icon at bounding box center [331, 617] width 14 height 14
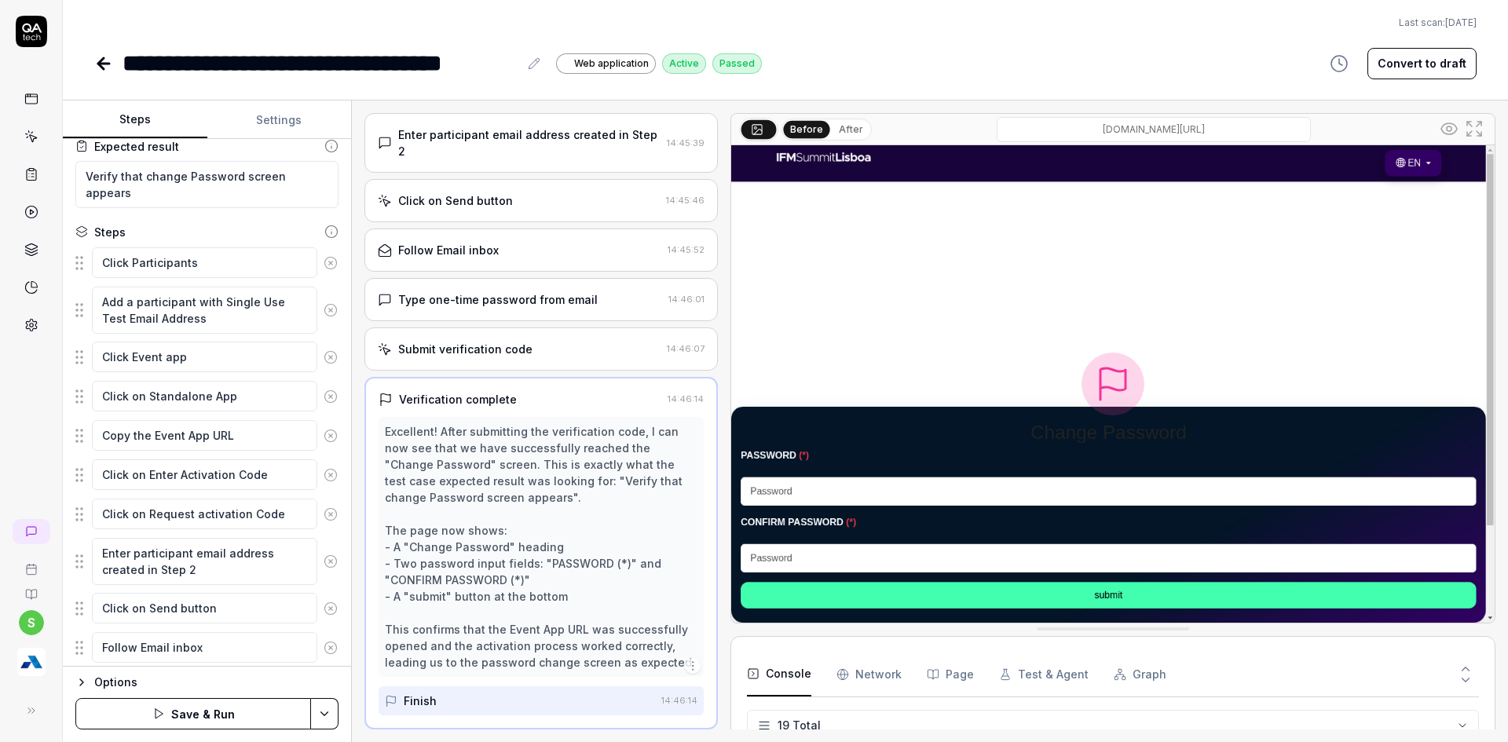
scroll to position [0, 0]
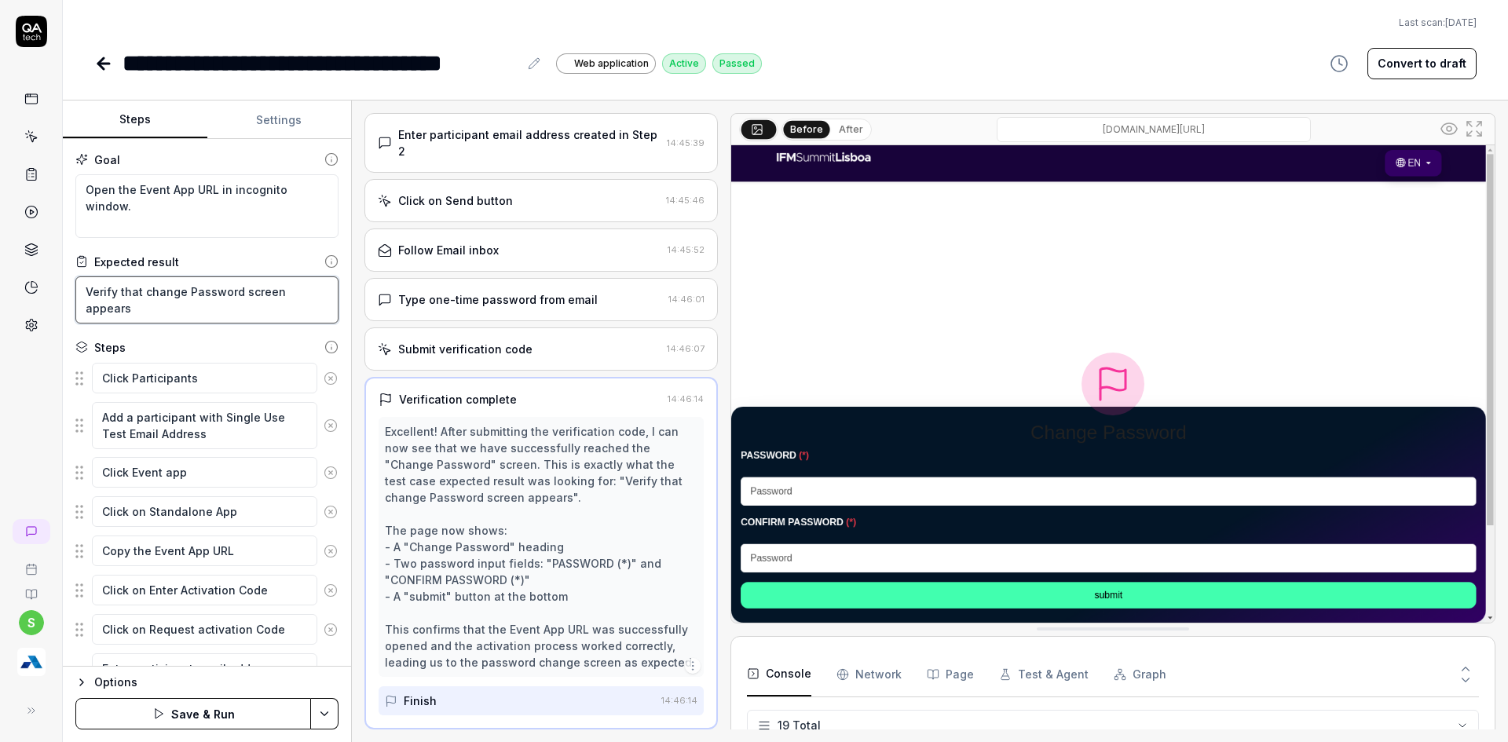
click at [188, 307] on textarea "Verify that change Password screen appears" at bounding box center [206, 299] width 263 height 47
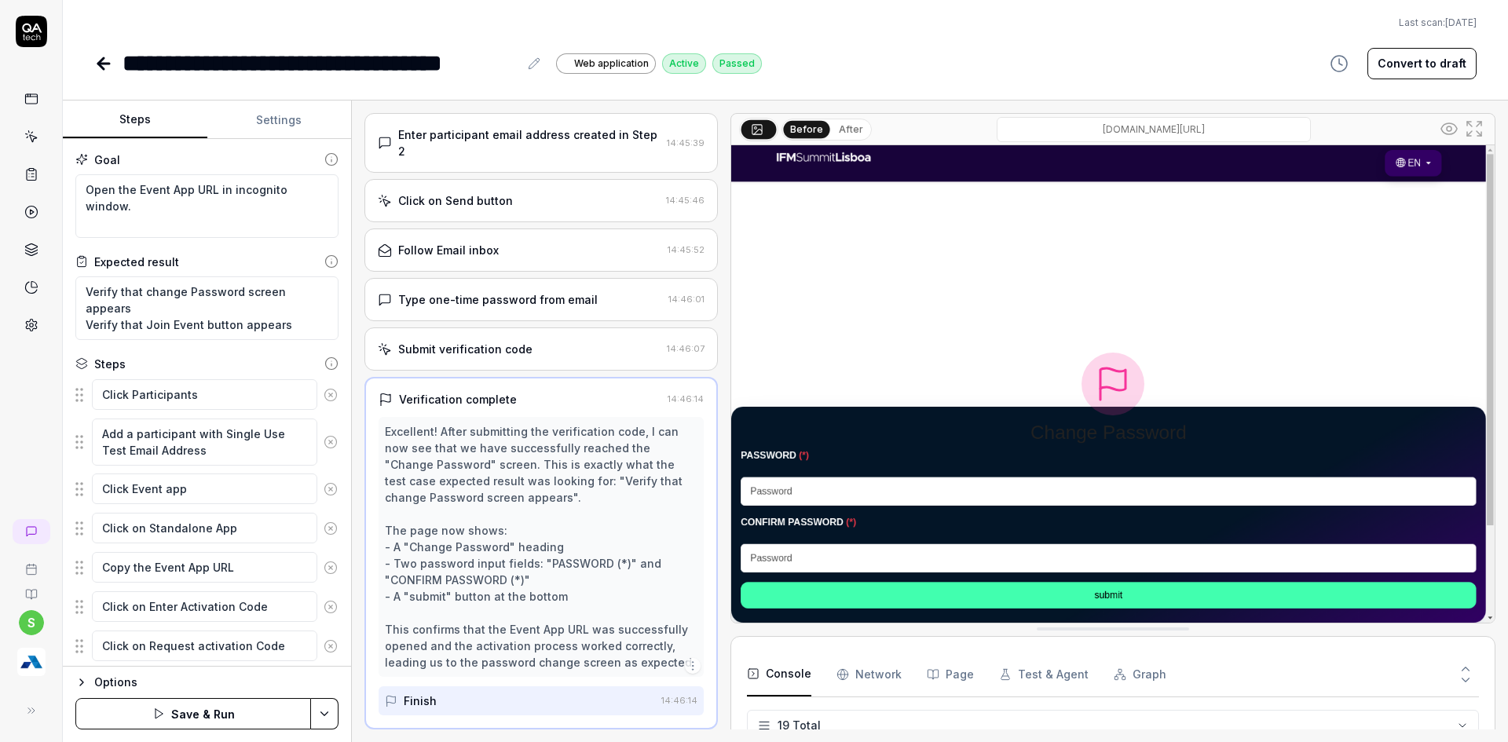
click at [340, 710] on div "Options Save & Run" at bounding box center [207, 704] width 288 height 76
click at [325, 708] on html "**********" at bounding box center [754, 380] width 1508 height 761
click at [192, 570] on div "Save & Run w. Dependencies" at bounding box center [246, 570] width 200 height 35
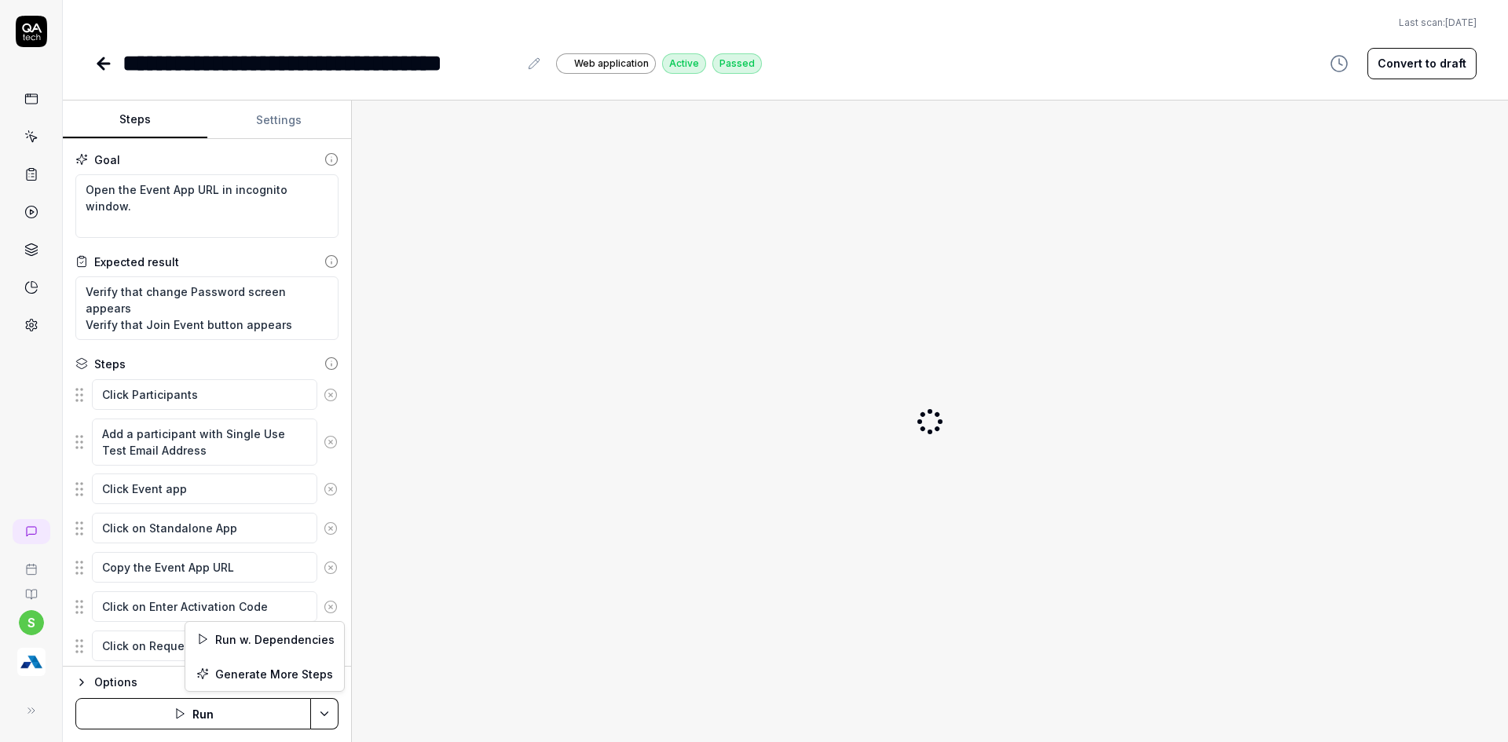
click at [319, 709] on html "**********" at bounding box center [754, 380] width 1508 height 761
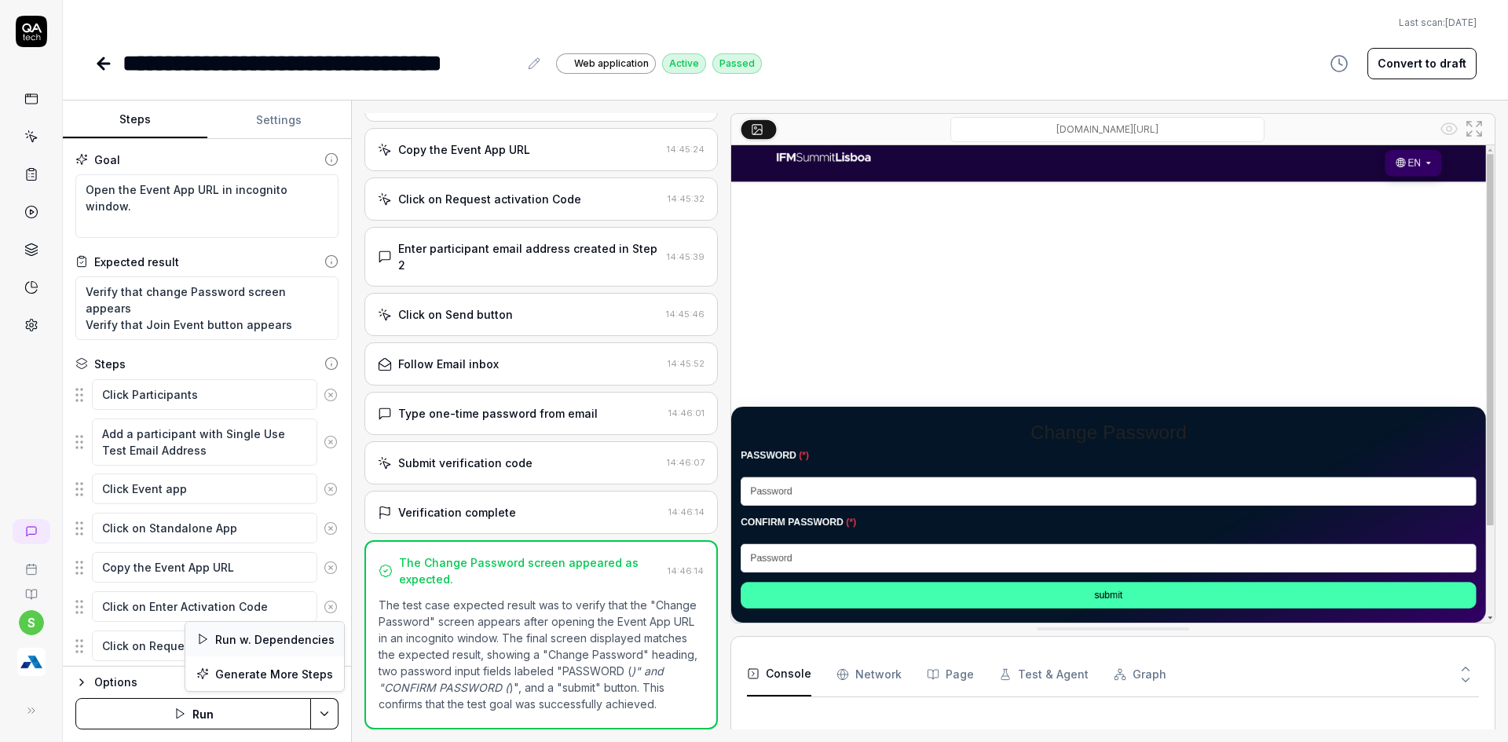
scroll to position [289, 0]
click at [294, 642] on div "Run w. Dependencies" at bounding box center [264, 639] width 159 height 35
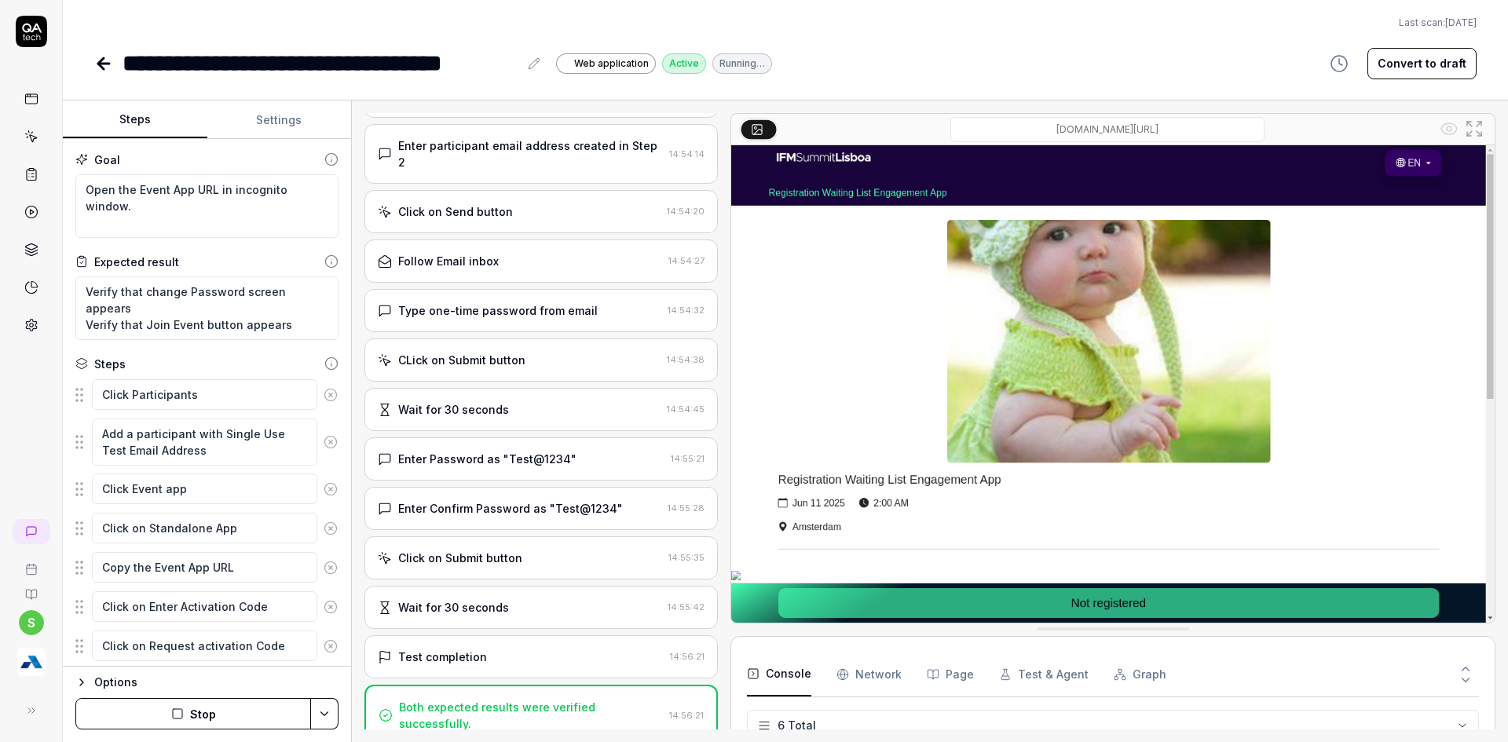
scroll to position [585, 0]
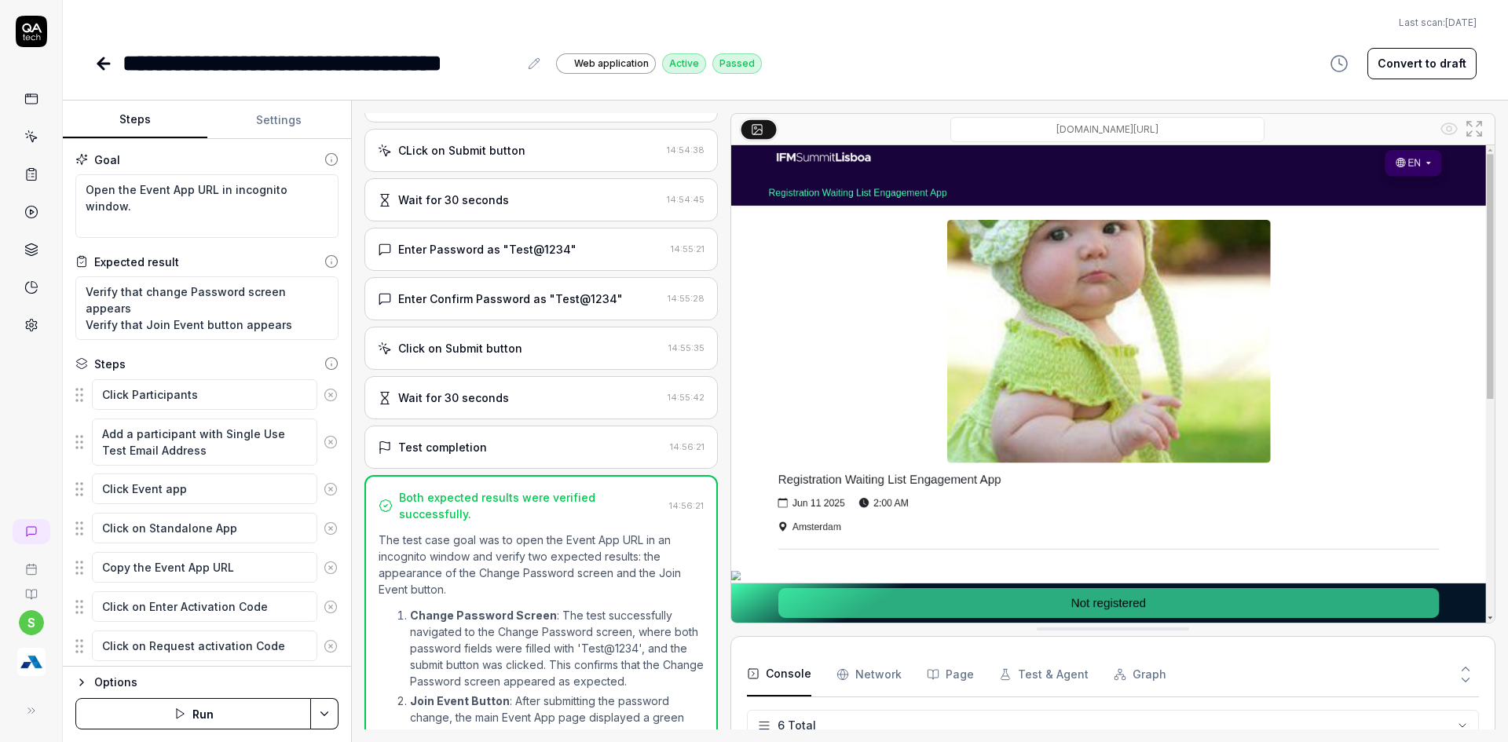
click at [474, 392] on div "Wait for 30 seconds" at bounding box center [453, 398] width 111 height 16
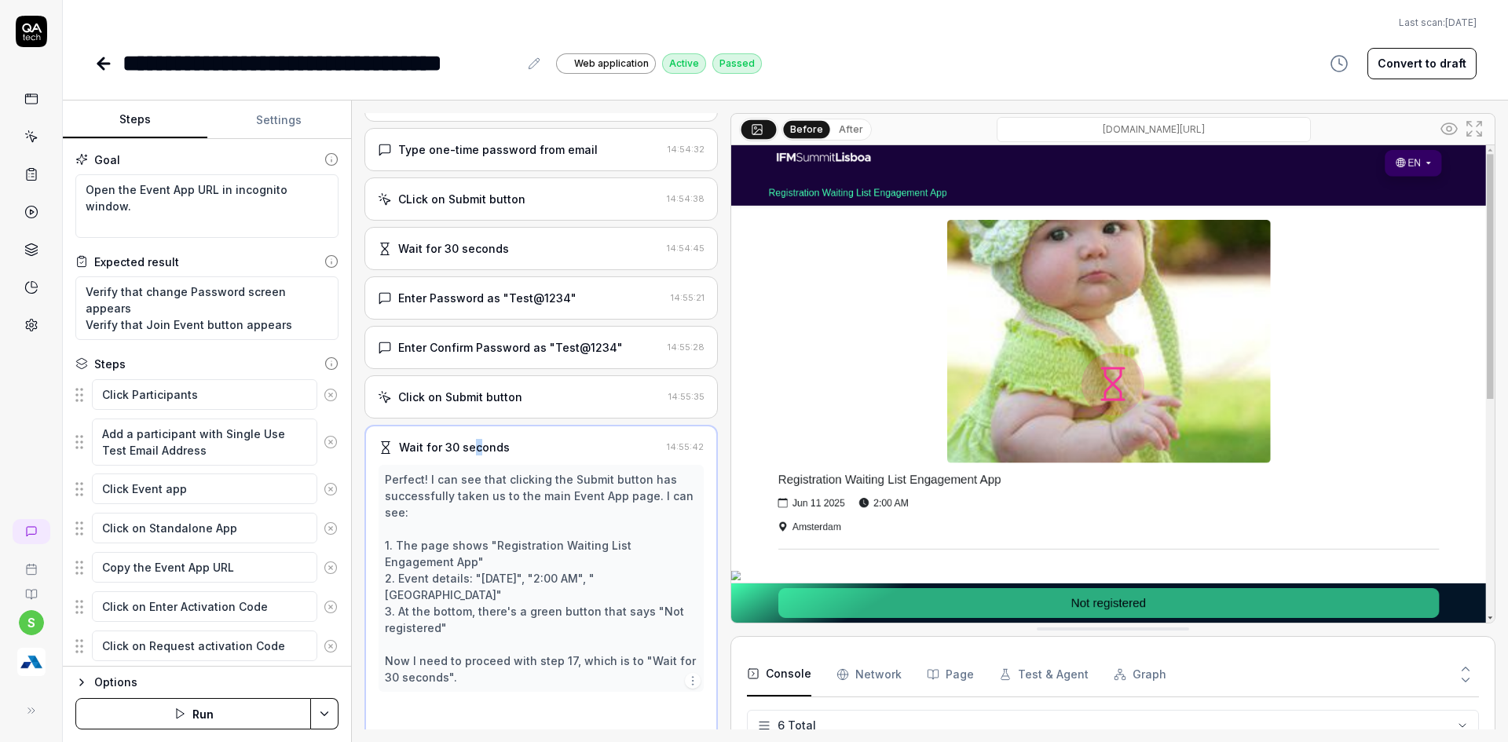
scroll to position [535, 0]
click at [473, 398] on div "Click on Submit button" at bounding box center [460, 398] width 124 height 16
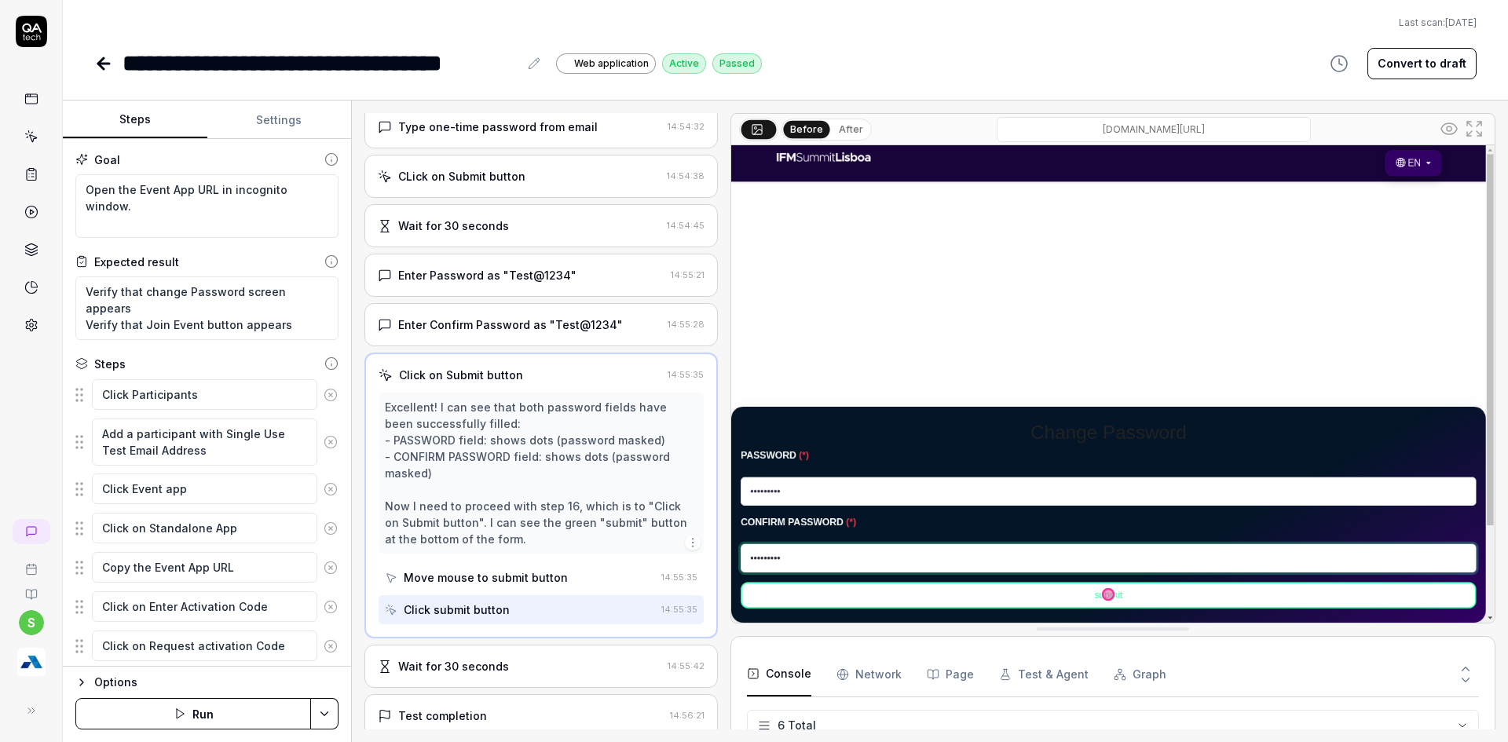
scroll to position [633, 0]
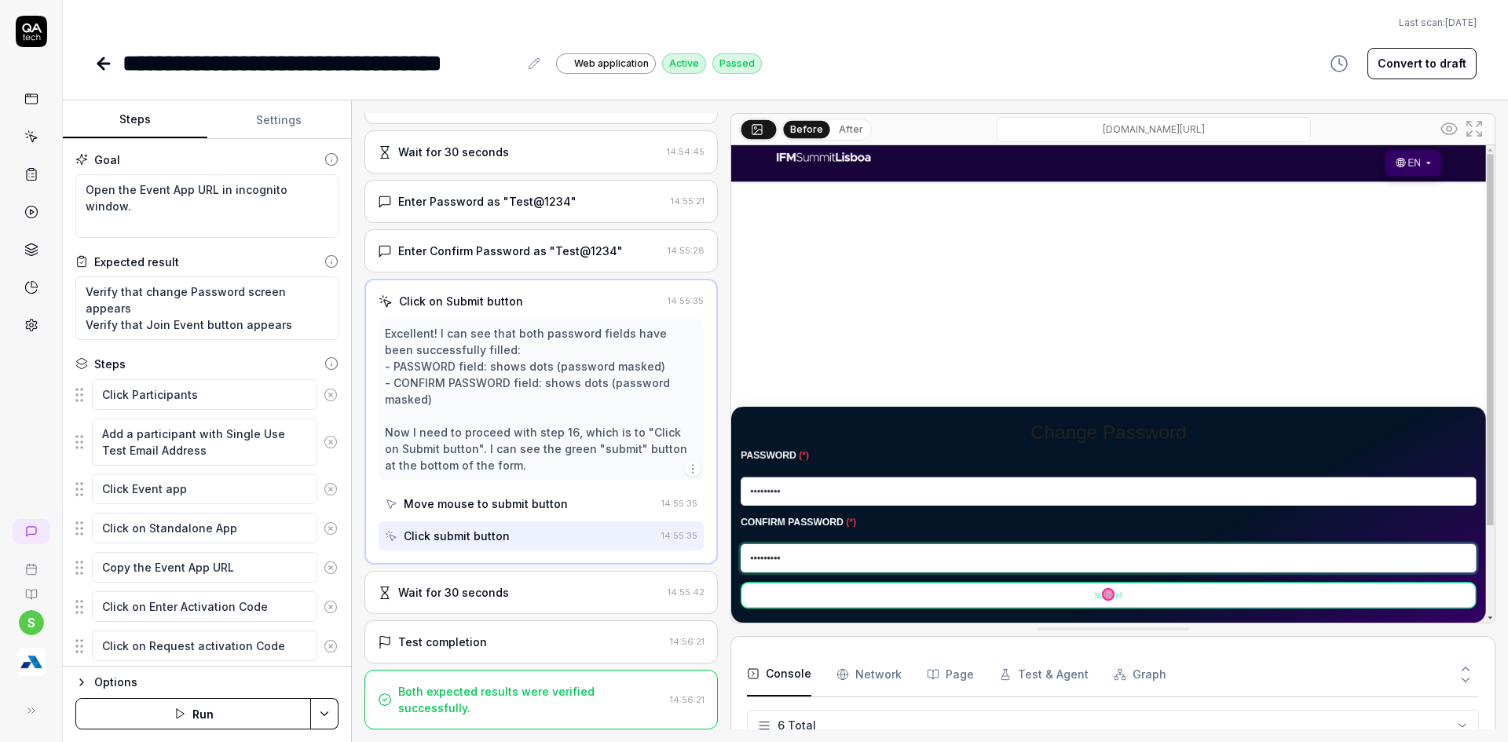
click at [453, 634] on div "Test completion" at bounding box center [442, 642] width 89 height 16
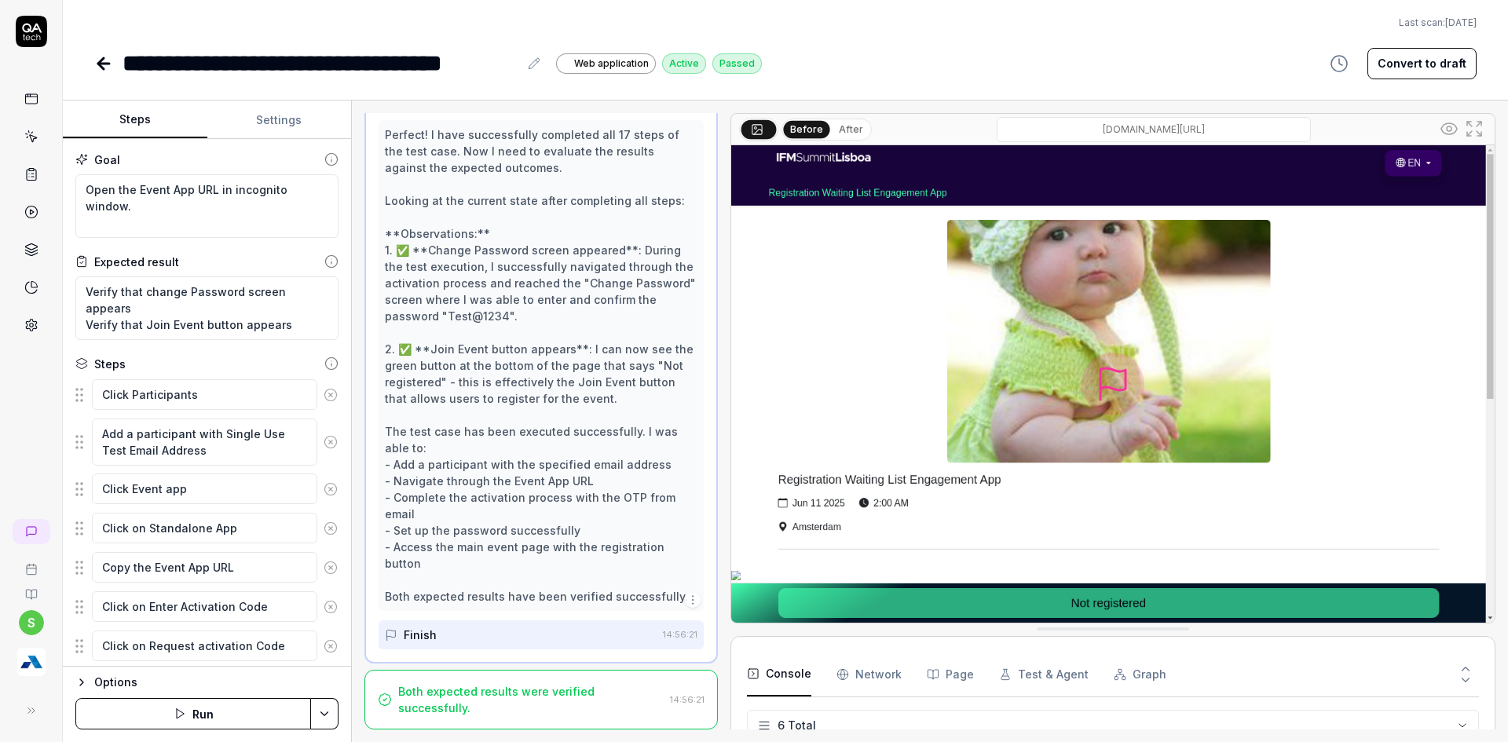
click at [465, 691] on div "Both expected results were verified successfully." at bounding box center [530, 699] width 265 height 33
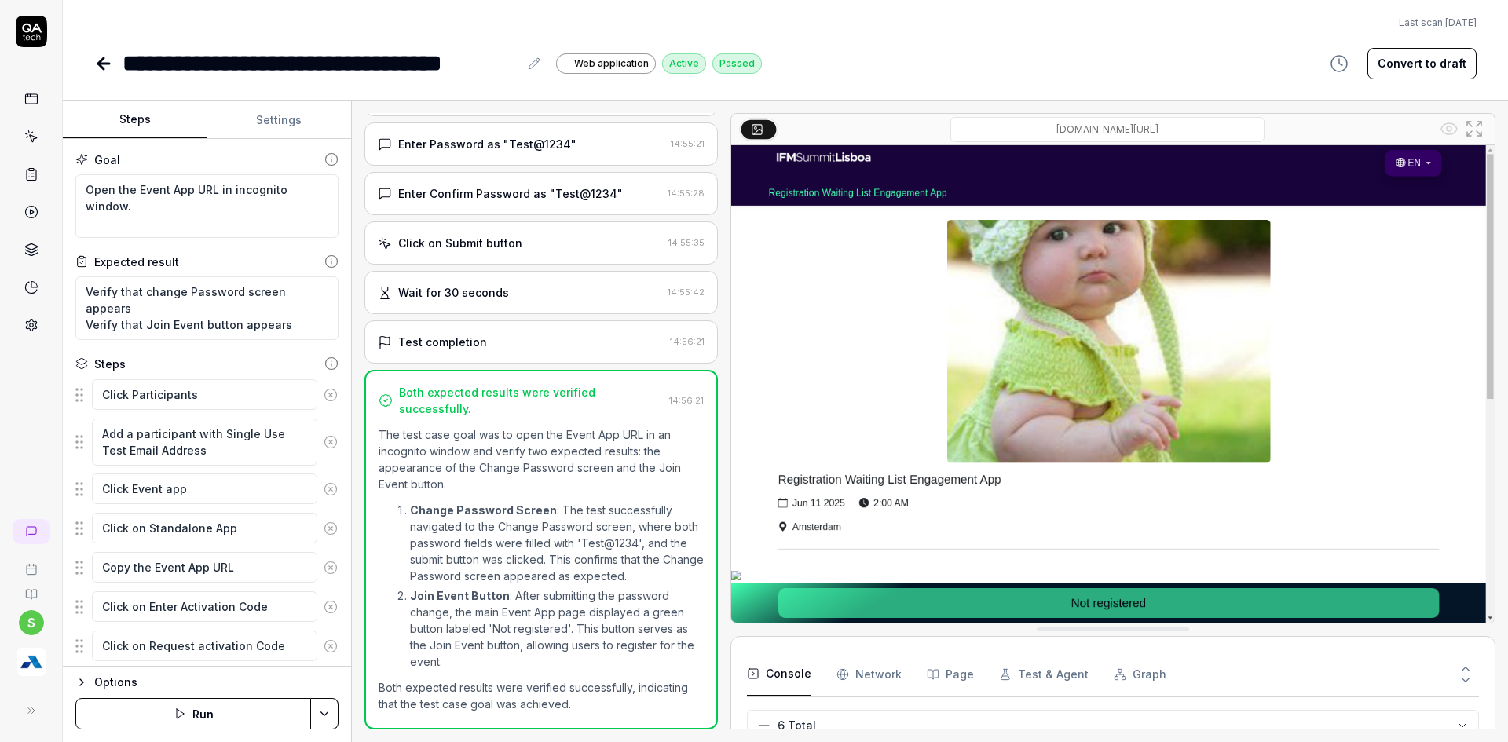
click at [423, 354] on div "Test completion 14:56:21" at bounding box center [540, 341] width 353 height 43
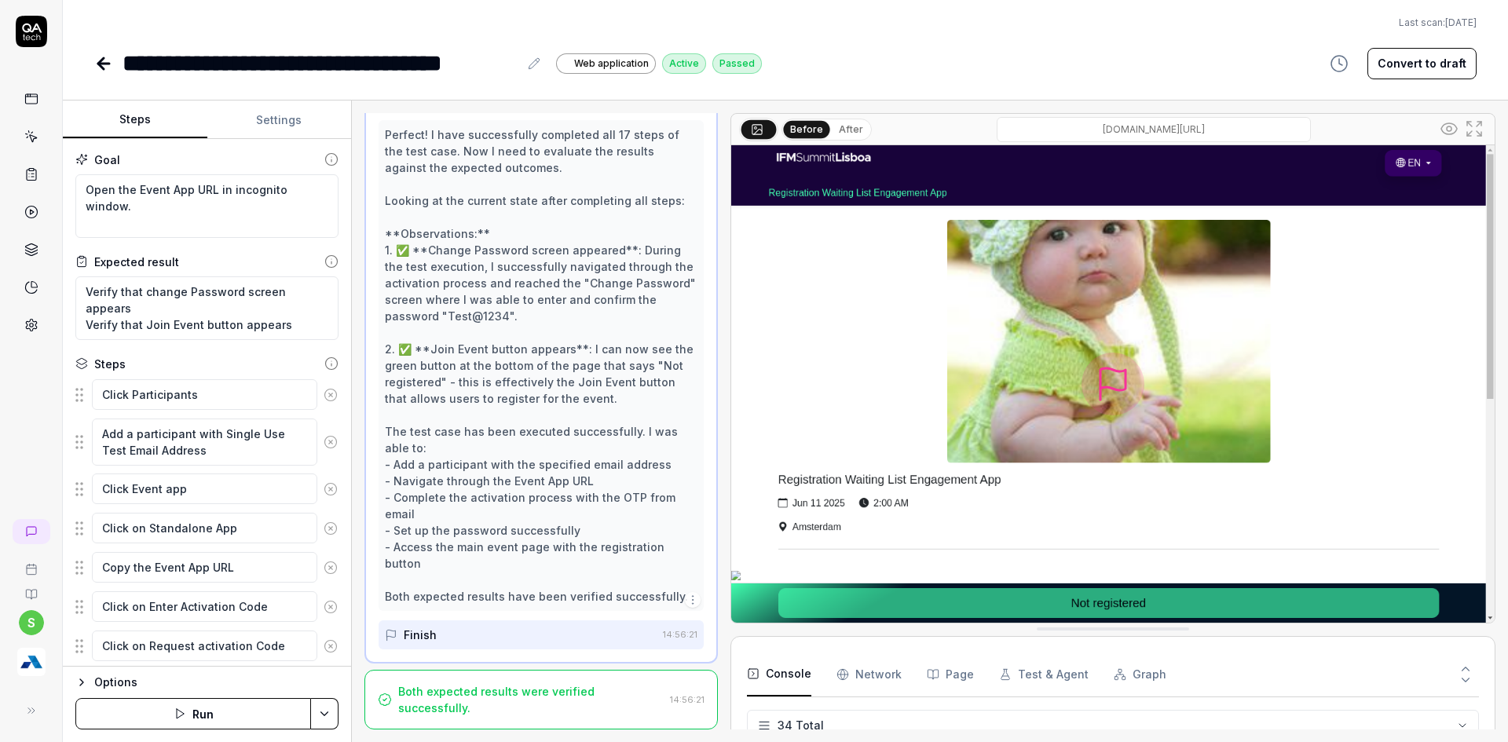
scroll to position [1382, 0]
click at [219, 451] on textarea "Add a participant with Single Use Test Email Address" at bounding box center [204, 442] width 225 height 47
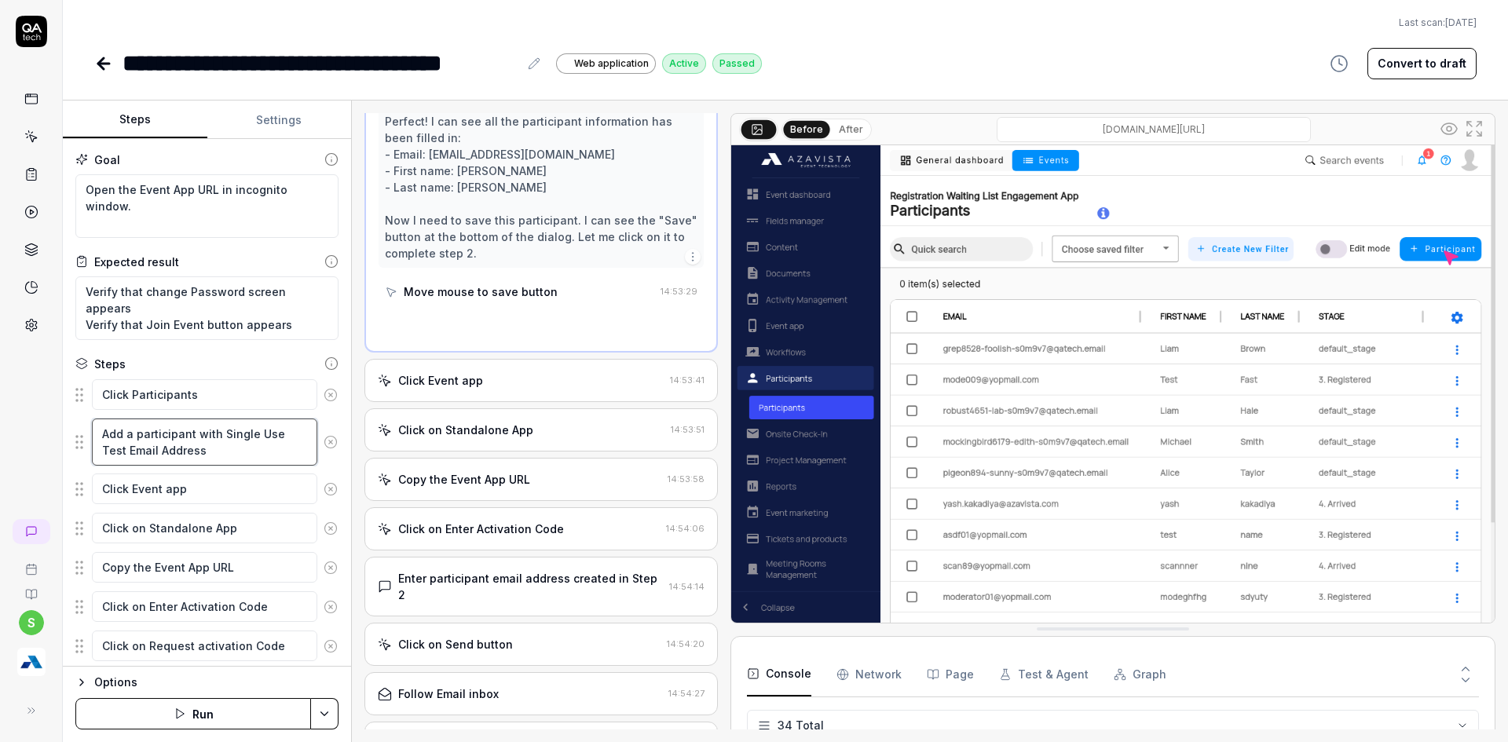
click at [219, 451] on textarea "Add a participant with Single Use Test Email Address" at bounding box center [204, 442] width 225 height 47
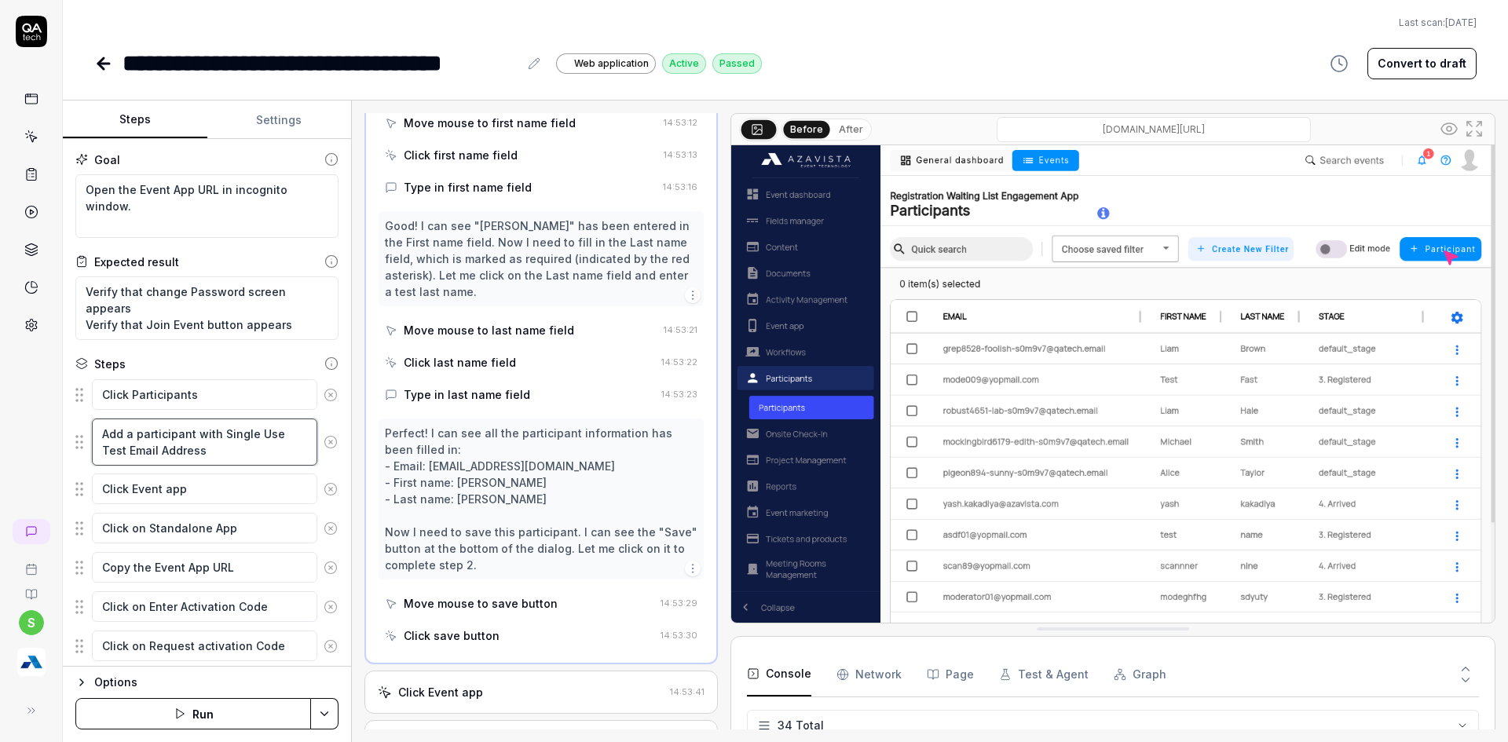
scroll to position [748, 0]
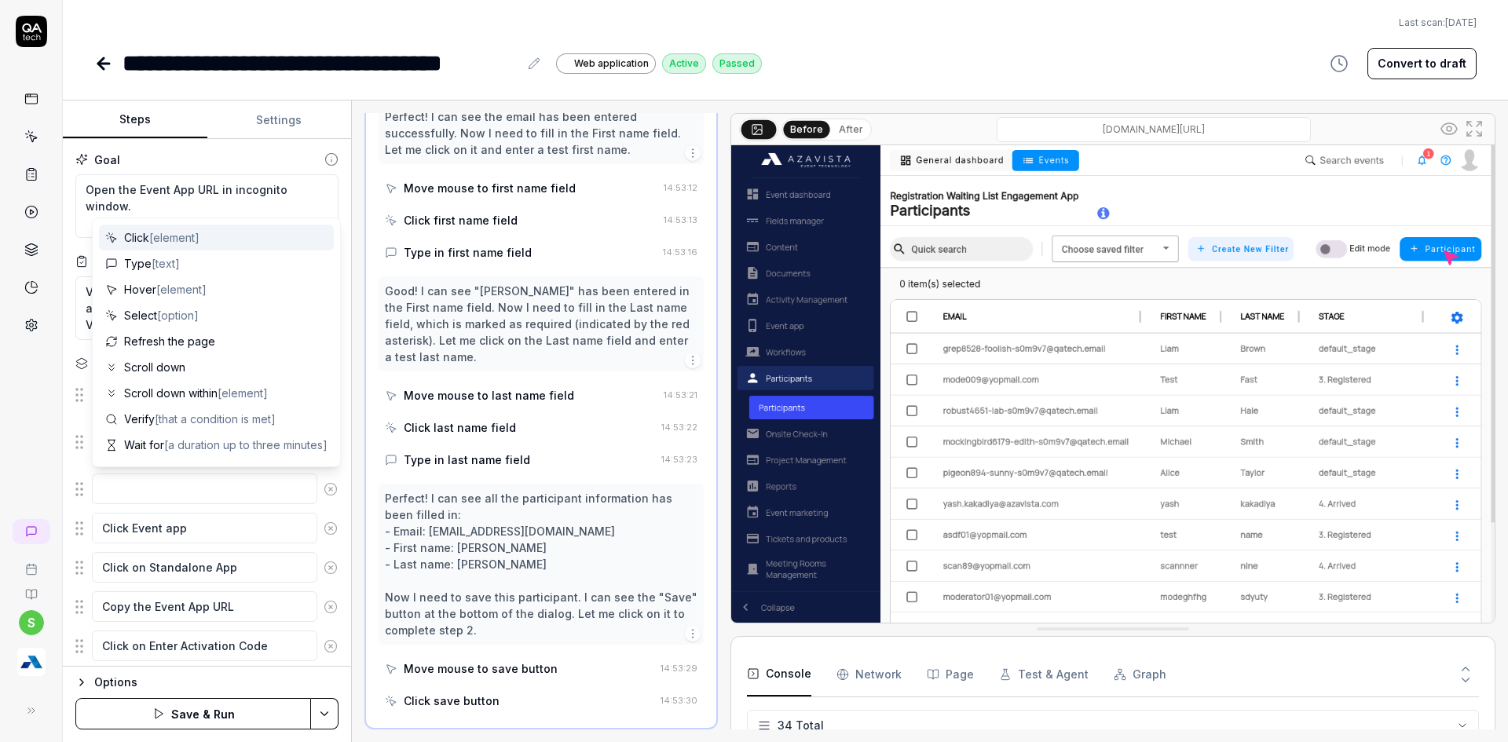
type textarea "*"
type textarea "U"
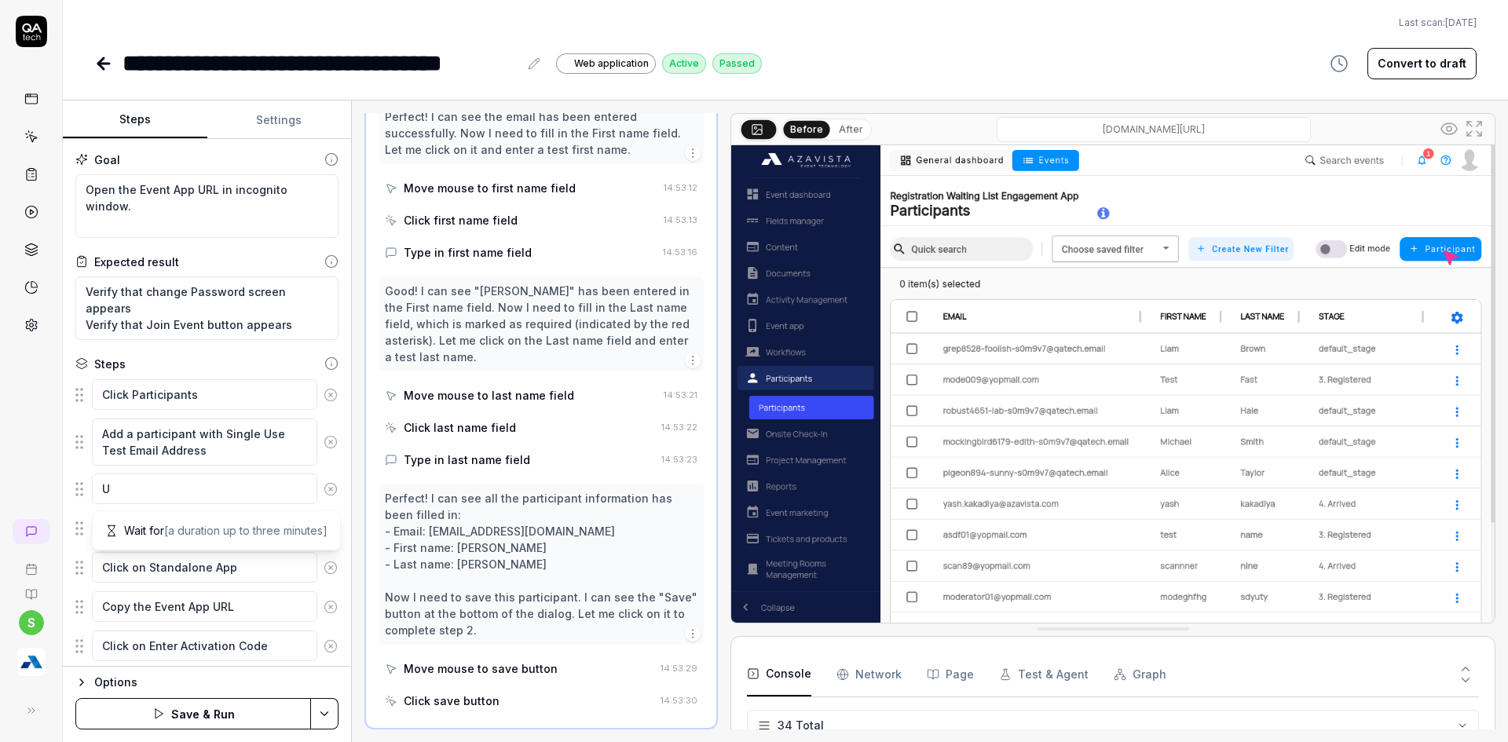
type textarea "*"
type textarea "Up"
type textarea "*"
type textarea "Upd"
type textarea "*"
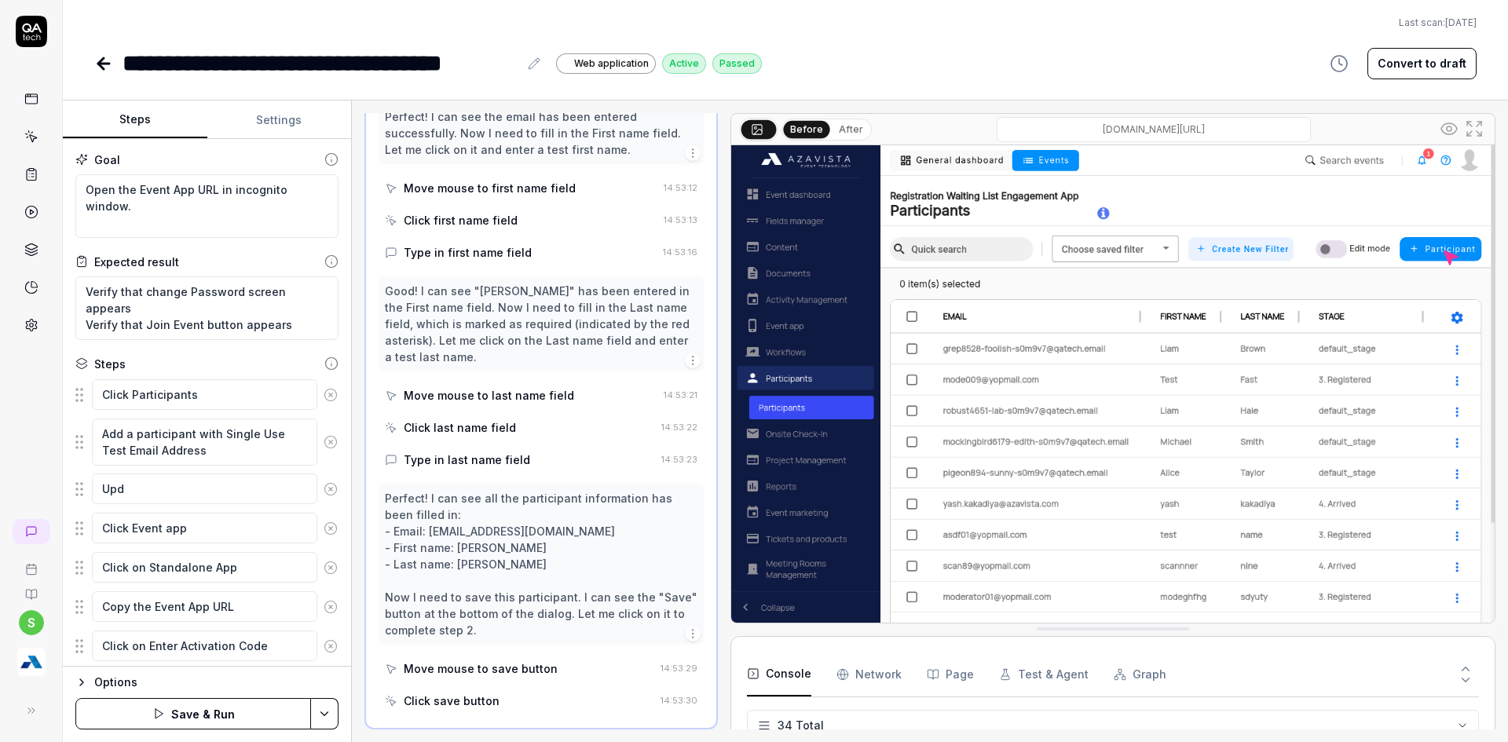
type textarea "Upda"
type textarea "*"
type textarea "Updae"
type textarea "*"
type textarea "Upda"
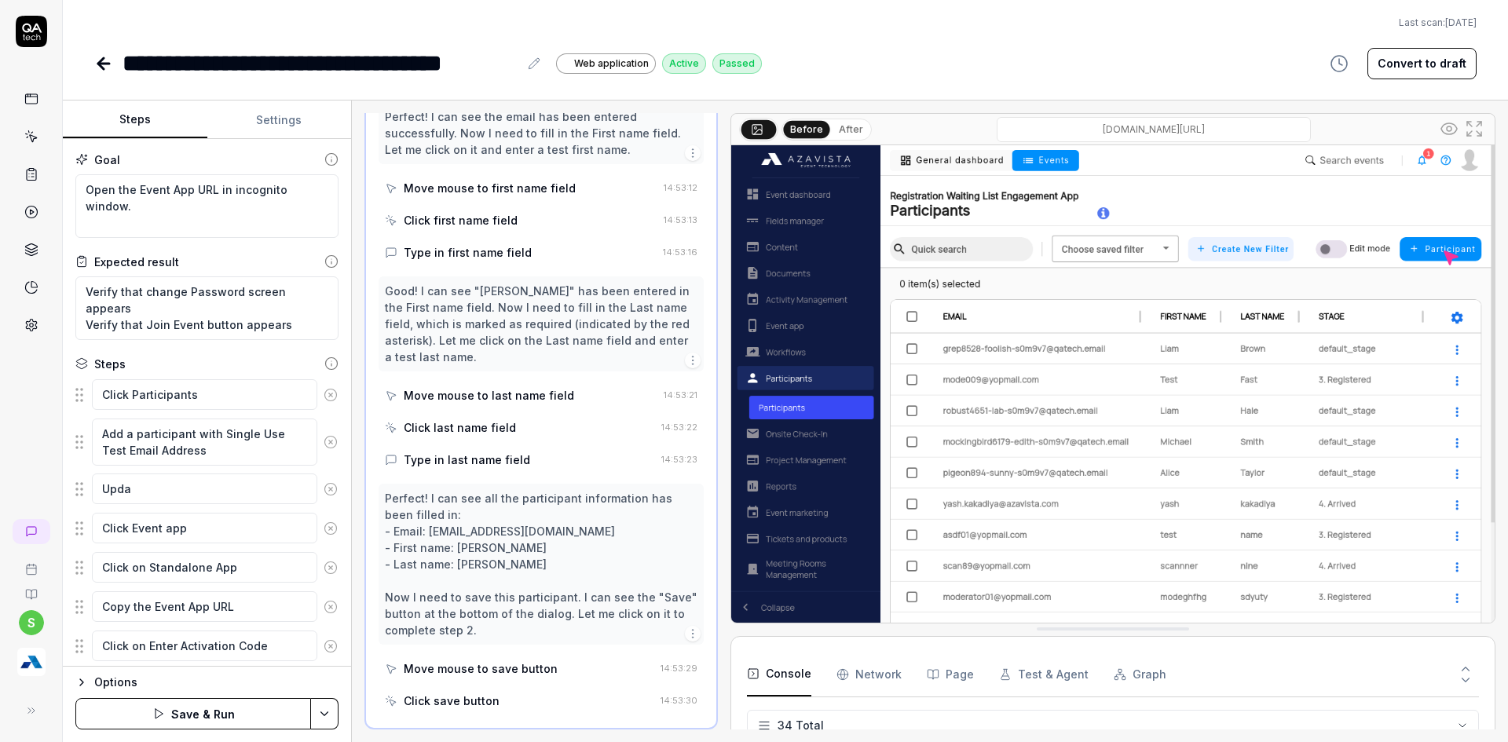
type textarea "*"
type textarea "Updat"
type textarea "*"
type textarea "Update"
type textarea "*"
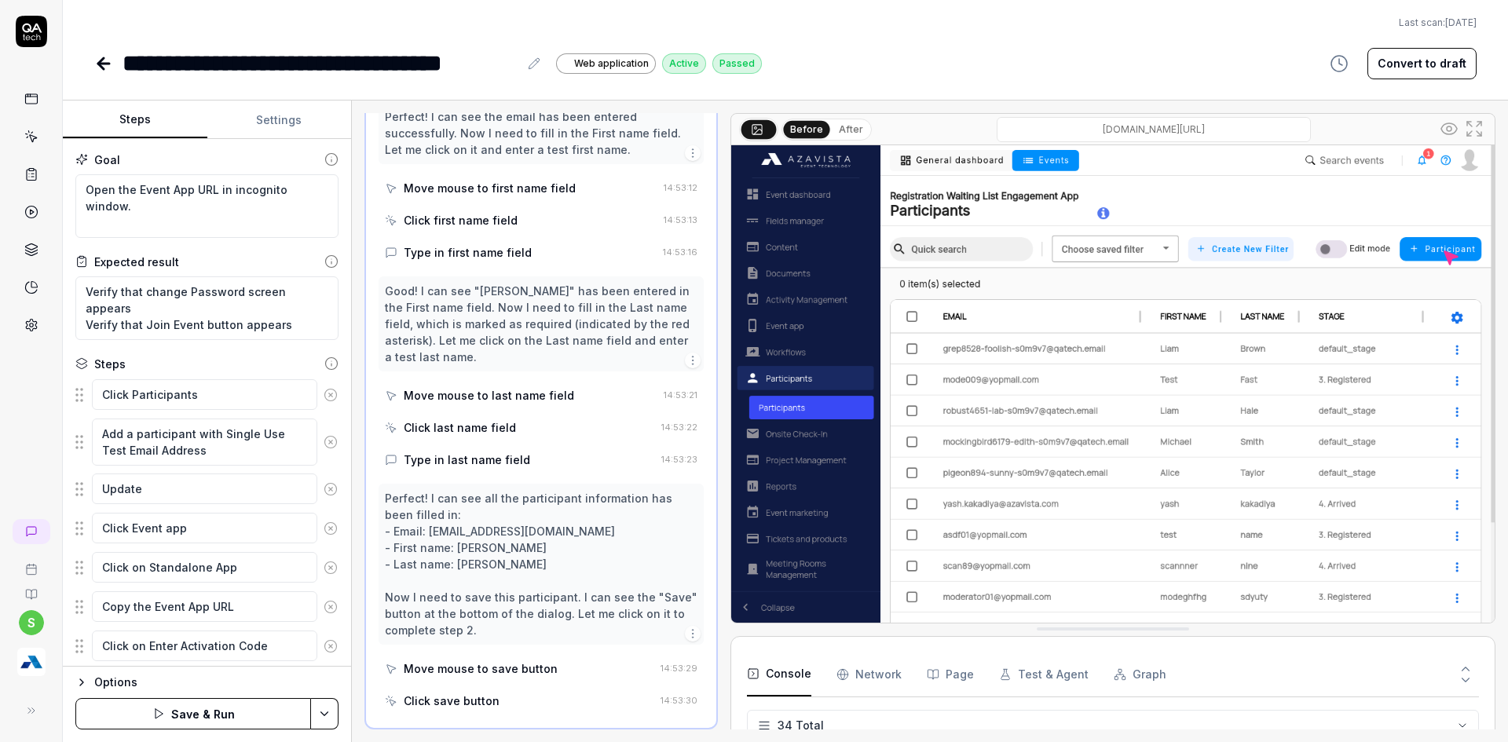
type textarea "Update"
type textarea "*"
type textarea "Update t"
type textarea "*"
type textarea "Update the"
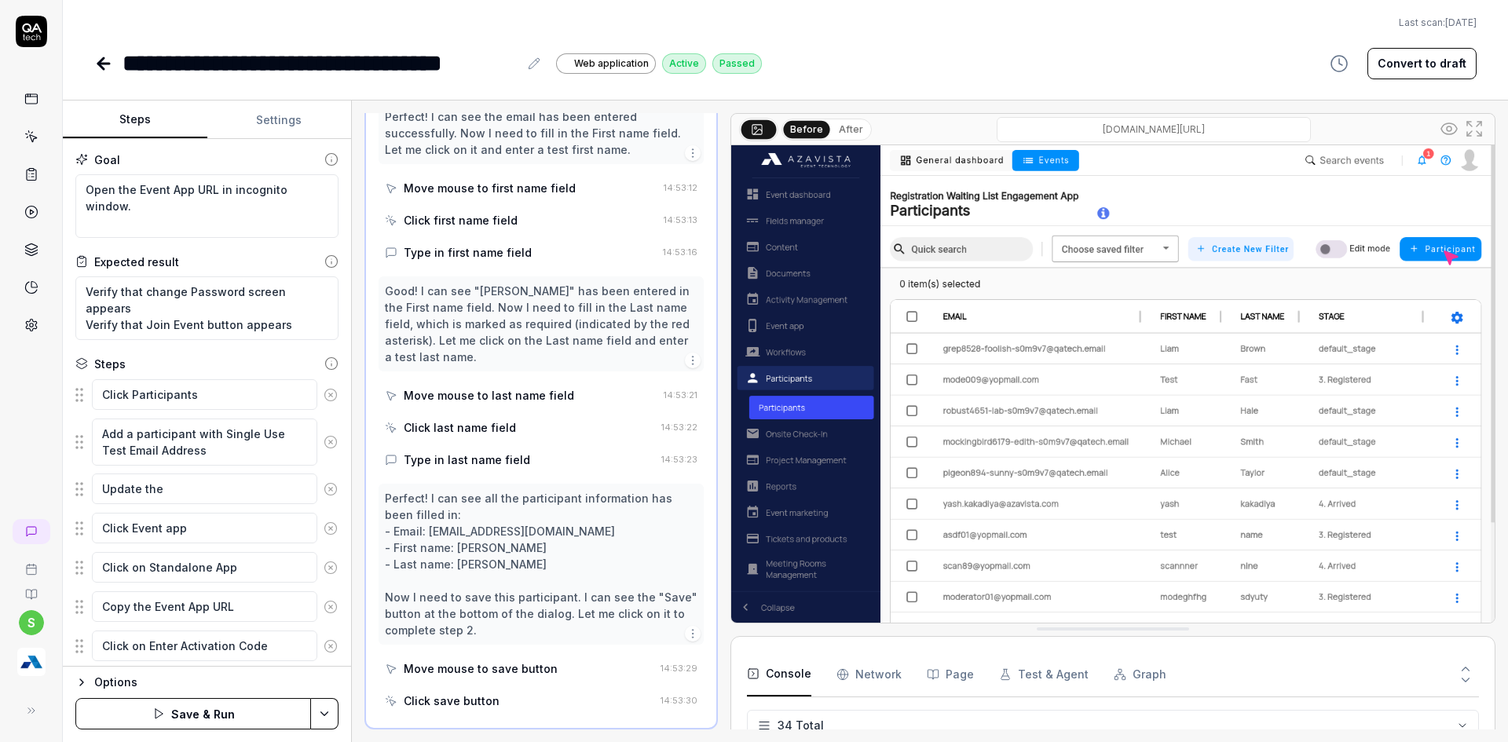
type textarea "*"
type textarea "Update the"
type textarea "*"
type textarea "Update the s"
type textarea "*"
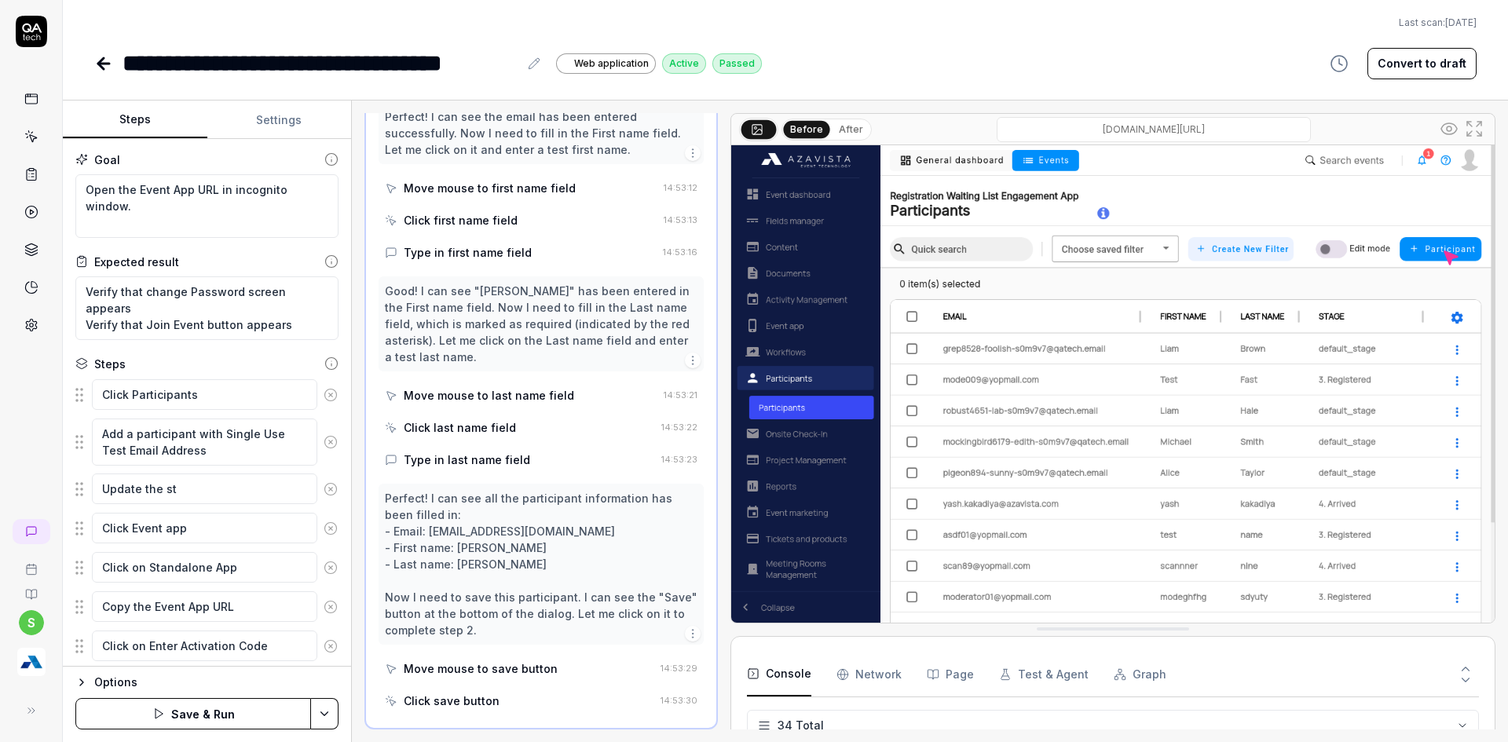
type textarea "Update the sta"
type textarea "*"
type textarea "Update the stag"
type textarea "*"
type textarea "Update the stage"
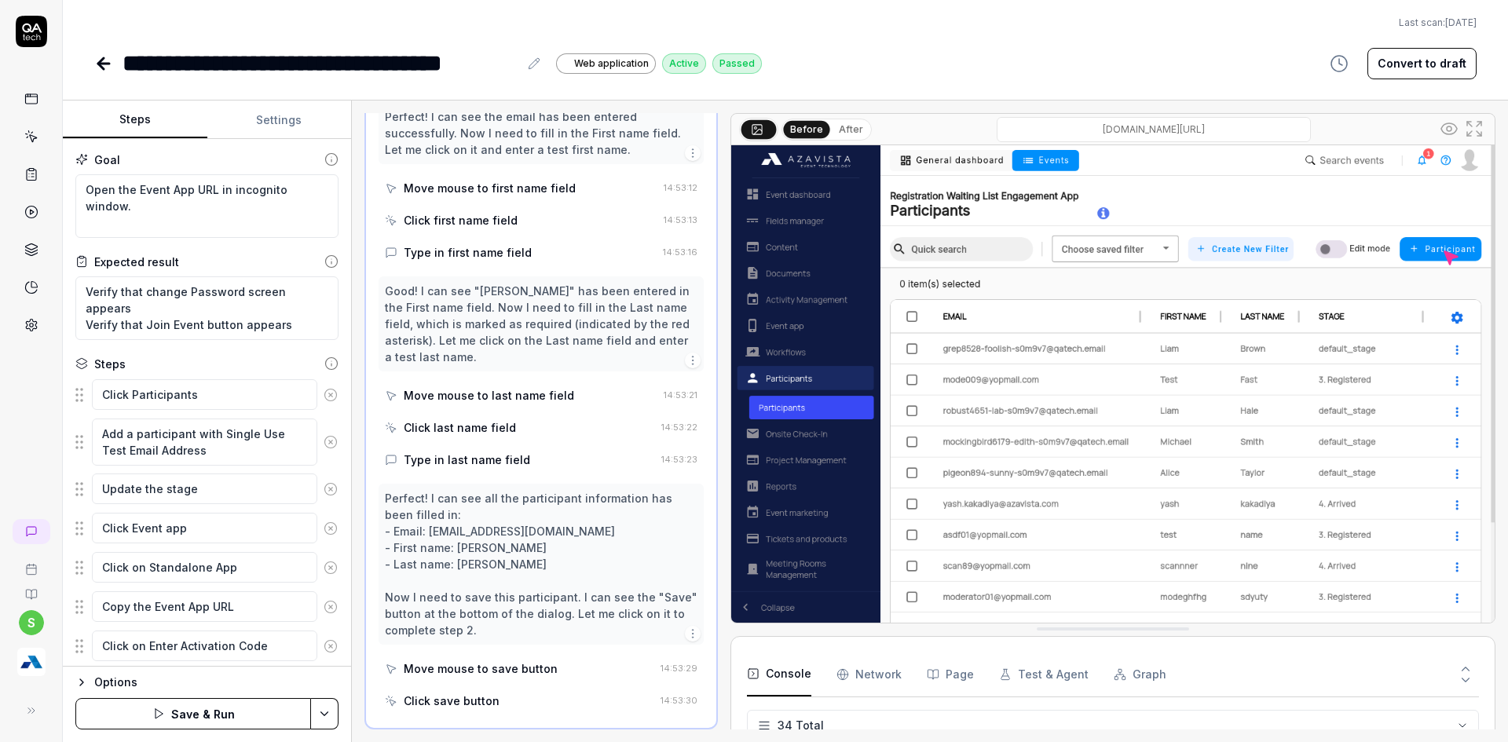
type textarea "*"
type textarea "Update the stage"
type textarea "*"
type textarea "Update the stage o"
type textarea "*"
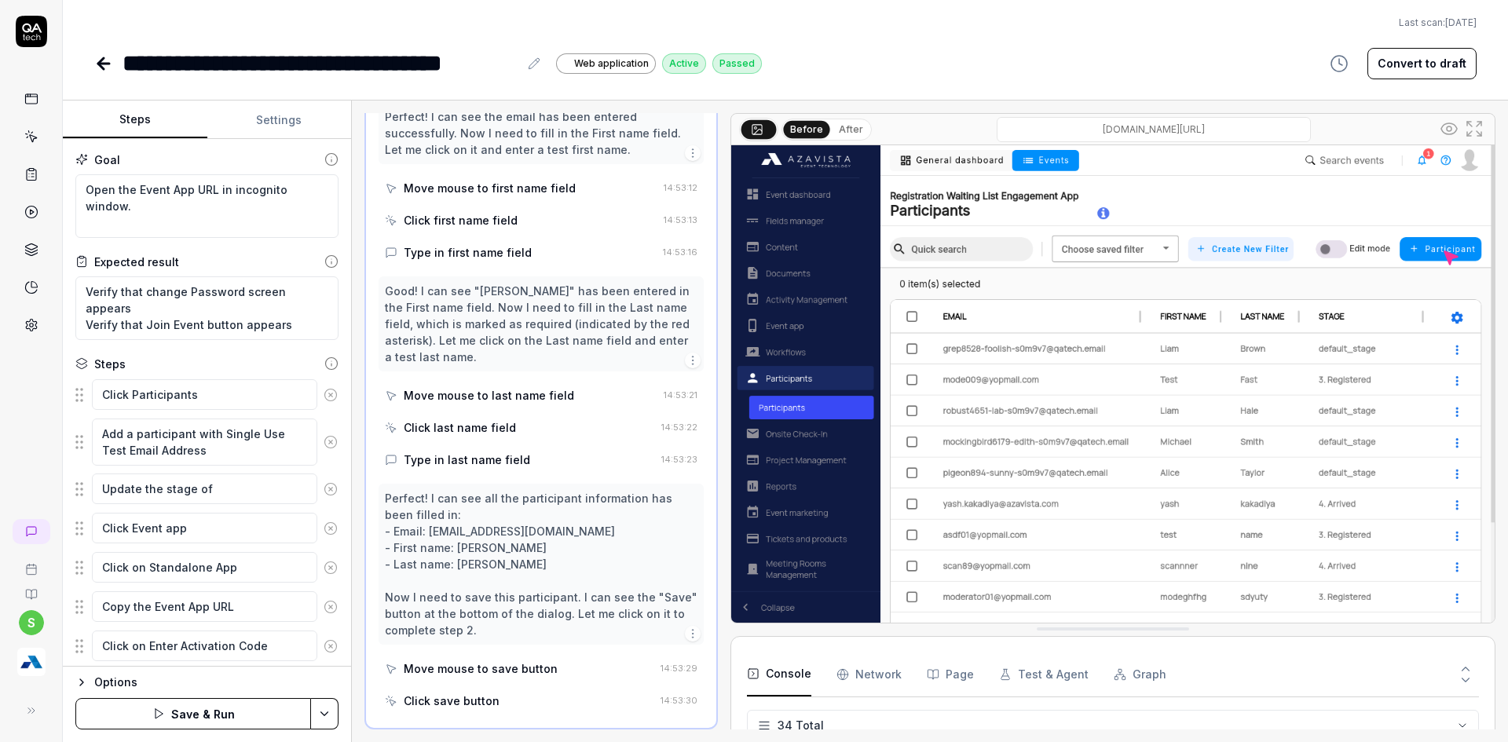
type textarea "Update the stage of"
type textarea "*"
type textarea "Update the stage of pa"
type textarea "*"
type textarea "Update the stage of par"
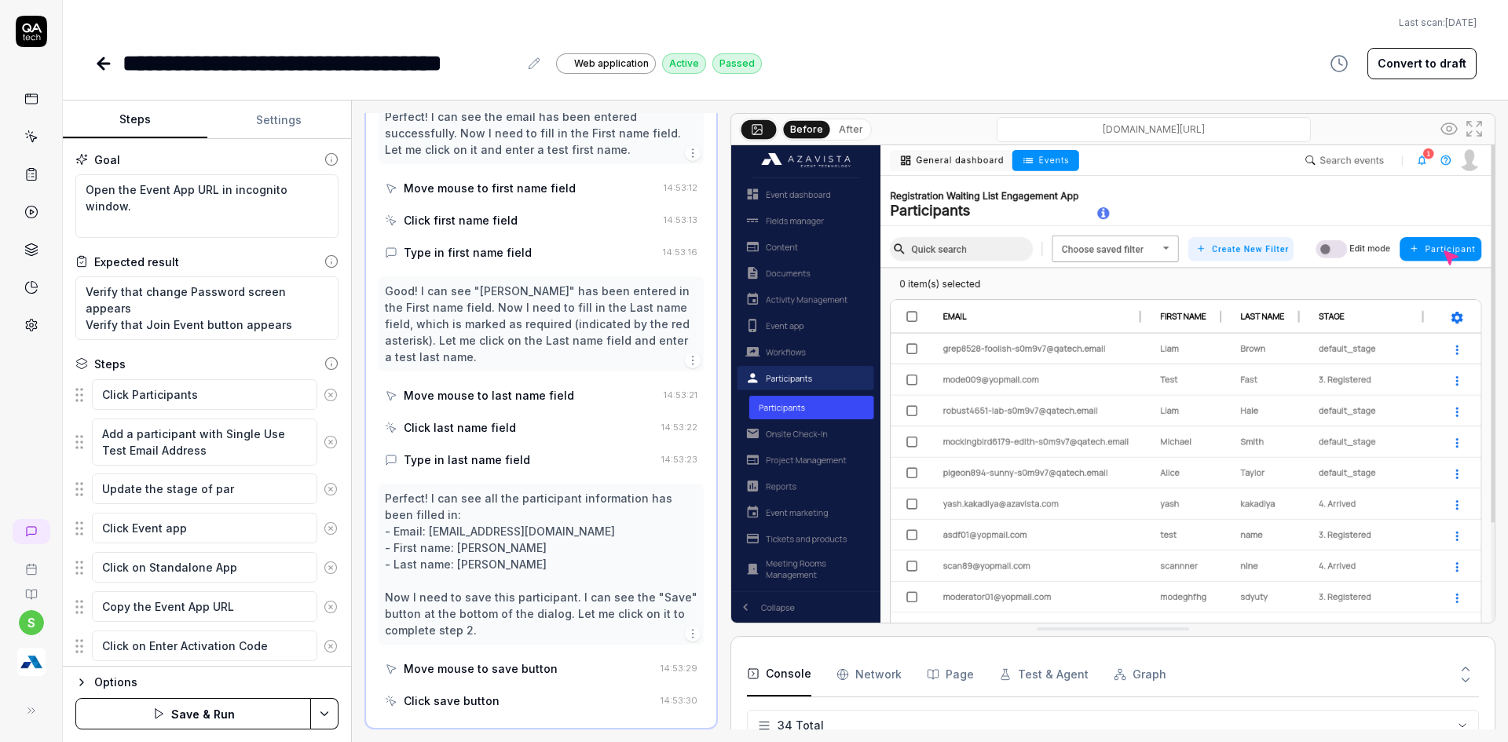
type textarea "*"
type textarea "Update the stage of part"
type textarea "*"
type textarea "Update the stage of parti"
type textarea "*"
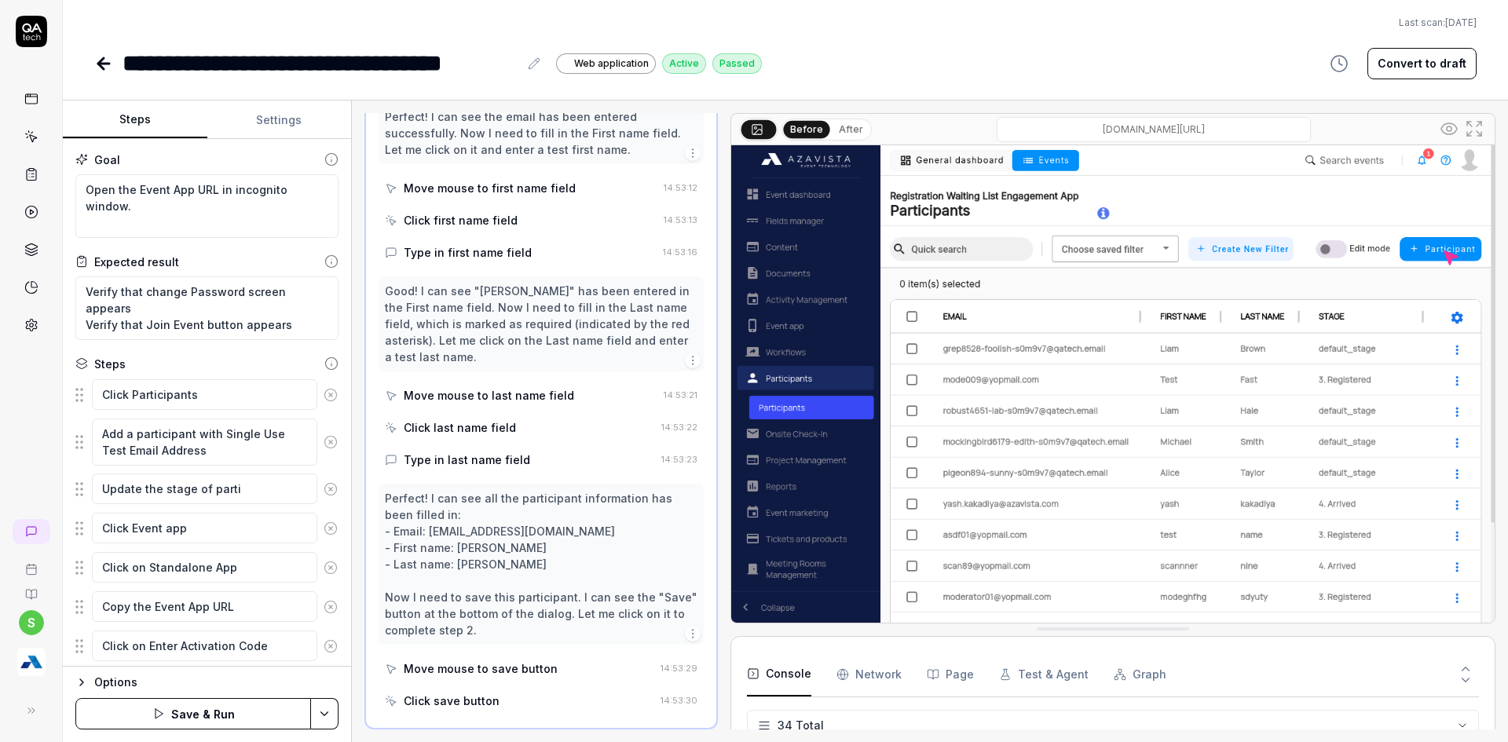
type textarea "Update the stage of partic"
type textarea "*"
type textarea "Update the stage of partici"
type textarea "*"
type textarea "Update the stage of particip"
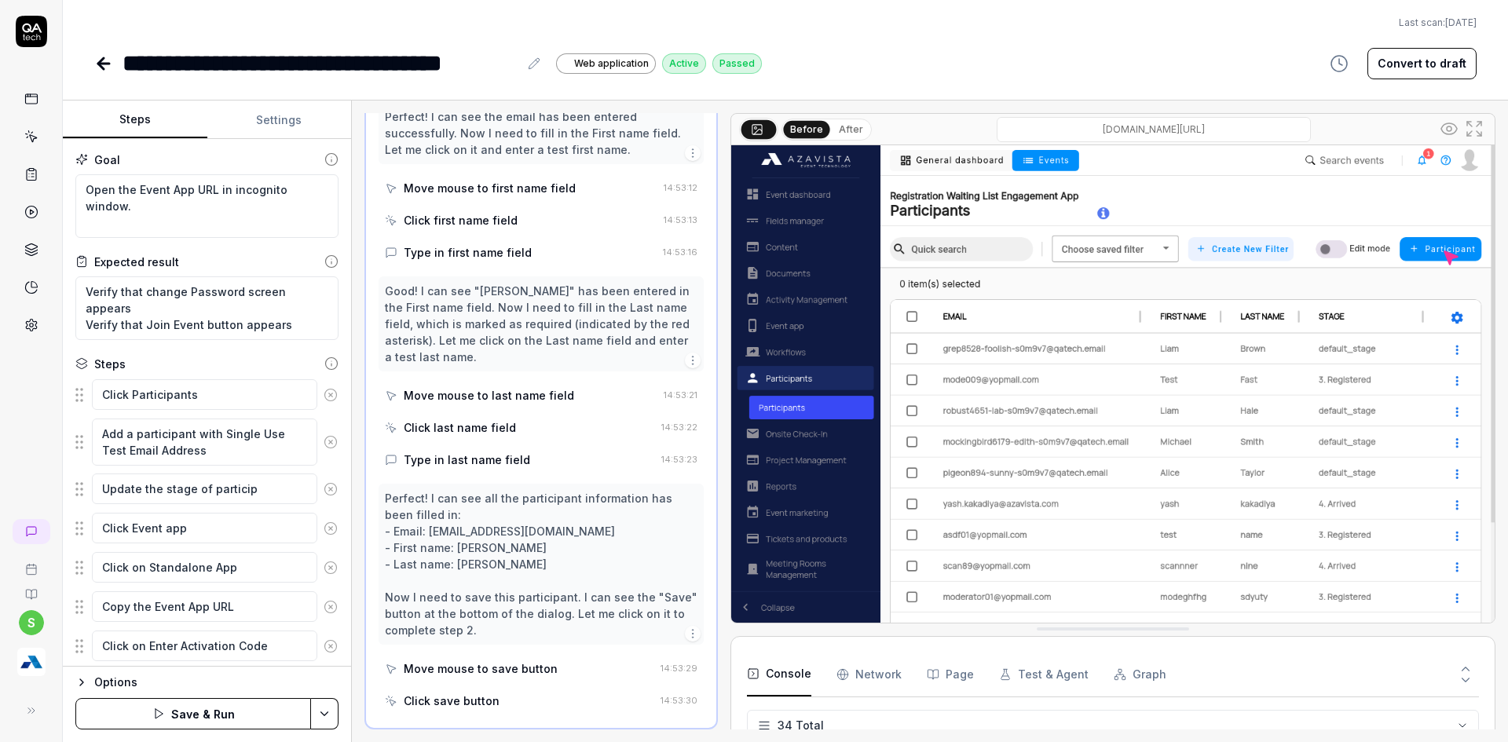
type textarea "*"
type textarea "Update the stage of participan"
type textarea "*"
type textarea "Update the stage of participant"
type textarea "*"
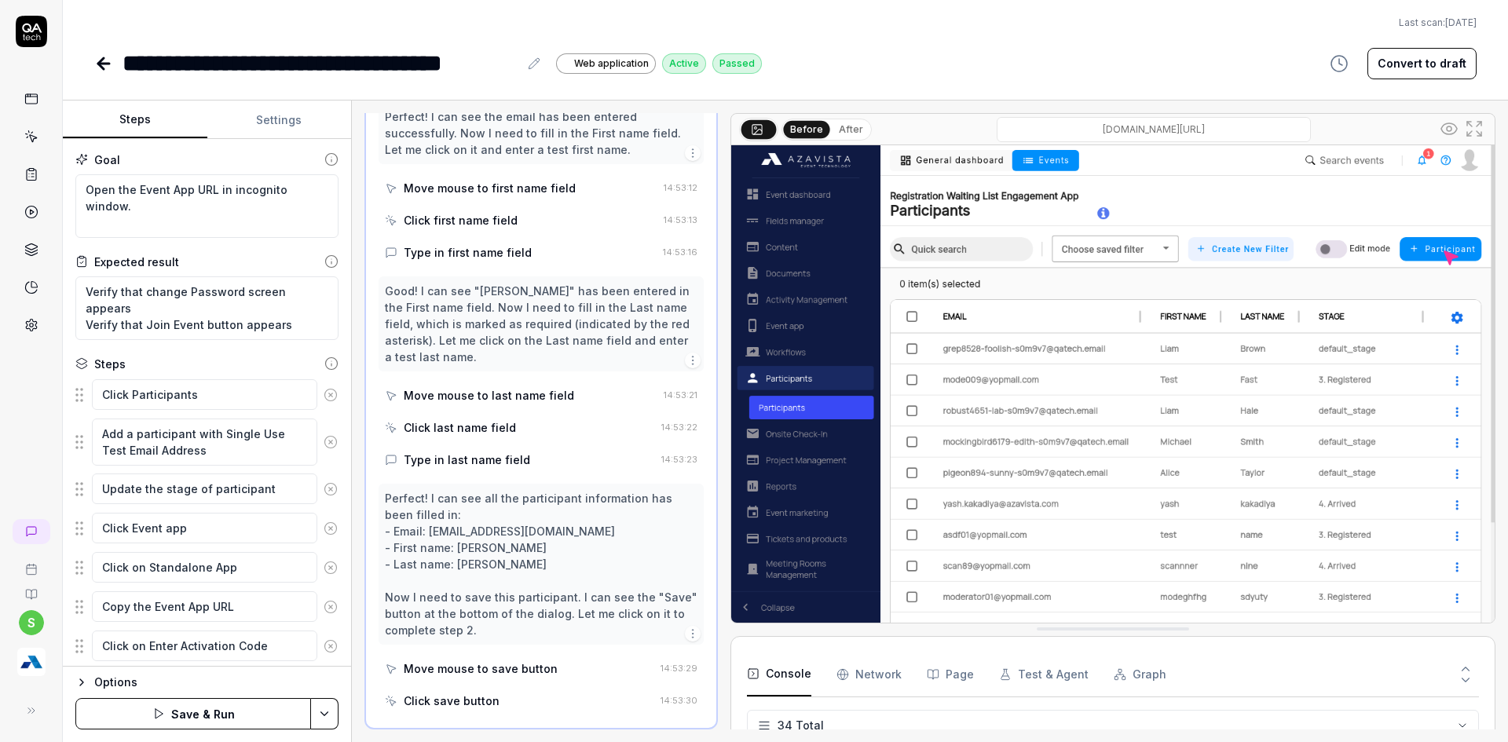
type textarea "Update the stage of participant t"
type textarea "*"
type textarea "Update the stage of participant to"
type textarea "*"
type textarea "Update the stage of participant to"
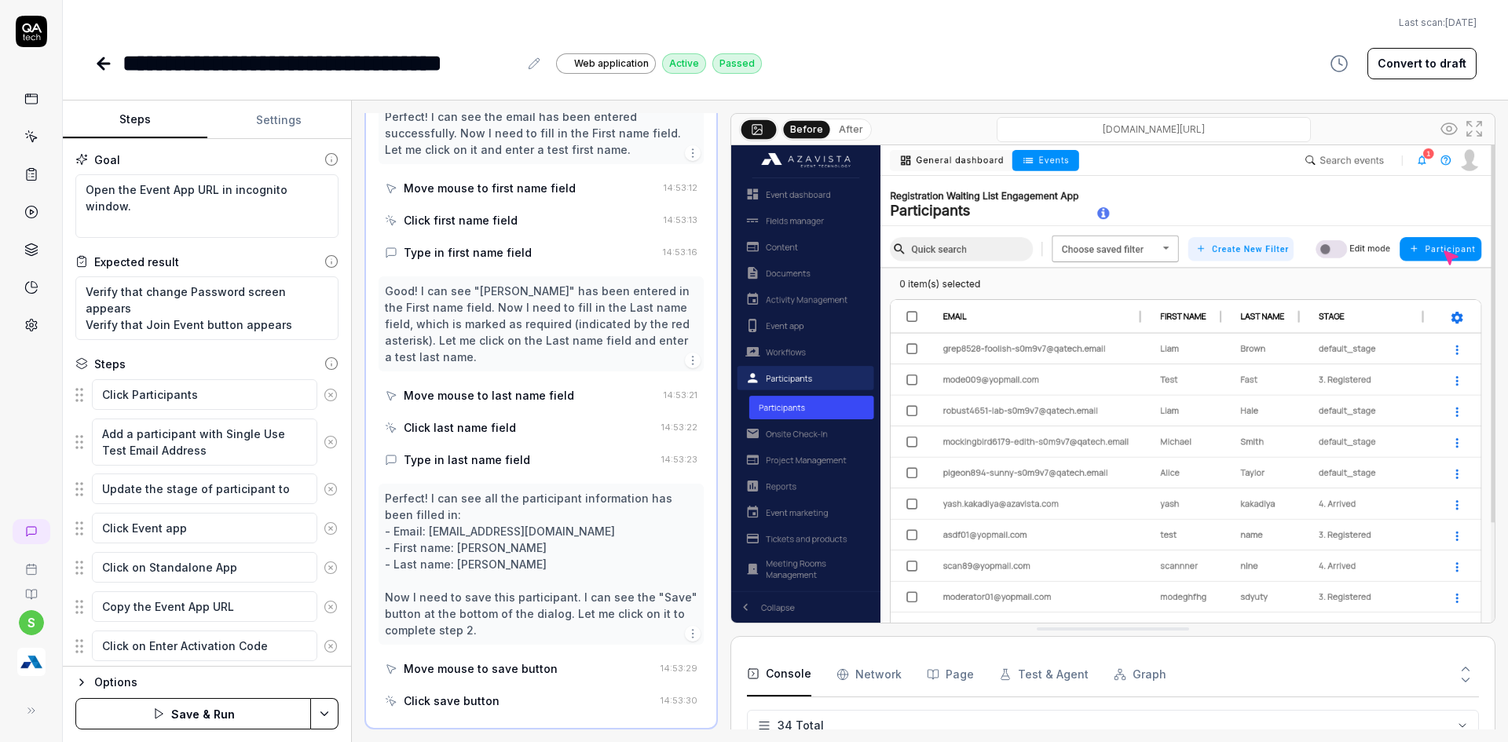
type textarea "*"
type textarea "Update the stage of participant to r"
type textarea "*"
type textarea "Update the stage of participant to re"
type textarea "*"
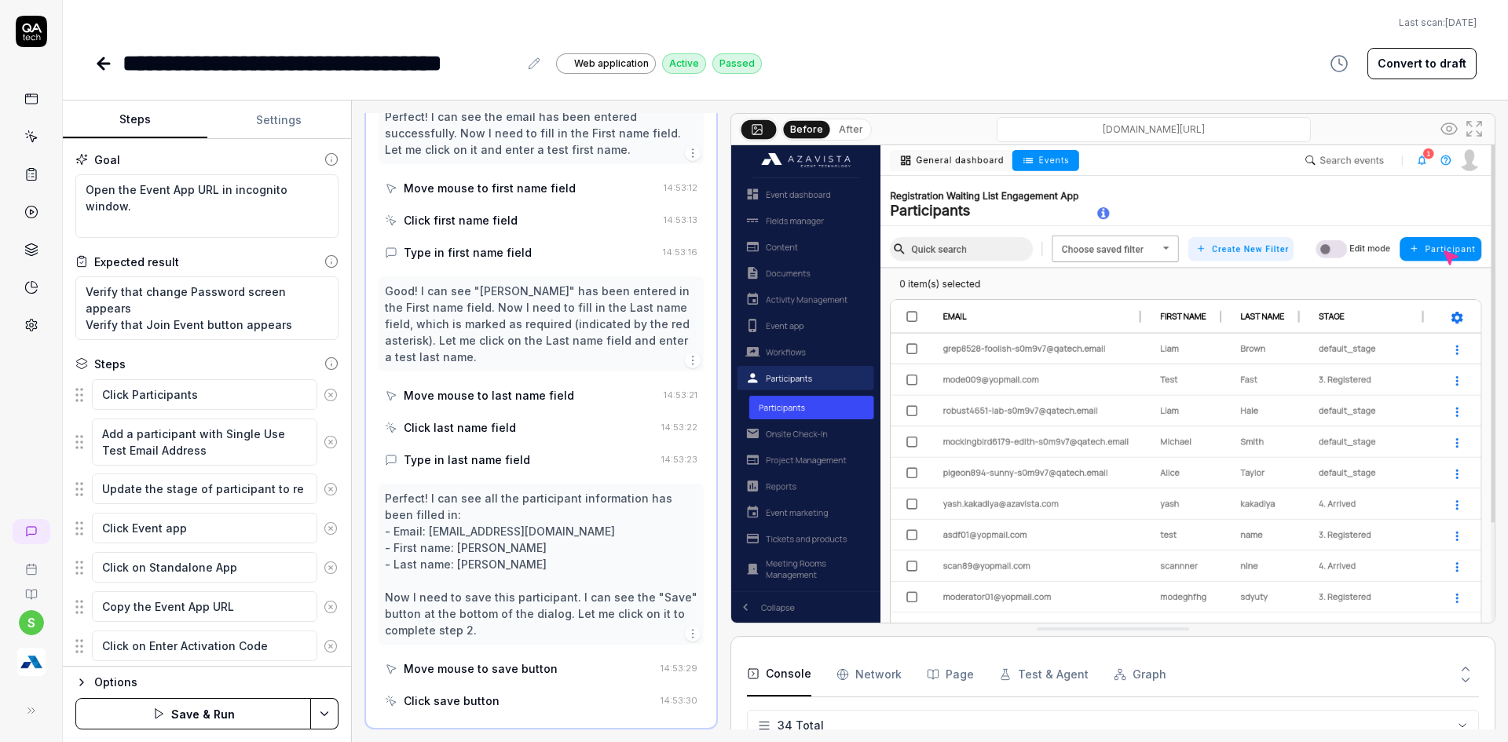
type textarea "Update the stage of participant to reg"
type textarea "*"
type textarea "Update the stage of participant to regi"
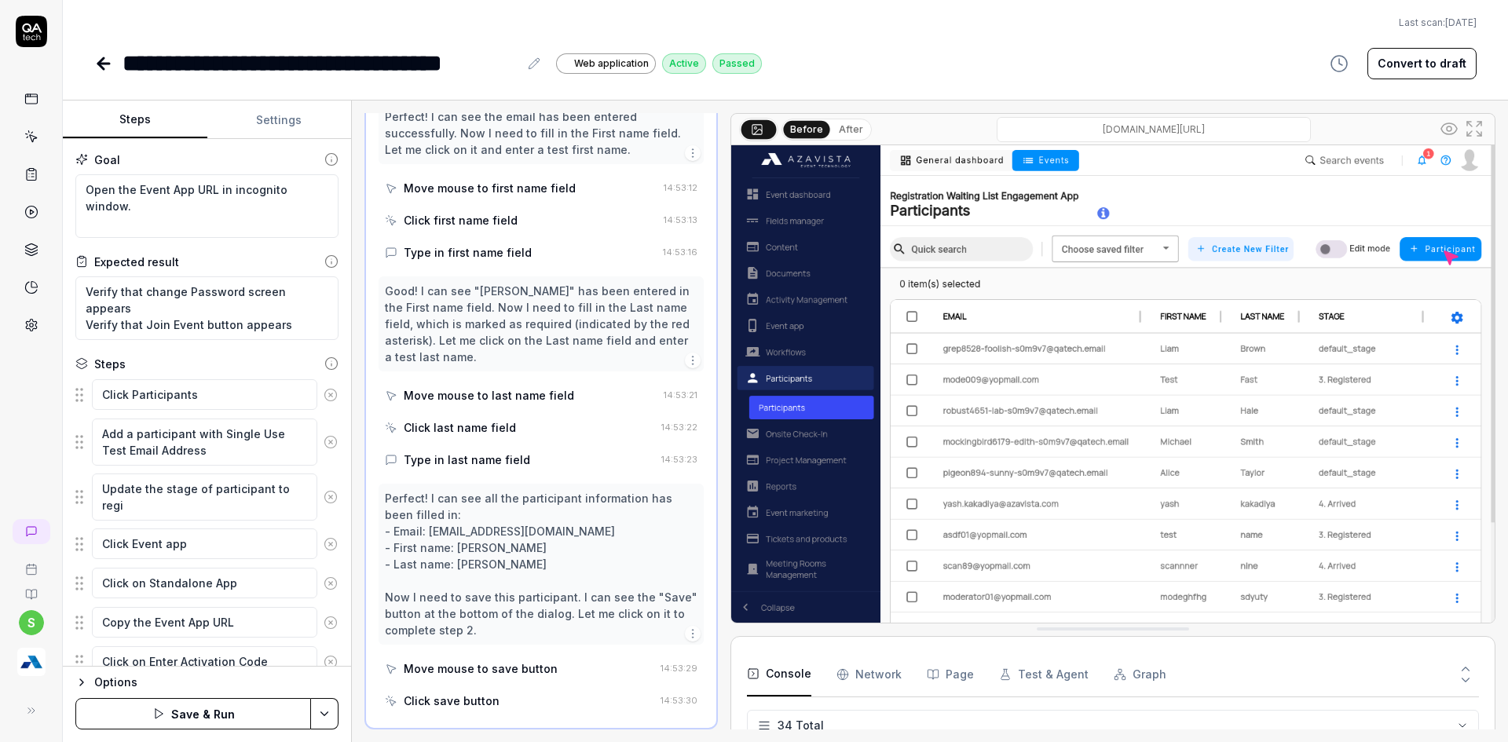
type textarea "*"
type textarea "Update the stage of participant to regis"
type textarea "*"
type textarea "Update the stage of participant to regist"
type textarea "*"
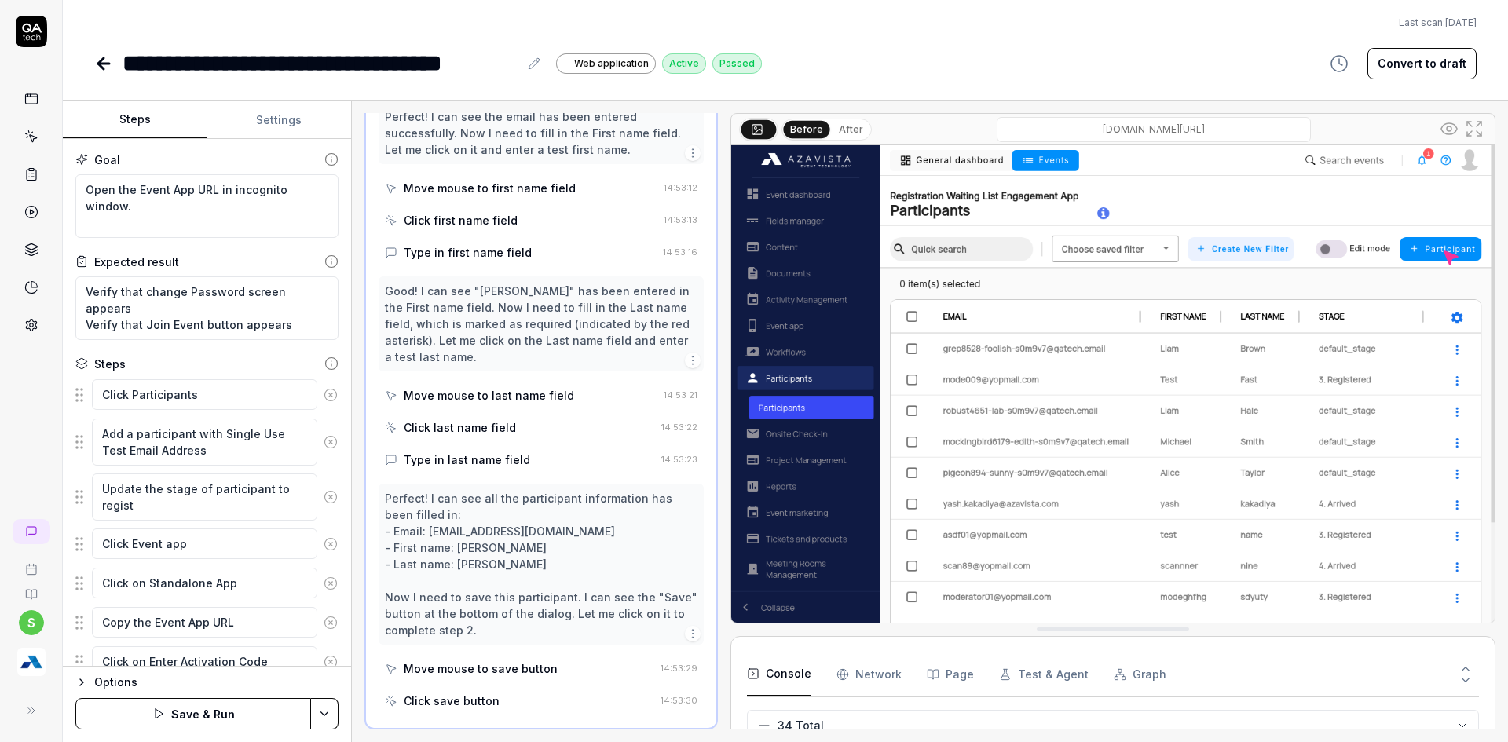
type textarea "Update the stage of participant to registe"
type textarea "*"
type textarea "Update the stage of participant to register"
type textarea "*"
type textarea "Update the stage of participant to registere"
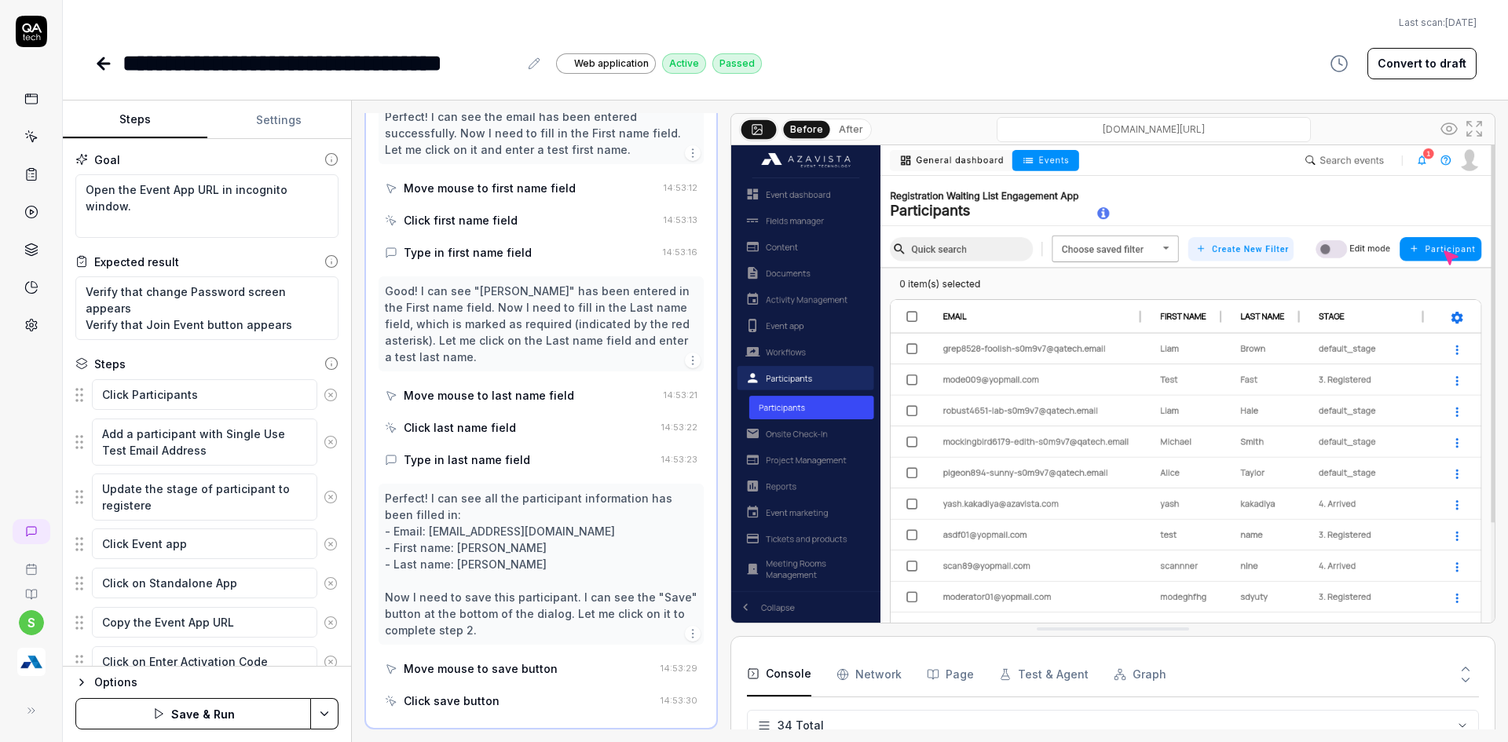
type textarea "*"
type textarea "Update the stage of participant to registered"
click at [329, 720] on html "**********" at bounding box center [754, 380] width 1508 height 761
click at [207, 601] on div "Save" at bounding box center [246, 604] width 200 height 35
click at [334, 715] on html "**********" at bounding box center [754, 380] width 1508 height 761
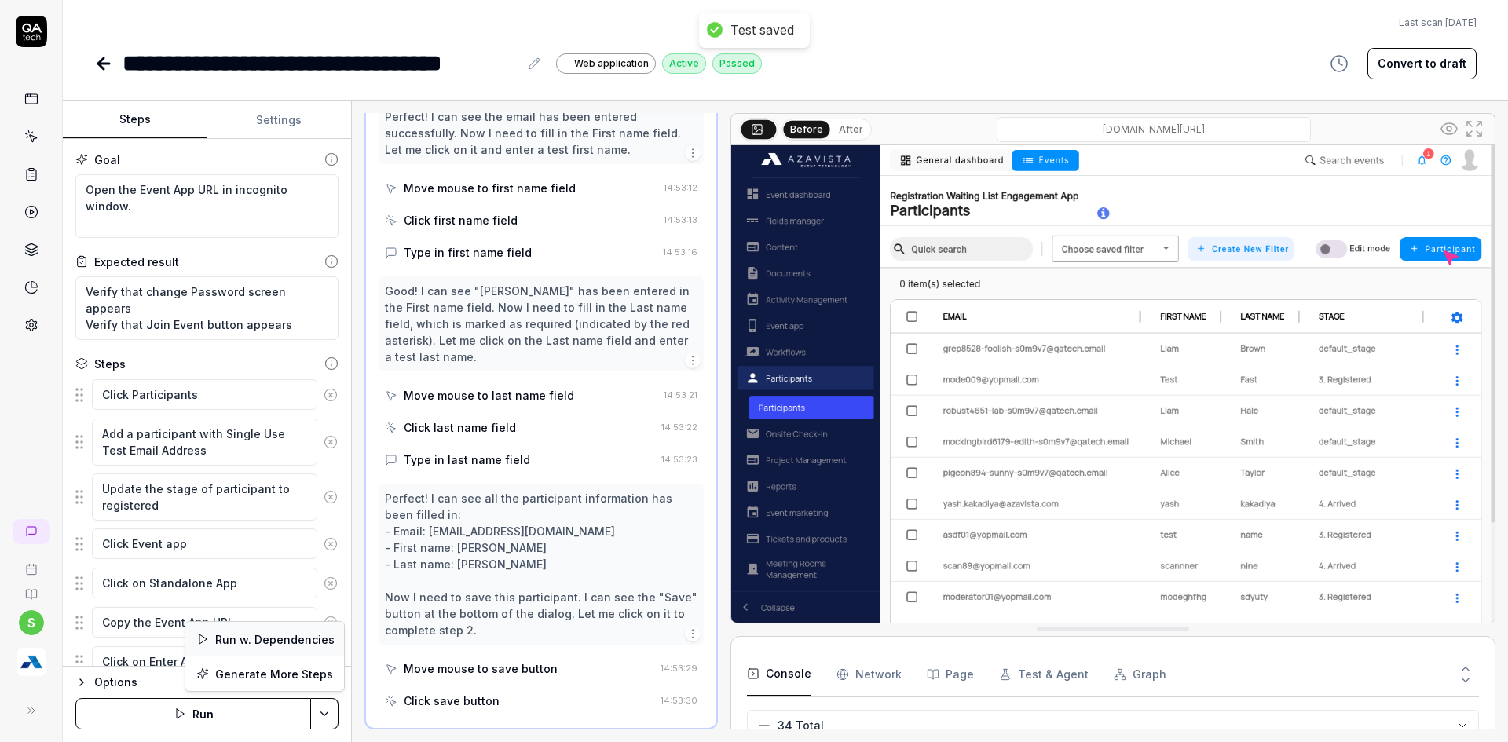
click at [280, 636] on div "Run w. Dependencies" at bounding box center [264, 639] width 159 height 35
type textarea "*"
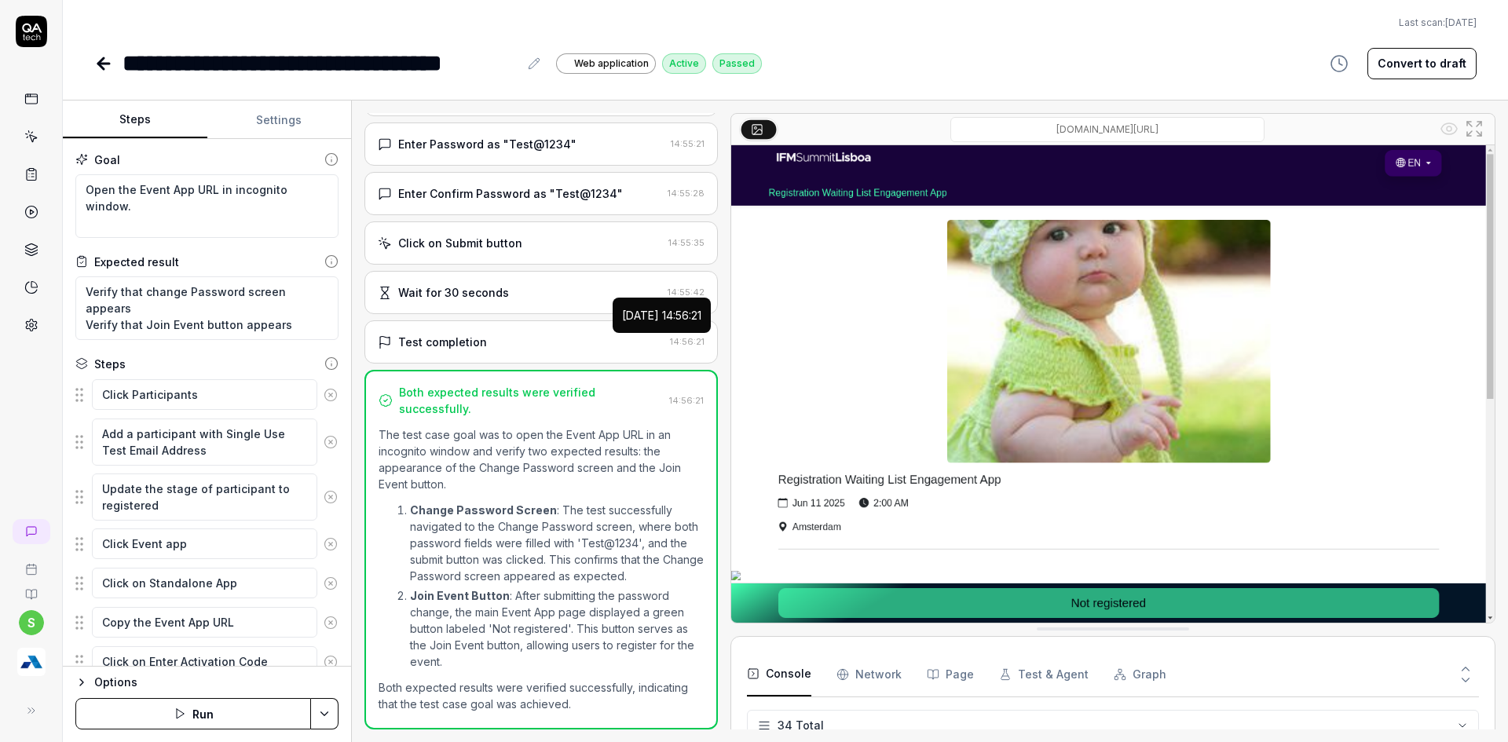
click at [330, 715] on html "**********" at bounding box center [754, 380] width 1508 height 761
click at [302, 647] on div "Run w. Dependencies" at bounding box center [264, 639] width 159 height 35
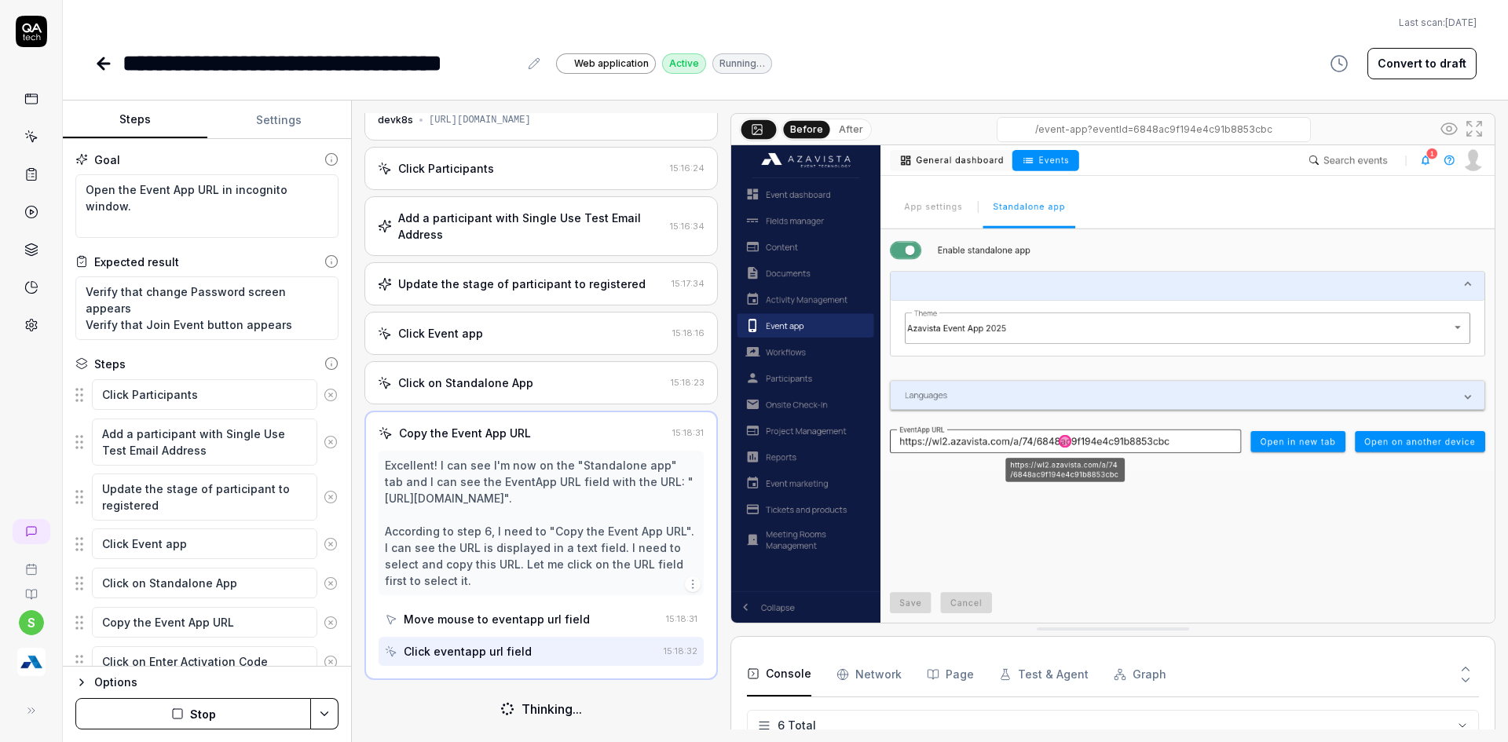
scroll to position [35, 0]
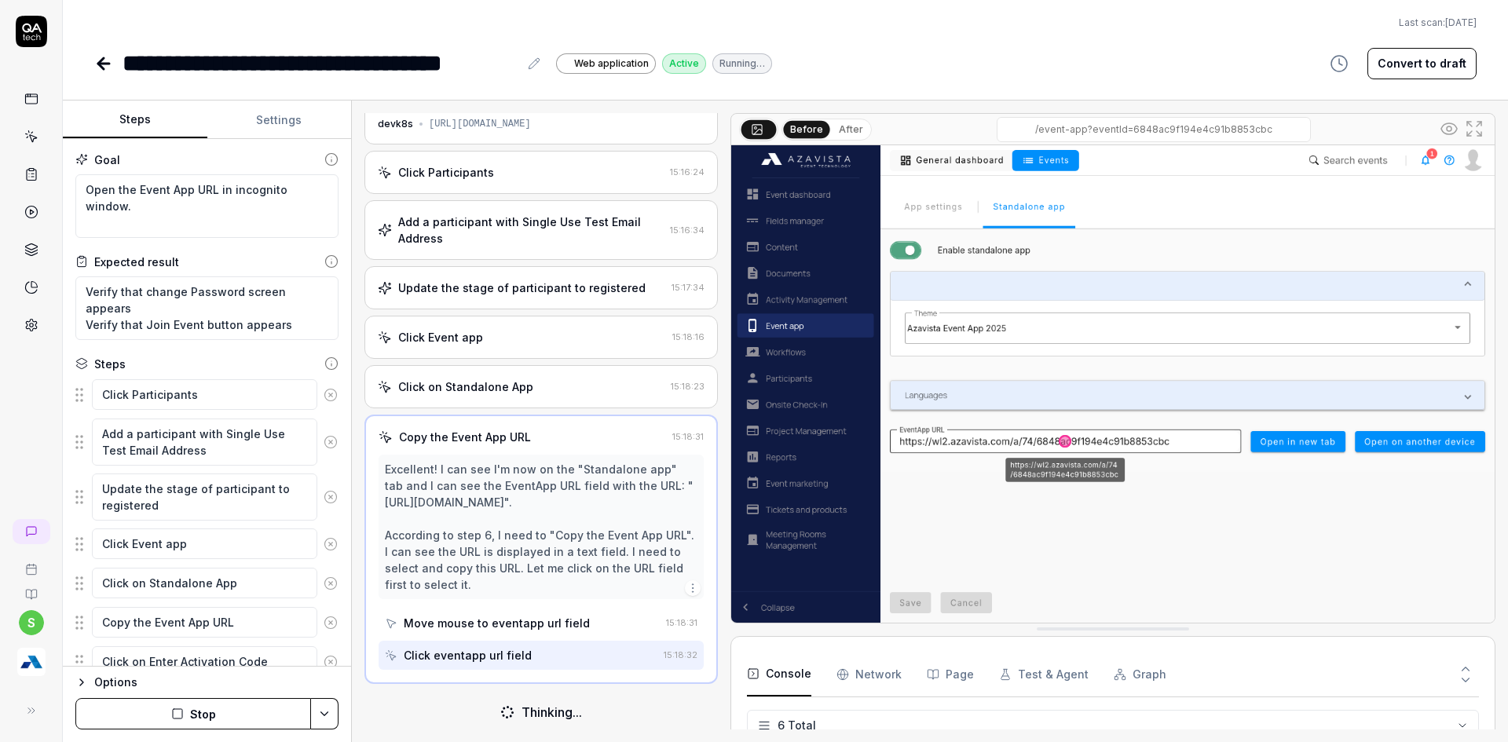
drag, startPoint x: 182, startPoint y: 715, endPoint x: 176, endPoint y: 698, distance: 18.4
click at [181, 715] on icon "button" at bounding box center [177, 714] width 13 height 13
click at [104, 506] on textarea "Update the stage of participant to registered" at bounding box center [204, 497] width 225 height 47
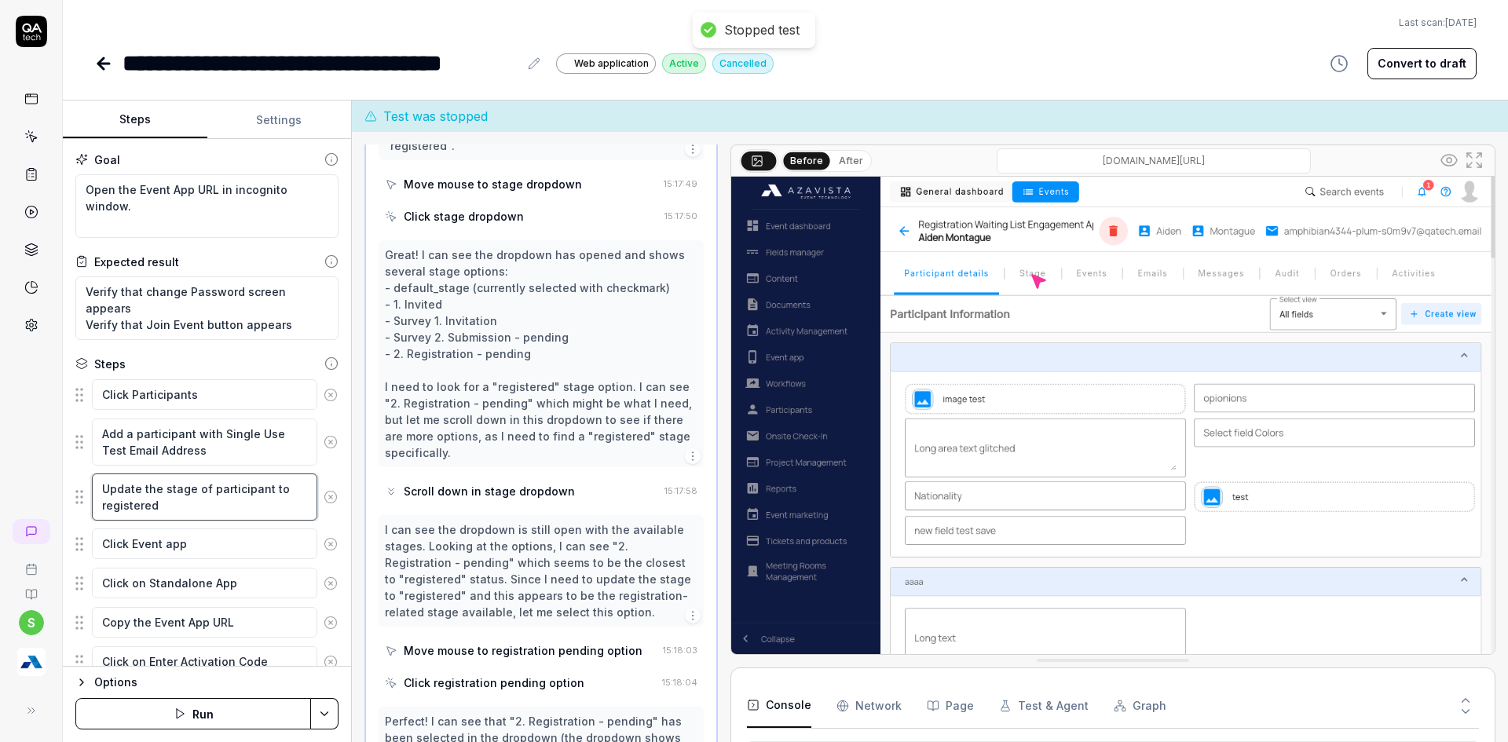
scroll to position [850, 0]
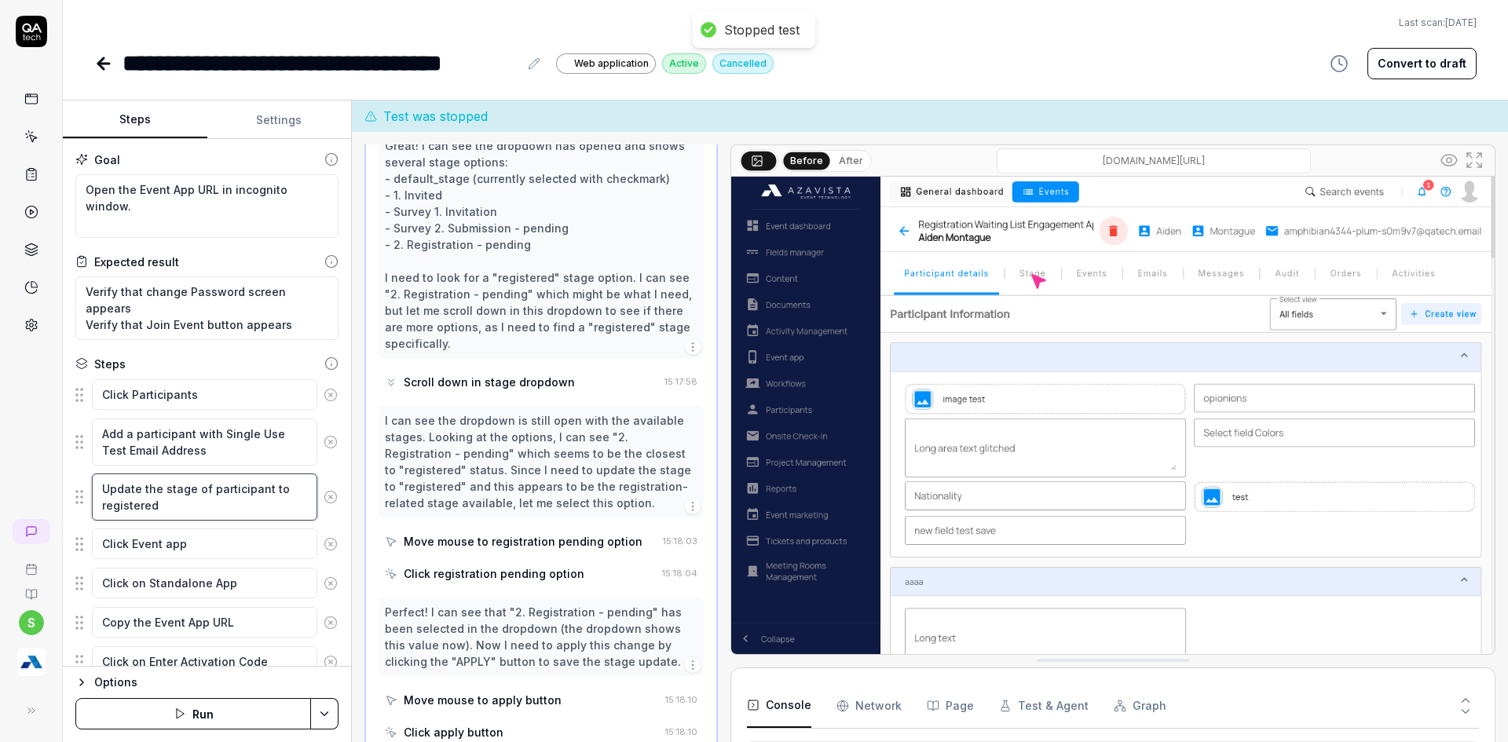
type textarea "*"
type textarea "Update the stage of participant to egistered"
type textarea "*"
type textarea "Update the stage of participant to Registered"
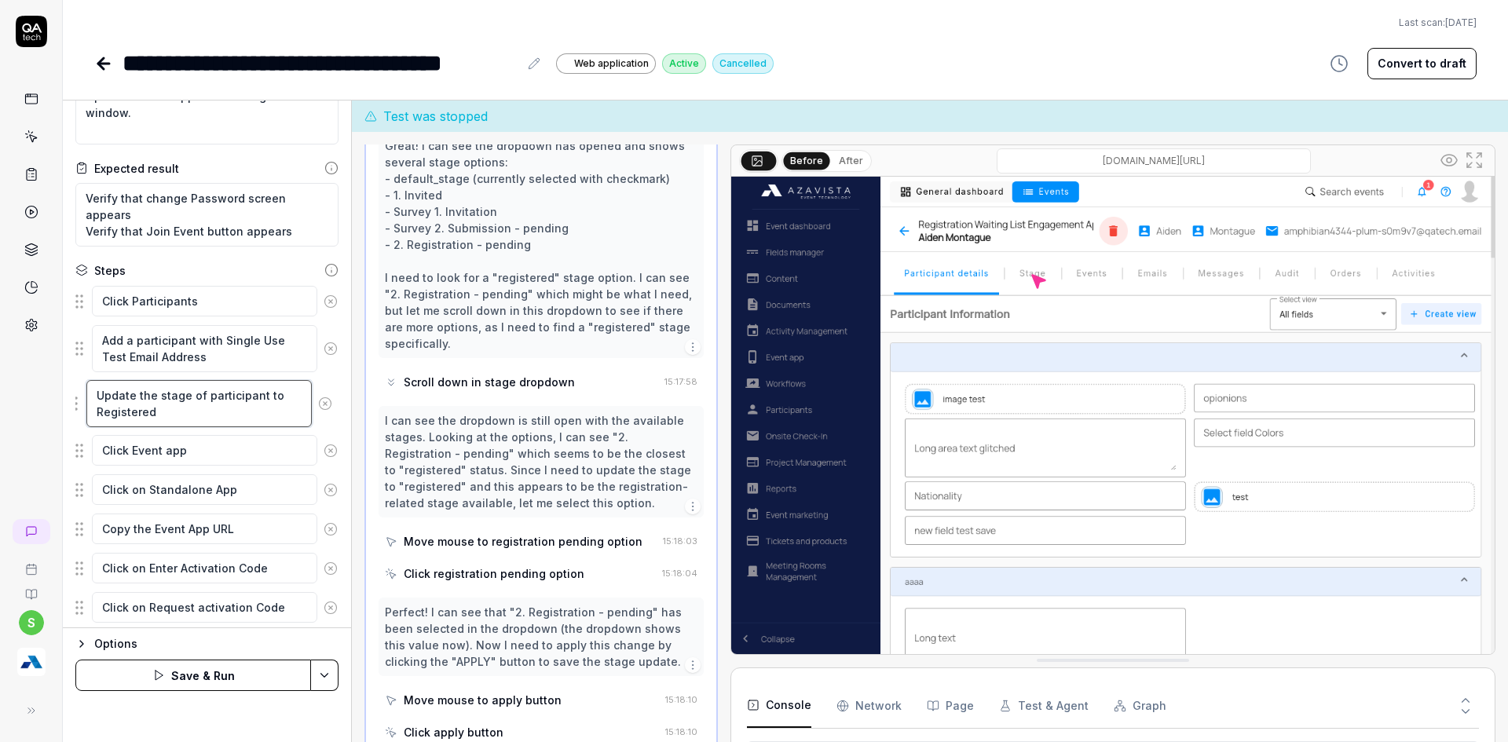
scroll to position [46, 0]
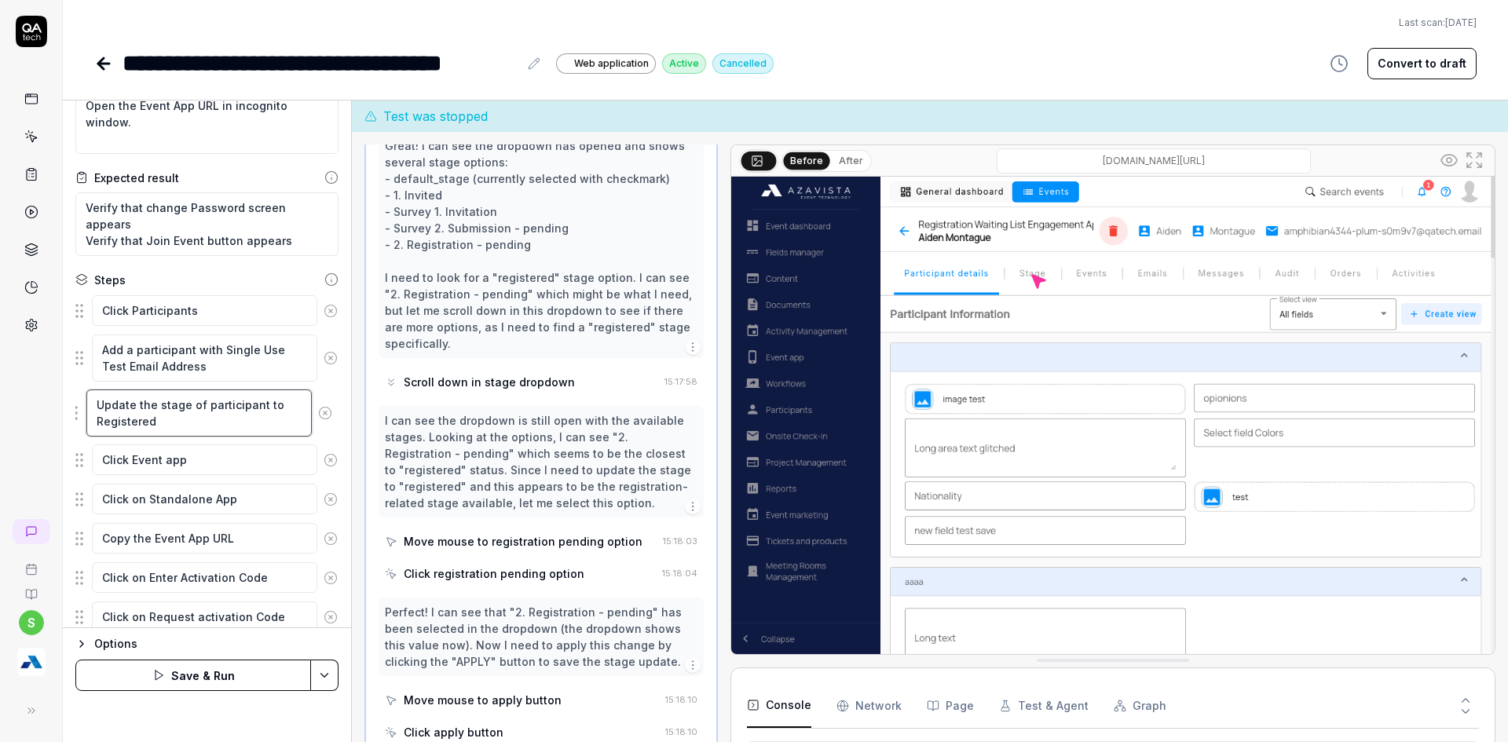
type textarea "*"
type textarea "Update the stage of participant to 3Registered"
type textarea "*"
type textarea "Update the stage of participant to 3.Registered"
type textarea "*"
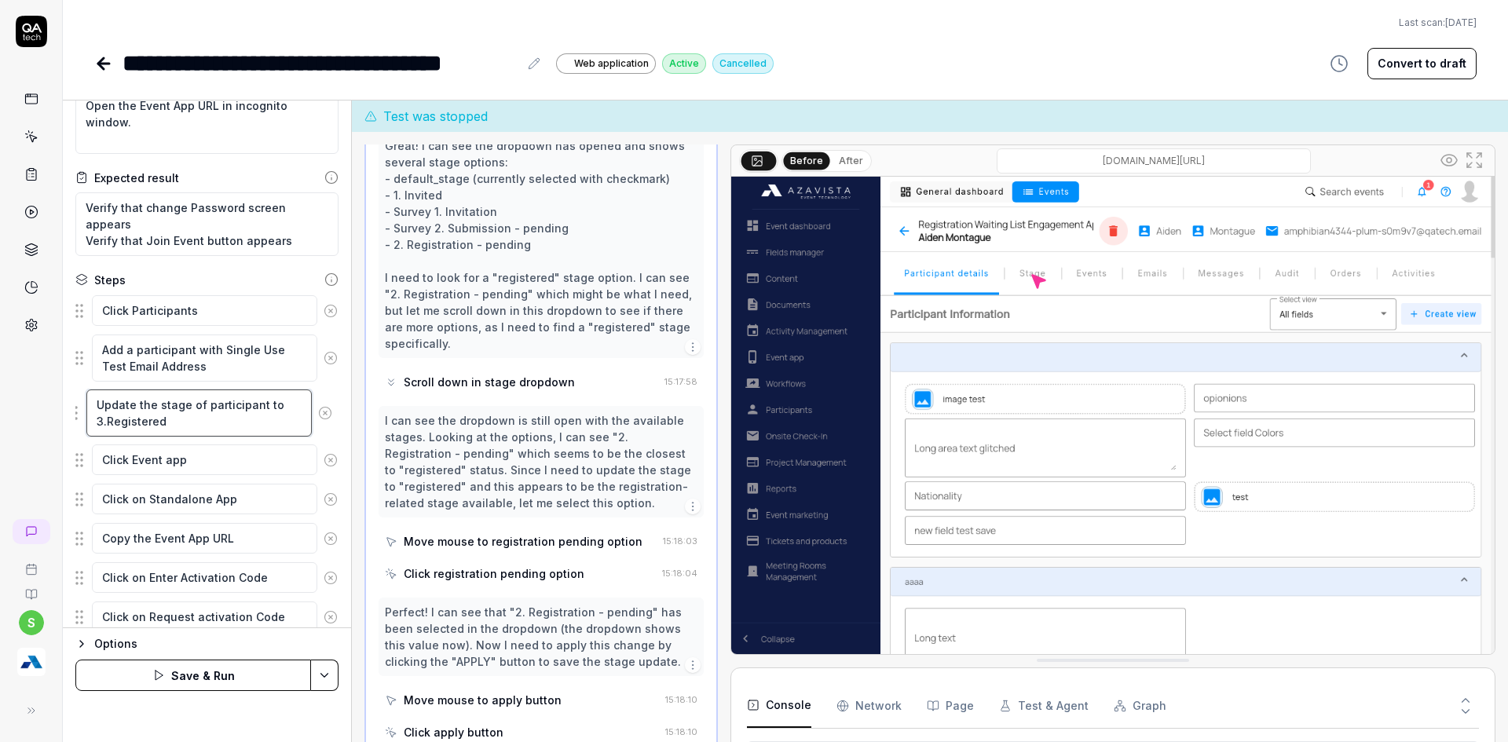
type textarea "Update the stage of participant to 3.0Registered"
type textarea "*"
type textarea "Update the stage of participant to 3.0.Registered"
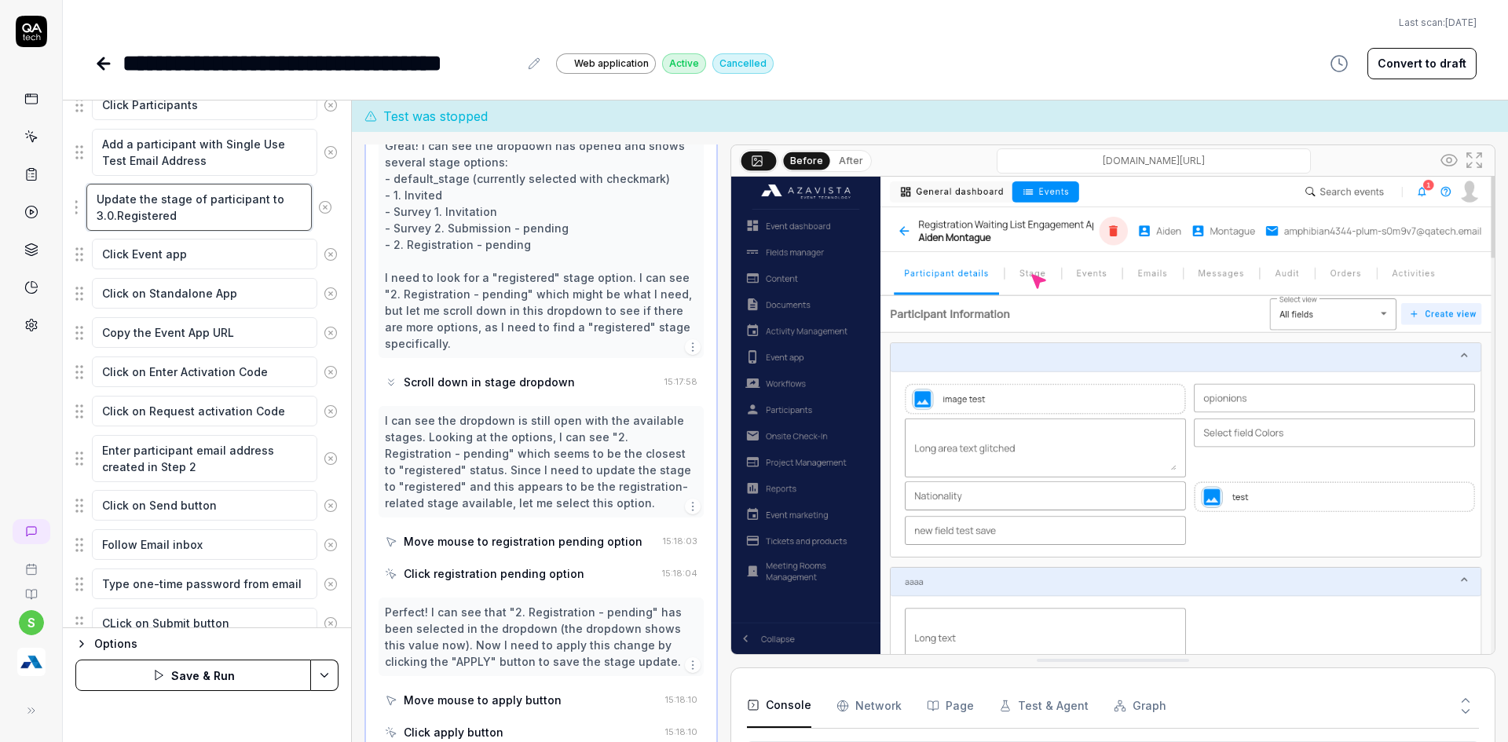
scroll to position [124, 0]
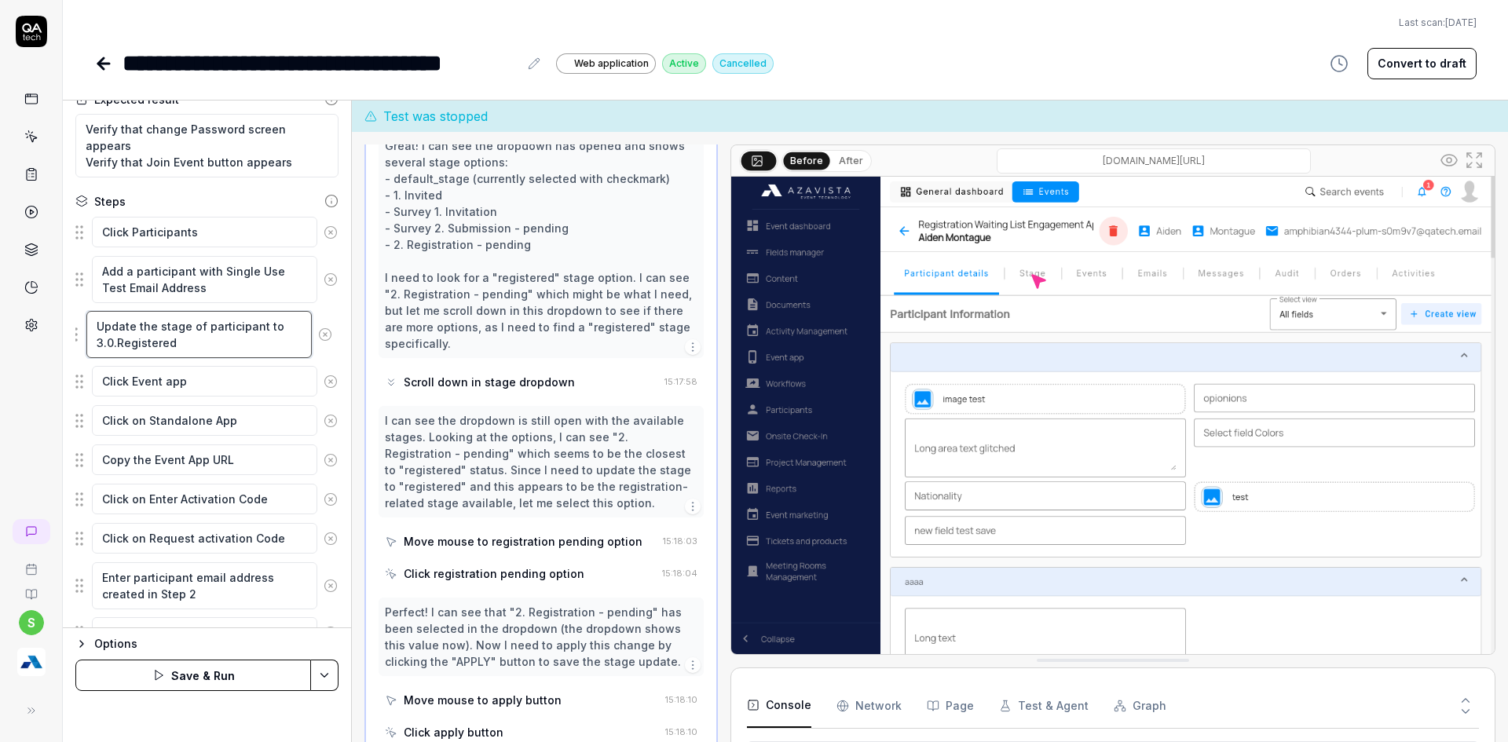
type textarea "*"
type textarea "Update the stage of participant to 3.0Registered"
type textarea "*"
type textarea "Update the stage of participant to 3.Registered"
type textarea "*"
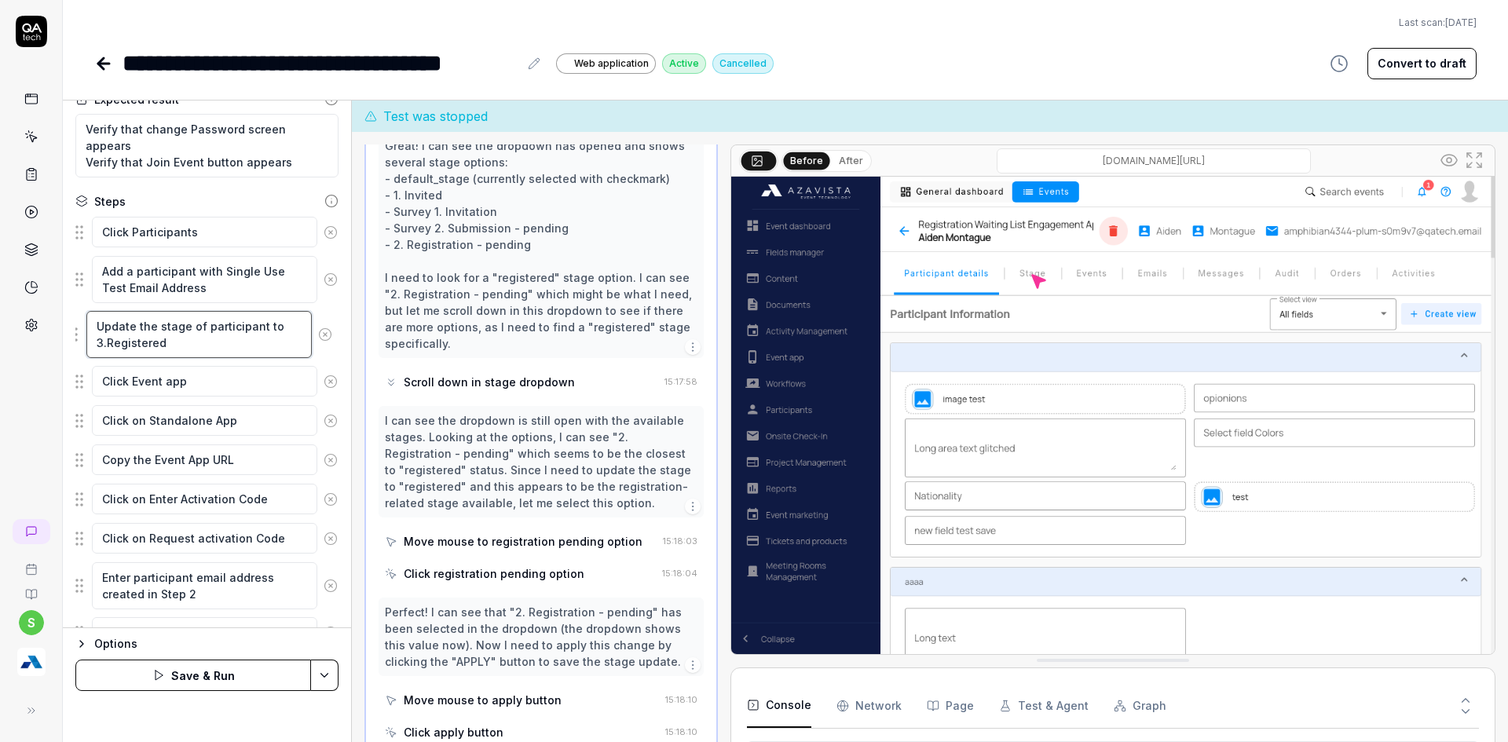
type textarea "Update the stage of participant to 3Registered"
type textarea "*"
type textarea "Update the stage of participant to 3.Registered"
type textarea "*"
type textarea "Update the stage of participant to 3. Registered"
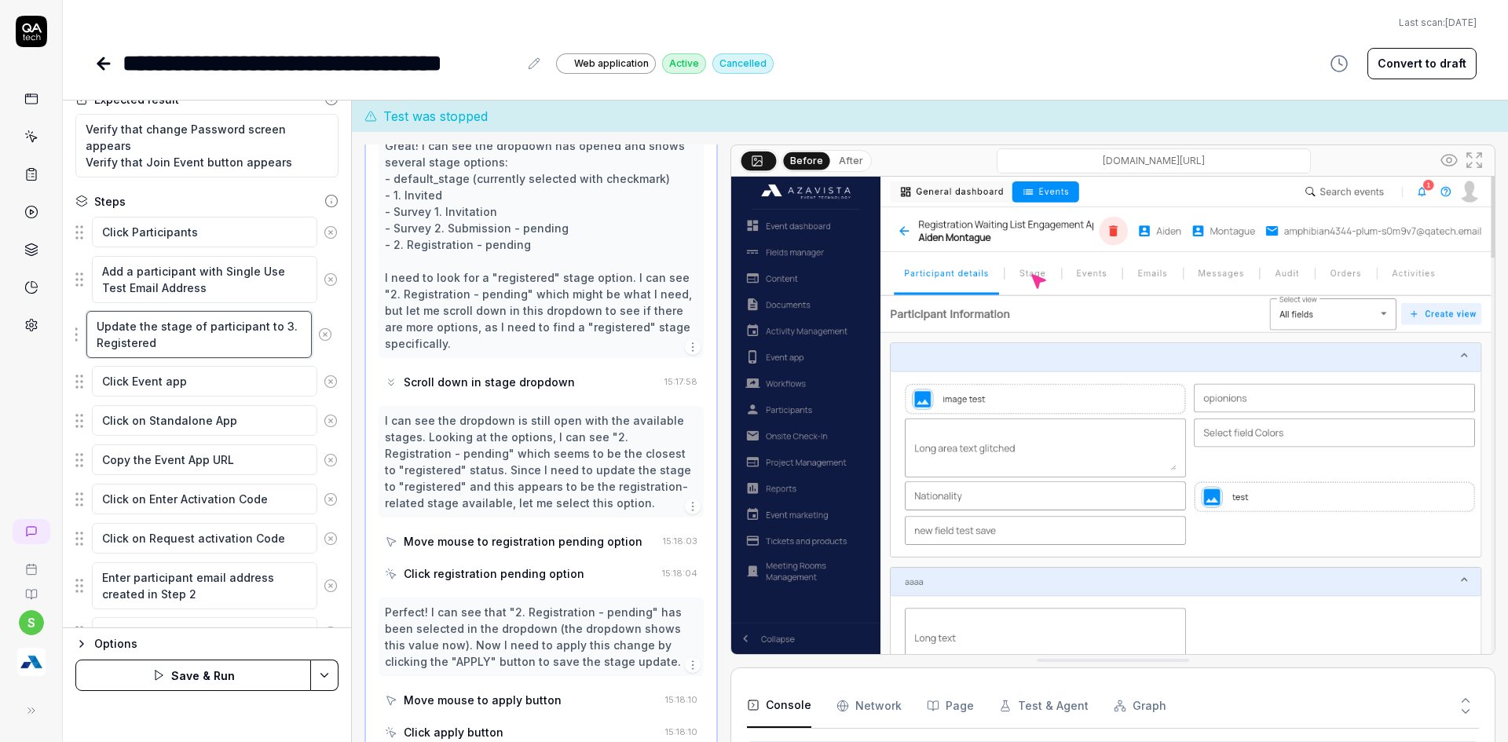
click at [276, 323] on textarea "Update the stage of participant to 3. Registered" at bounding box center [198, 334] width 225 height 47
type textarea "*"
type textarea "Update the stage of participant to "3. Registered"
click at [203, 346] on textarea "Update the stage of participant to "3. Registered" at bounding box center [198, 334] width 225 height 47
type textarea "*"
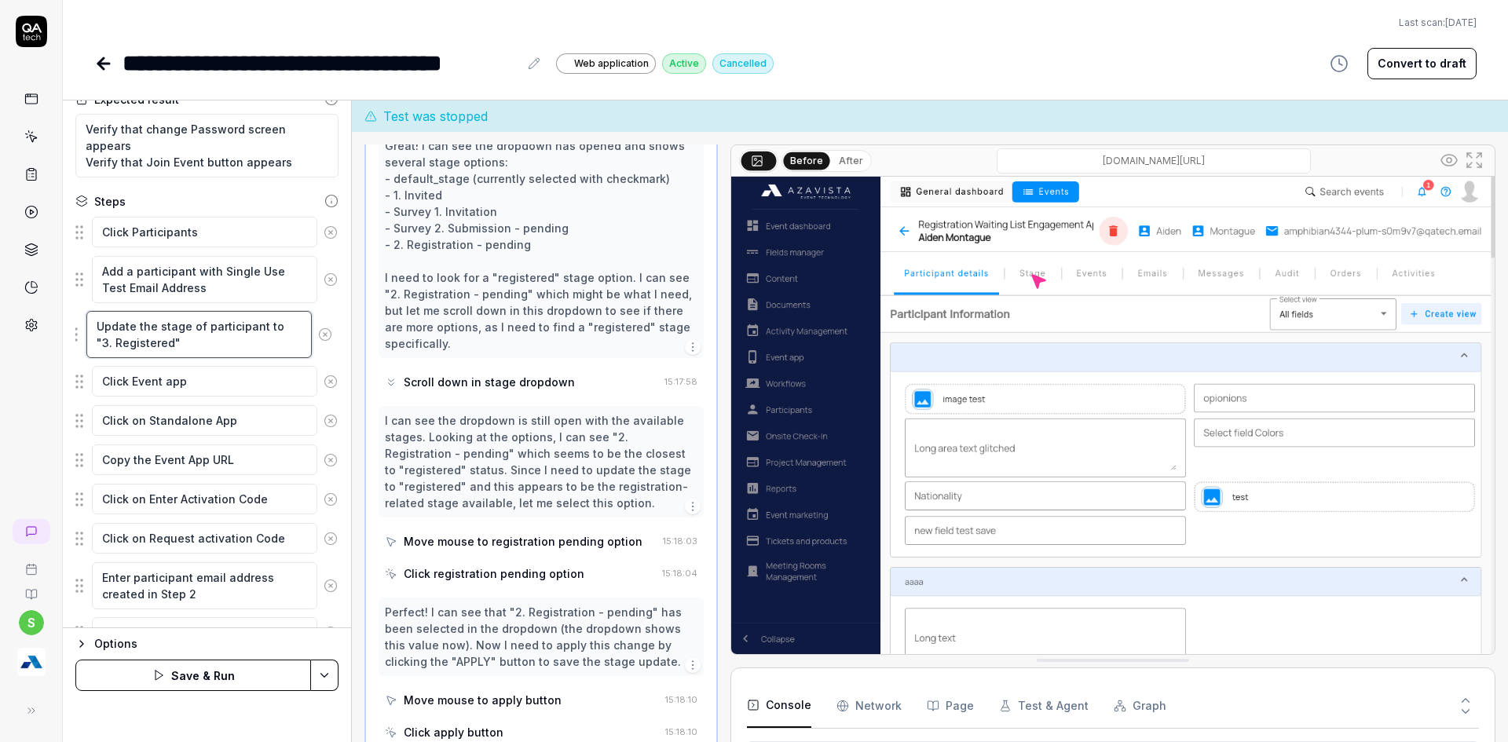
type textarea "Update the stage of participant to "3. Registered""
click at [331, 661] on html "**********" at bounding box center [754, 380] width 1508 height 761
click at [184, 569] on div "Save" at bounding box center [246, 566] width 200 height 35
click at [320, 673] on html "**********" at bounding box center [754, 380] width 1508 height 761
click at [264, 602] on div "Run w. Dependencies" at bounding box center [264, 601] width 159 height 35
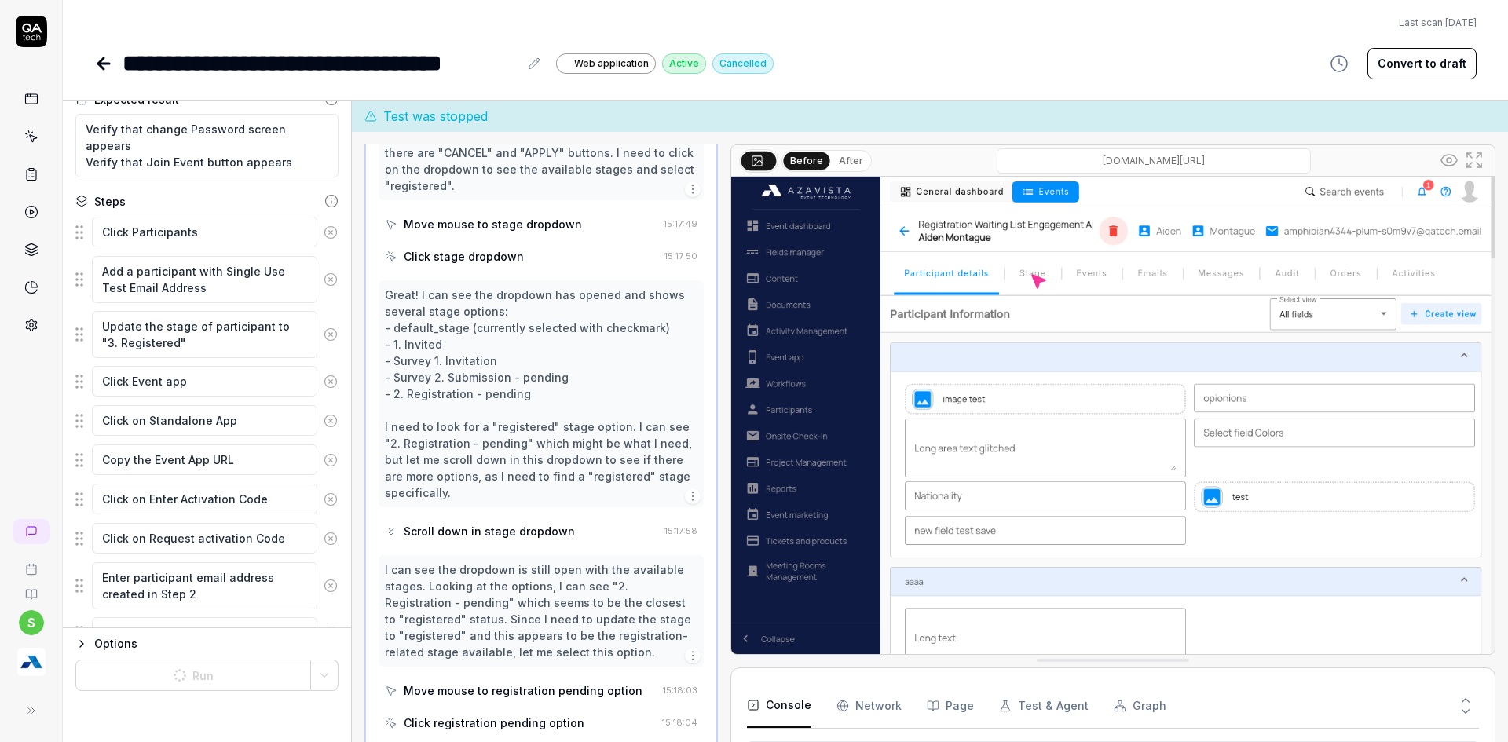
scroll to position [575, 0]
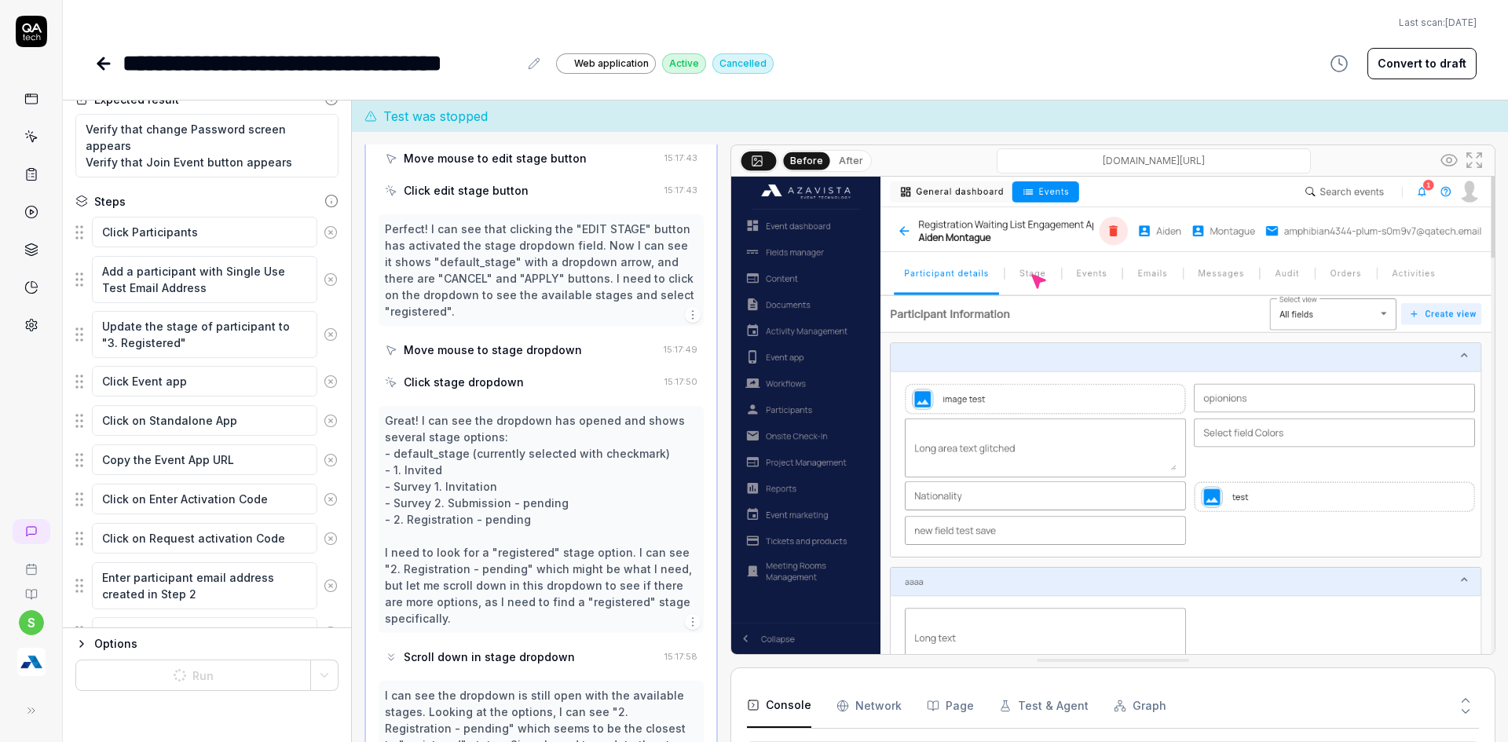
type textarea "*"
